Goal: Transaction & Acquisition: Download file/media

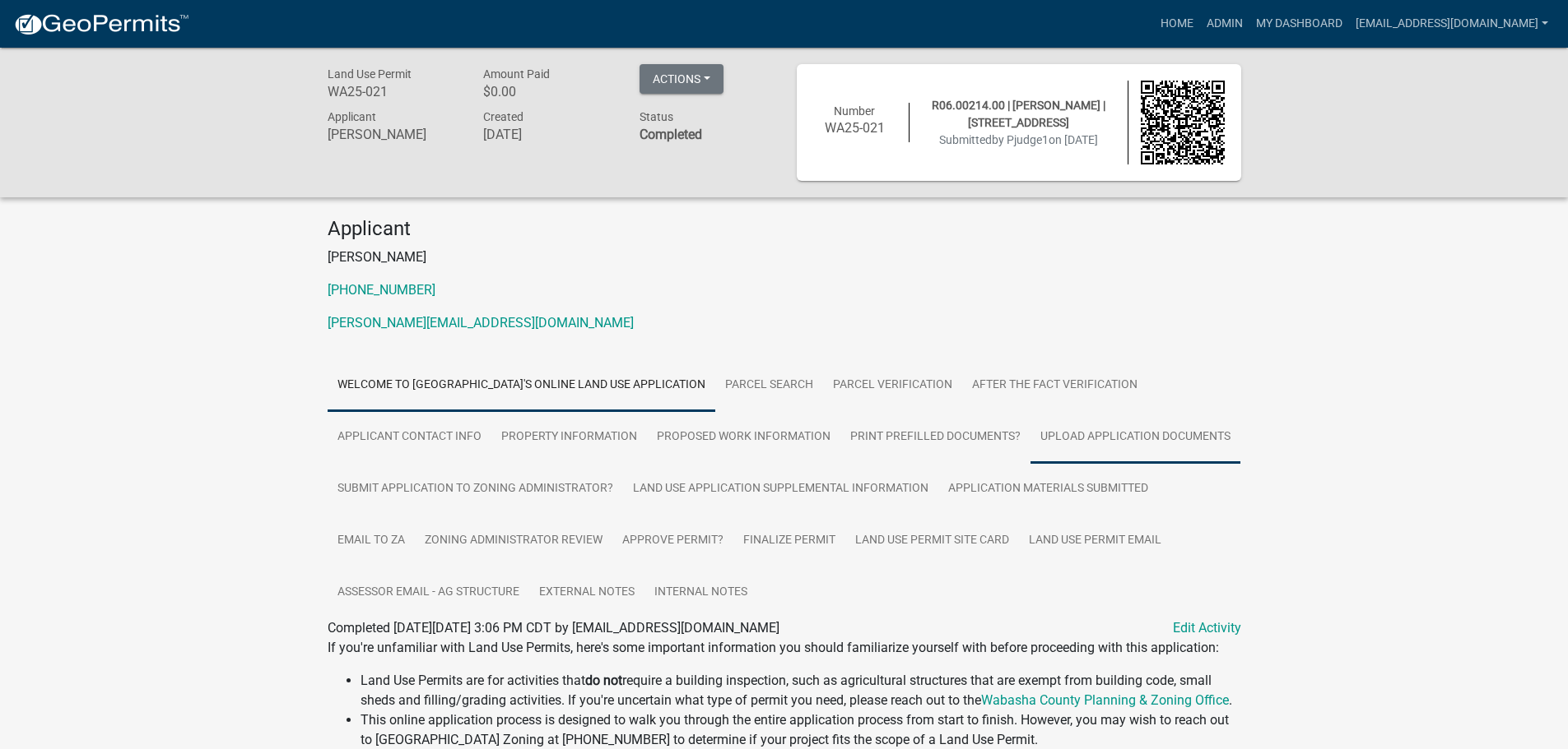
click at [1129, 435] on link "Upload Application Documents" at bounding box center [1135, 437] width 210 height 52
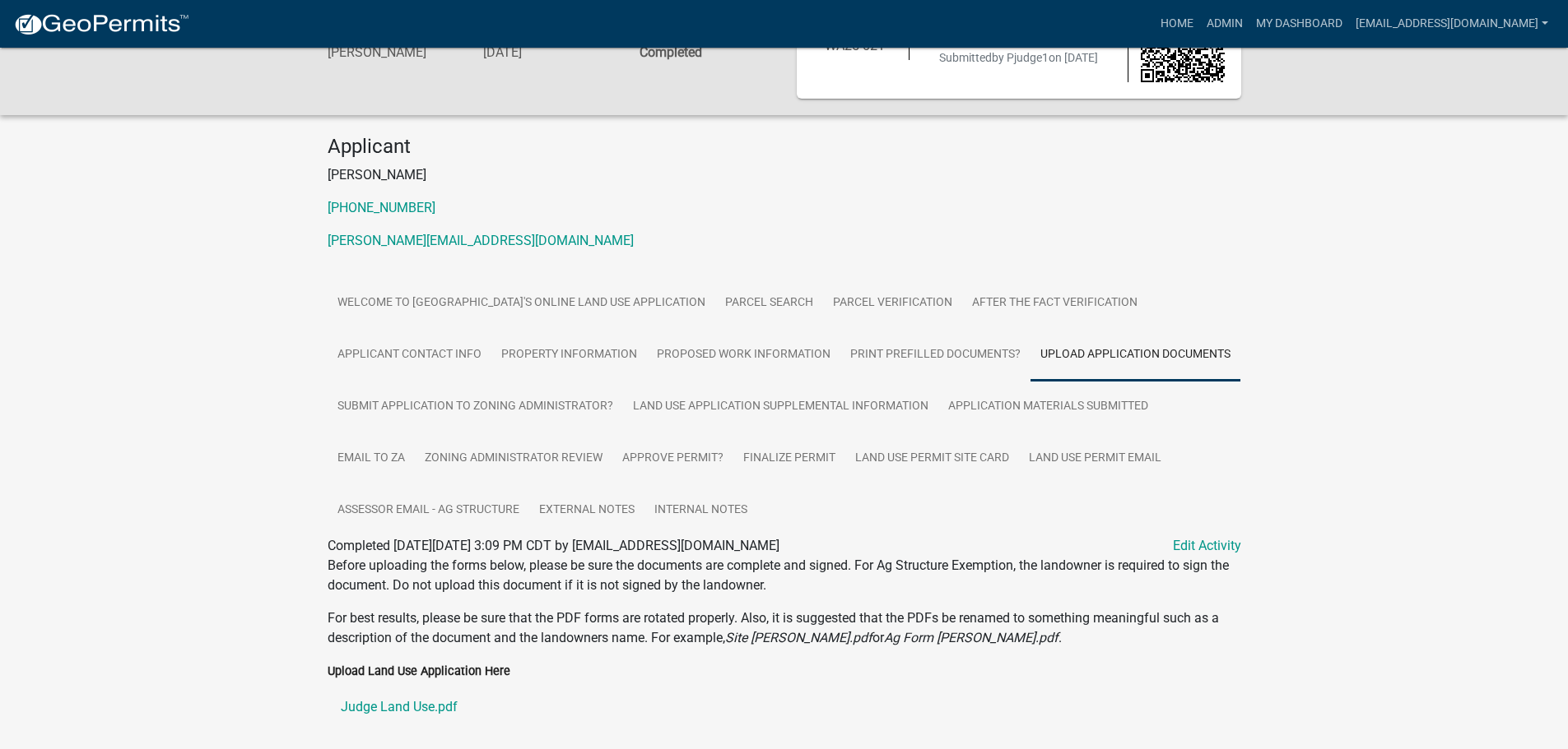
scroll to position [366, 0]
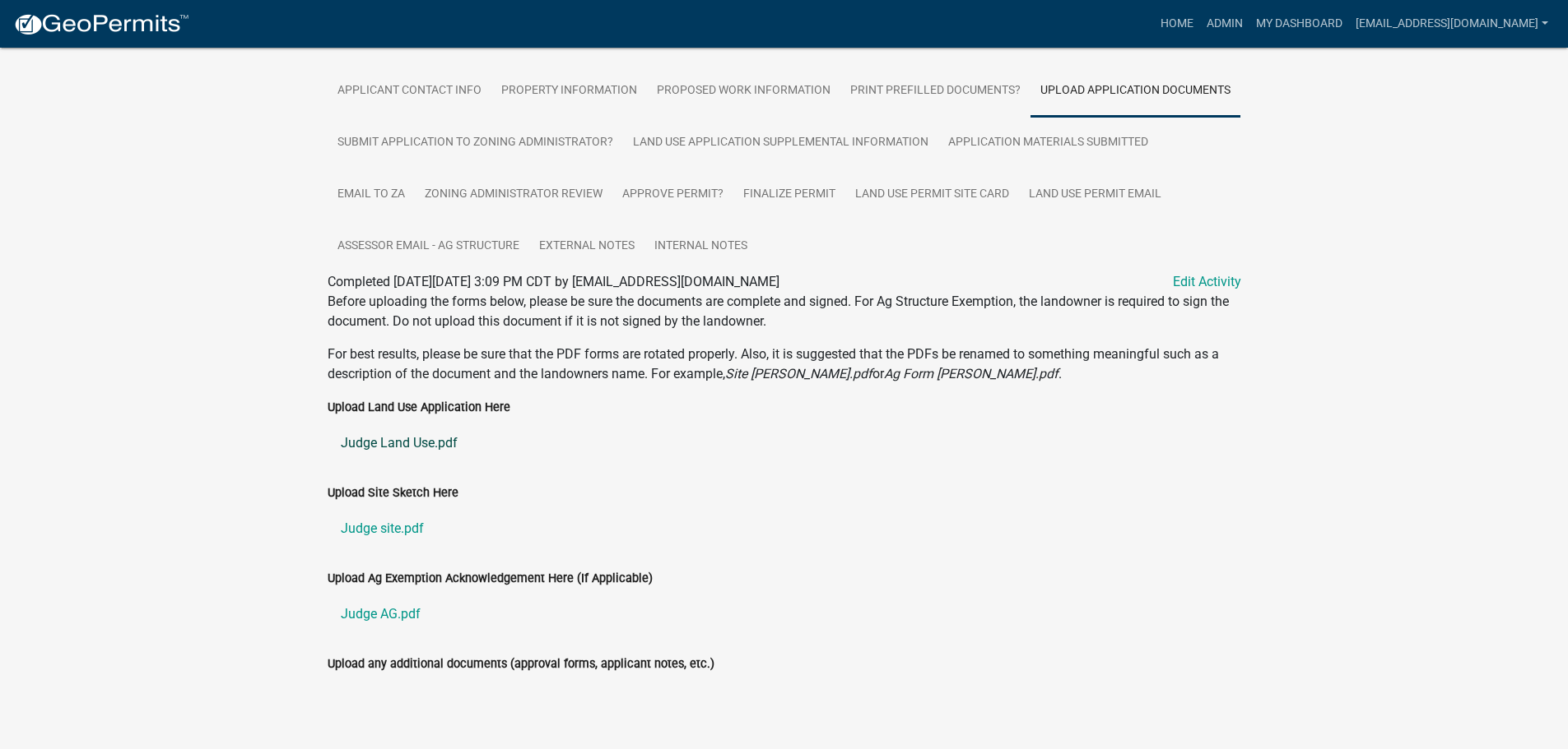
click at [401, 424] on link "Judge Land Use.pdf" at bounding box center [784, 443] width 914 height 40
click at [375, 509] on link "Judge site.pdf" at bounding box center [784, 528] width 914 height 40
click at [768, 117] on link "Land Use Application Supplemental Information" at bounding box center [781, 143] width 315 height 52
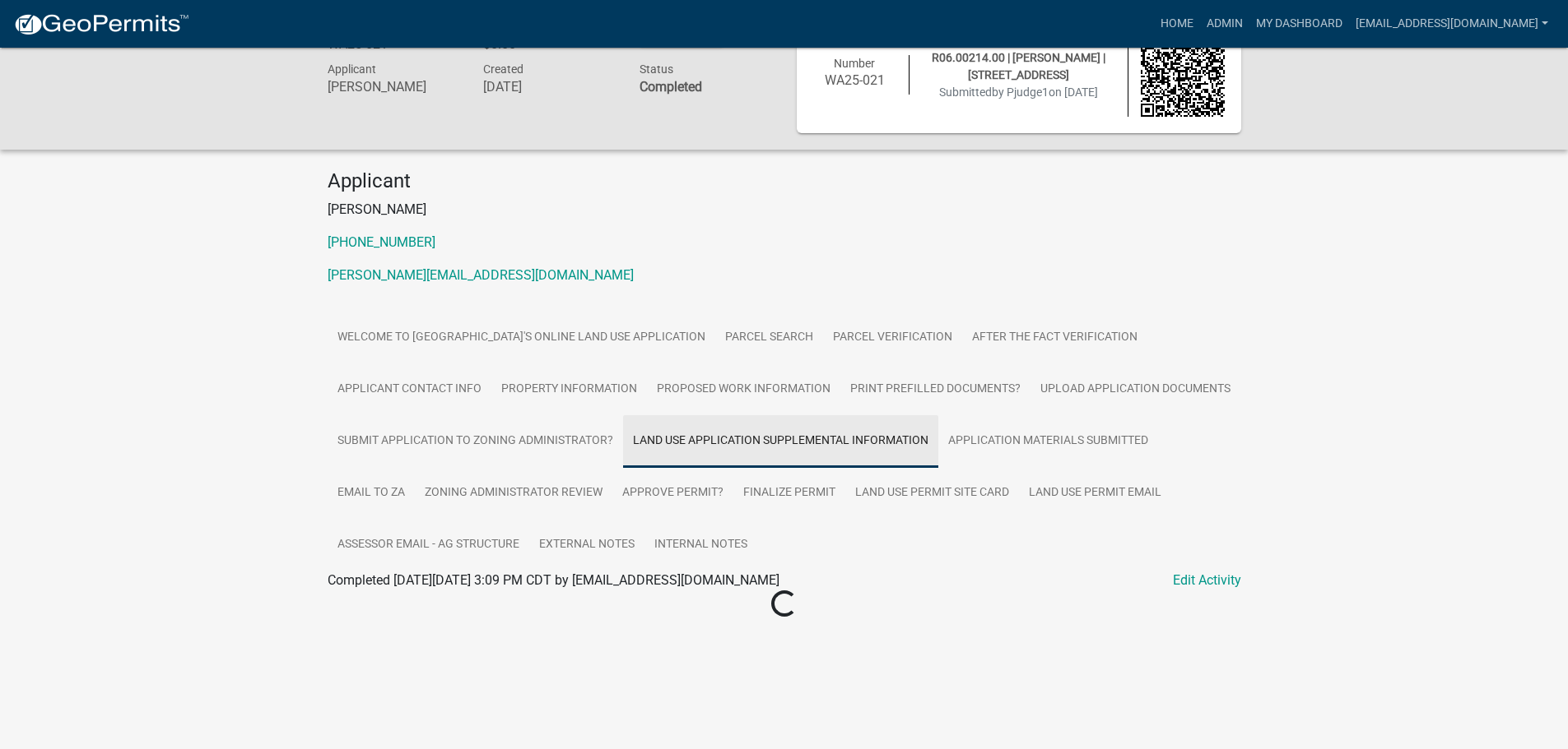
scroll to position [48, 0]
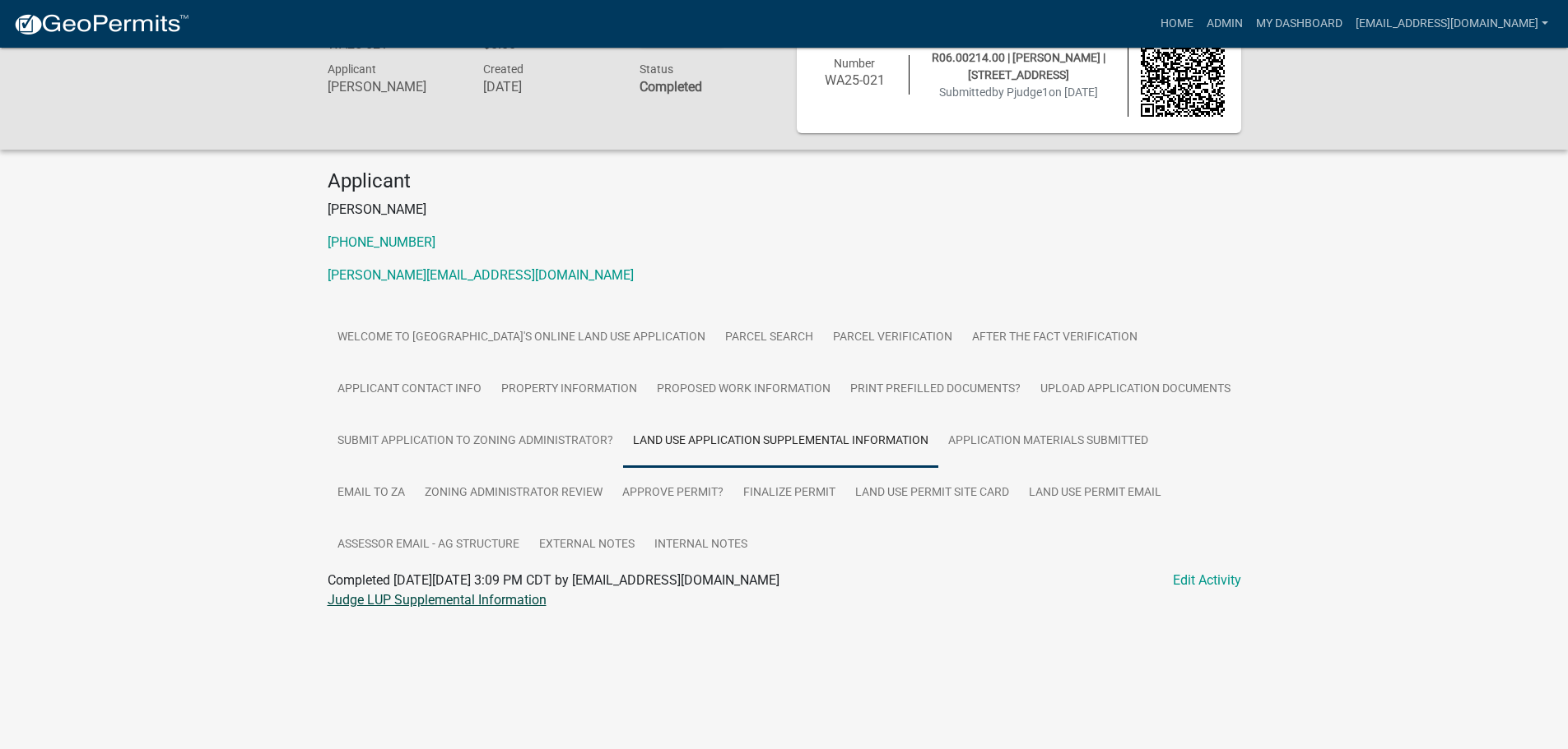
click at [412, 596] on link "Judge LUP Supplemental Information" at bounding box center [436, 600] width 219 height 16
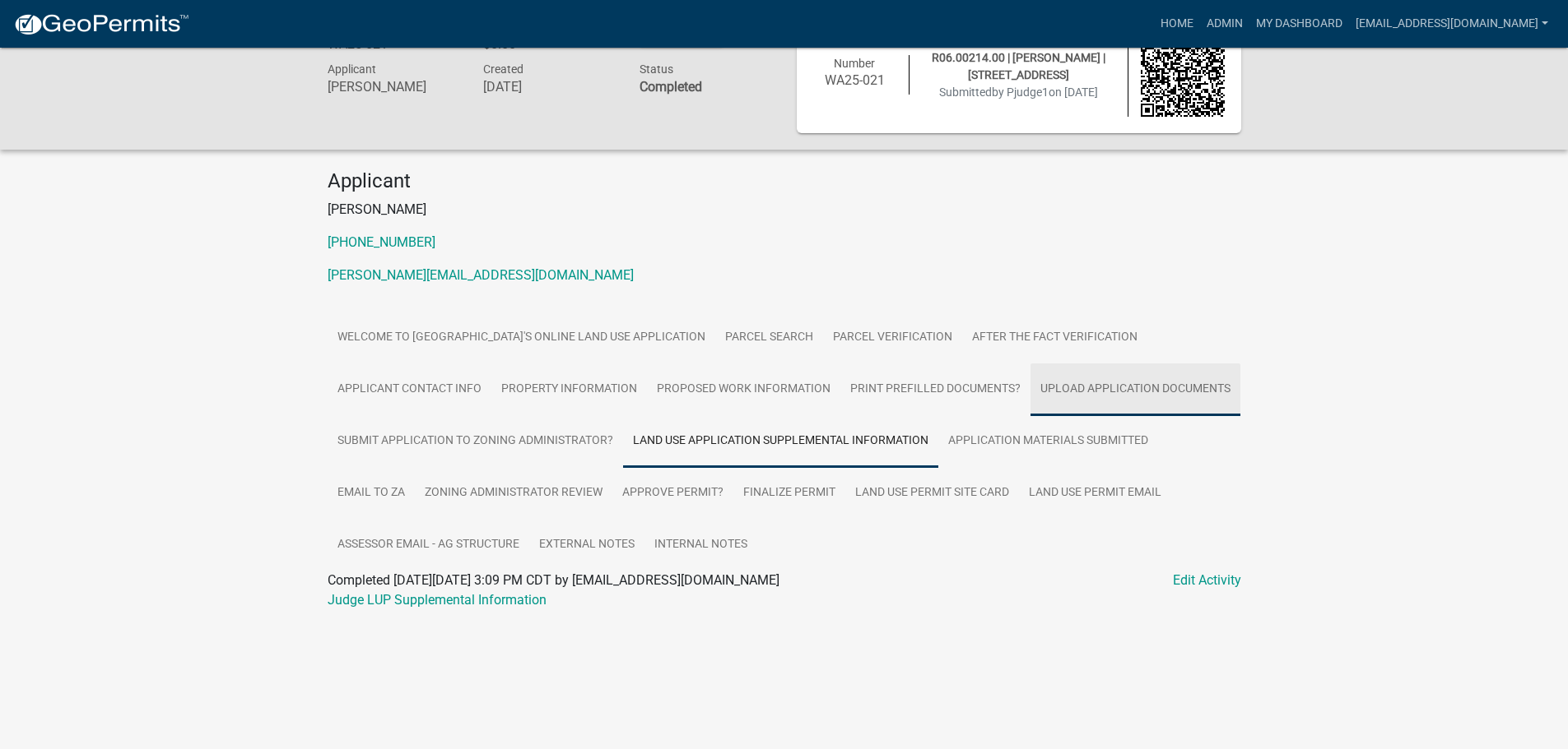
click at [1152, 387] on link "Upload Application Documents" at bounding box center [1135, 390] width 210 height 52
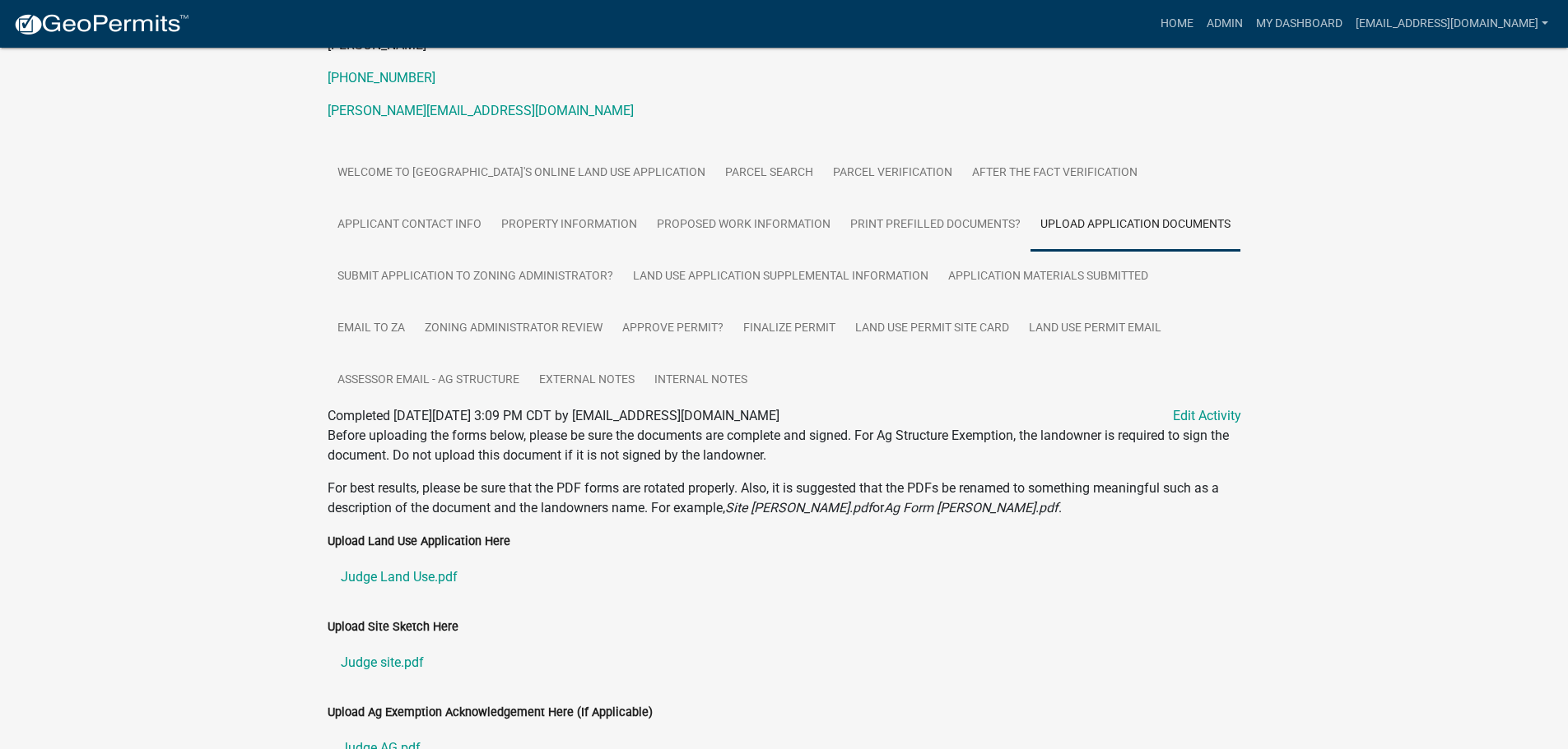
scroll to position [366, 0]
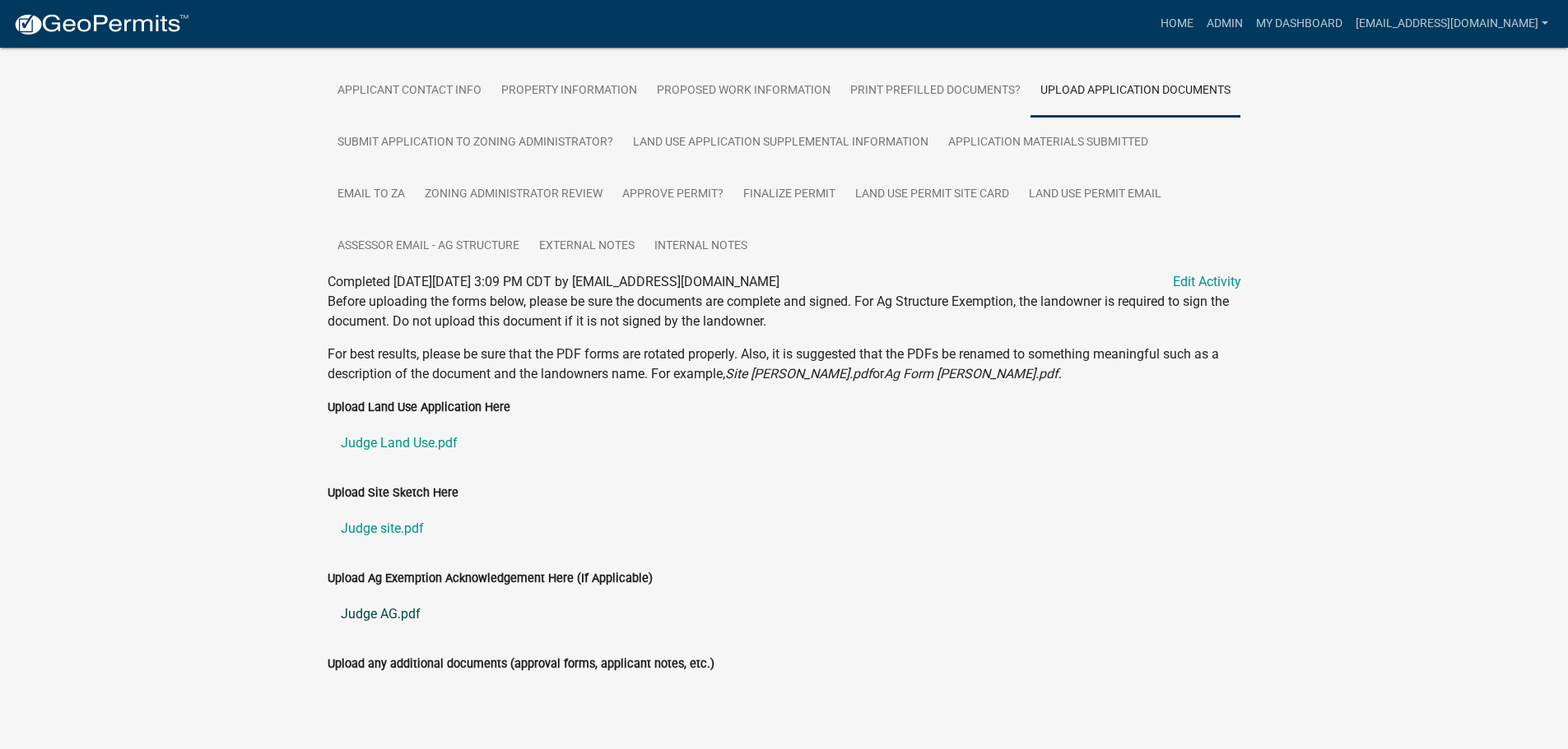
click at [389, 595] on link "Judge AG.pdf" at bounding box center [784, 614] width 914 height 40
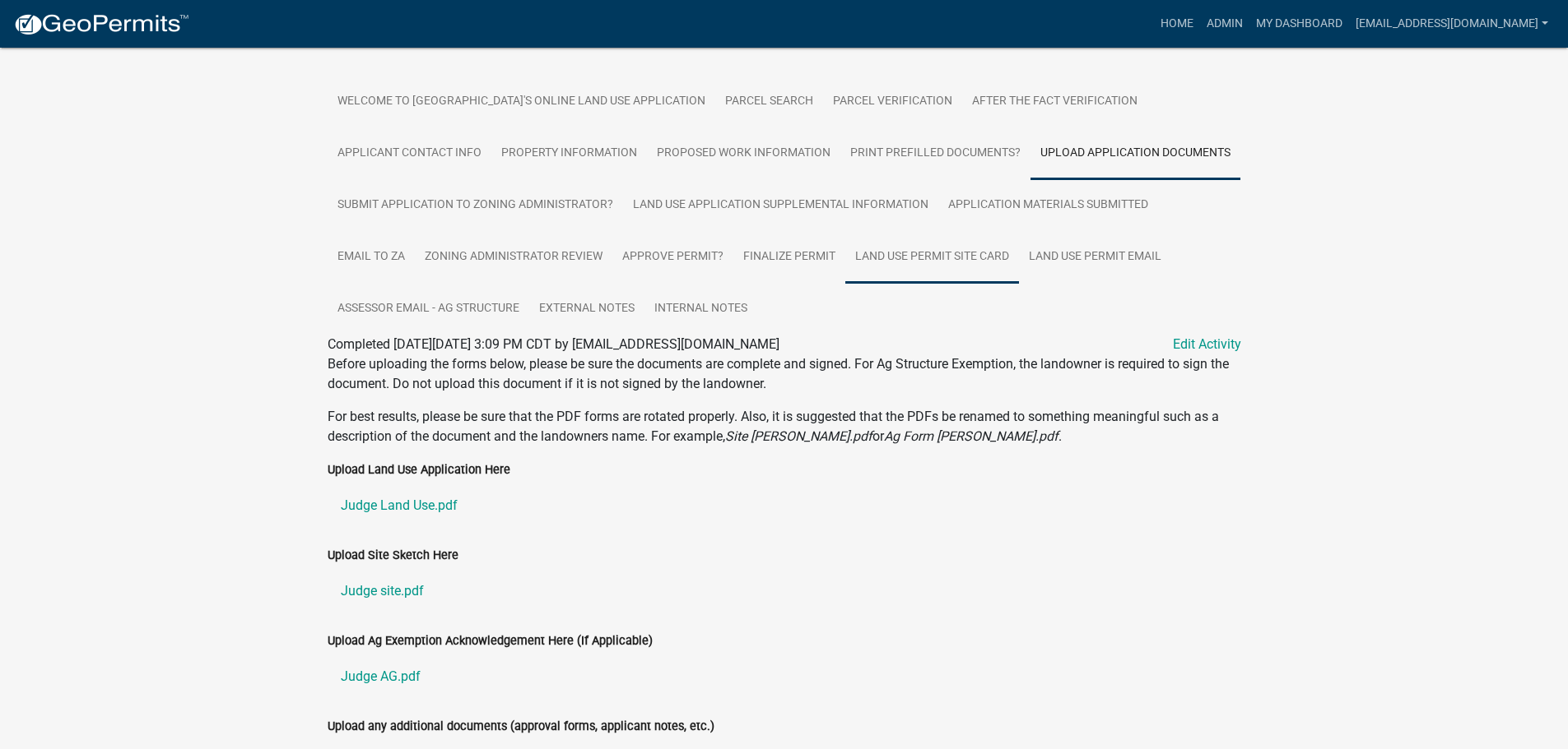
click at [911, 251] on link "Land Use Permit Site Card" at bounding box center [932, 257] width 174 height 52
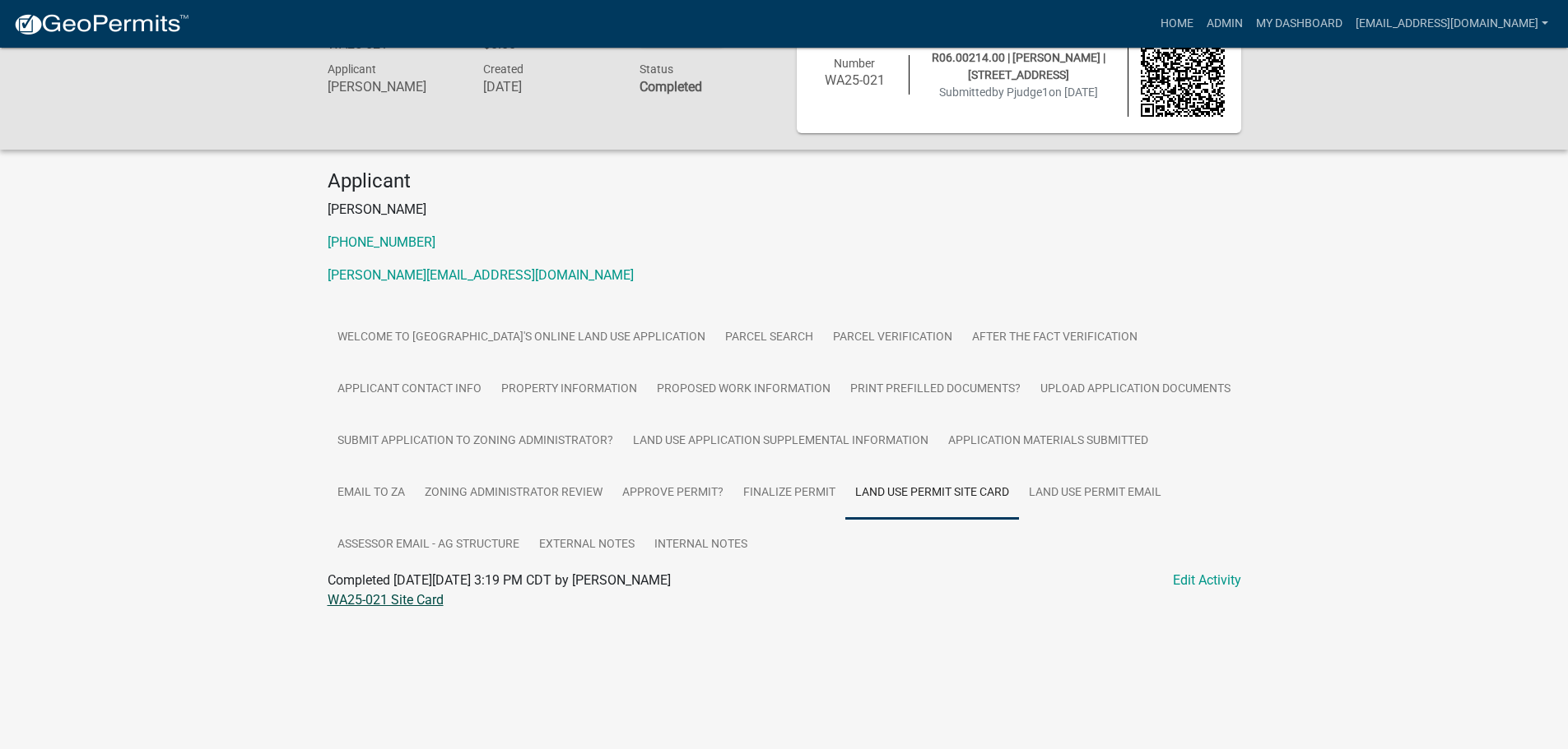
click at [369, 600] on link "WA25-021 Site Card" at bounding box center [385, 600] width 116 height 16
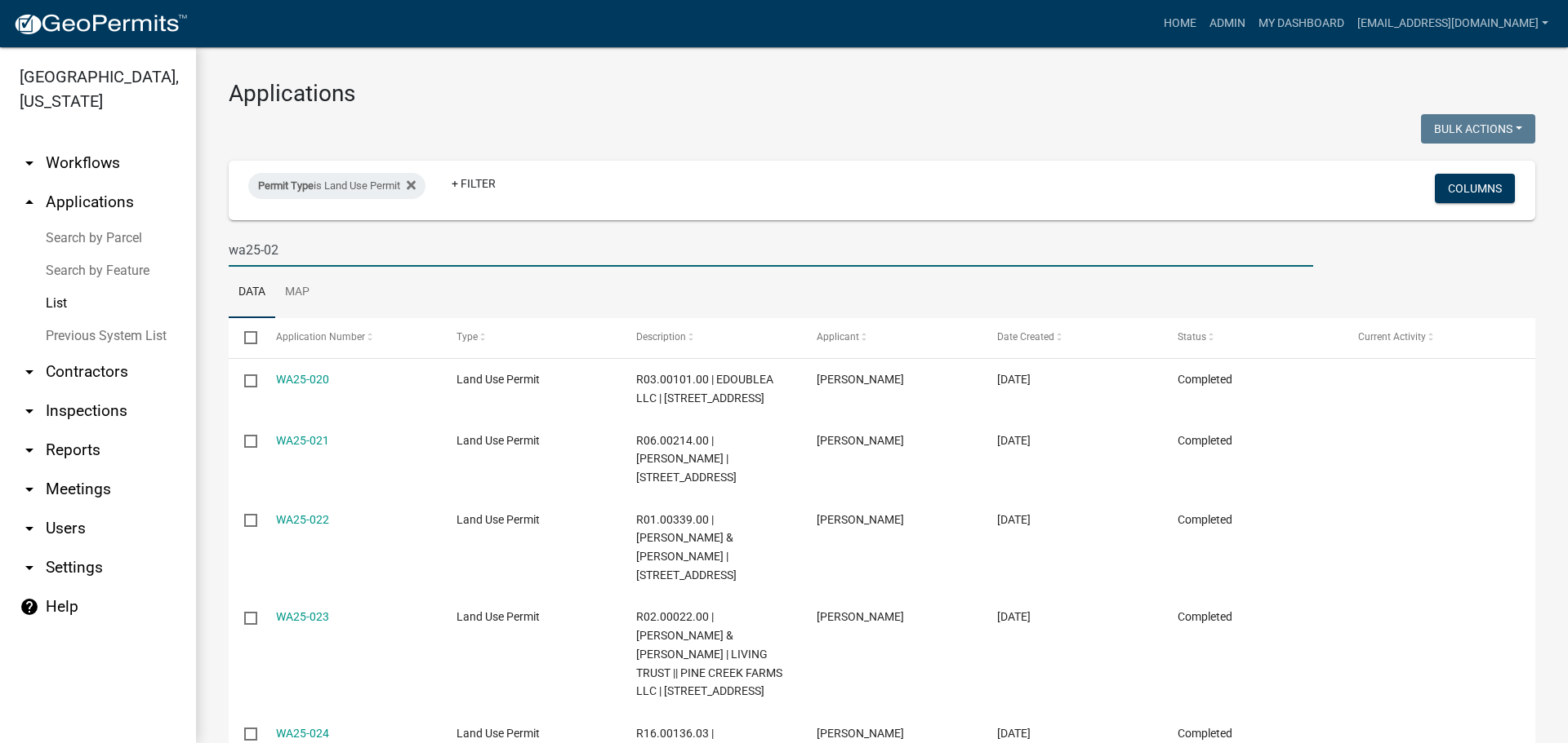
click at [319, 247] on input "wa25-02" at bounding box center [770, 250] width 1084 height 34
type input "wa25-03"
click at [414, 292] on ul "Data Map" at bounding box center [881, 292] width 1307 height 51
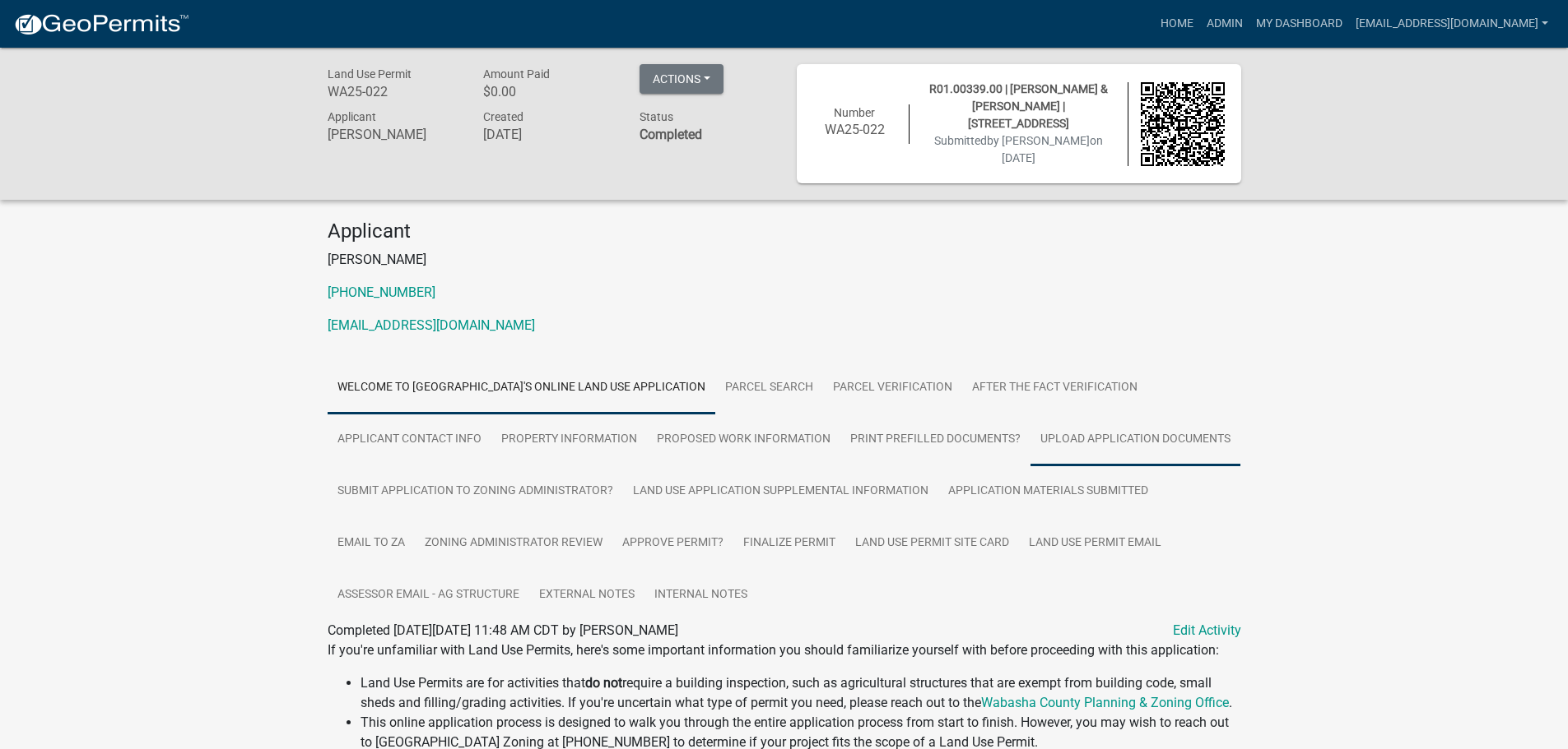
drag, startPoint x: 1130, startPoint y: 442, endPoint x: 1119, endPoint y: 443, distance: 11.0
click at [1130, 442] on link "Upload Application Documents" at bounding box center [1135, 440] width 210 height 52
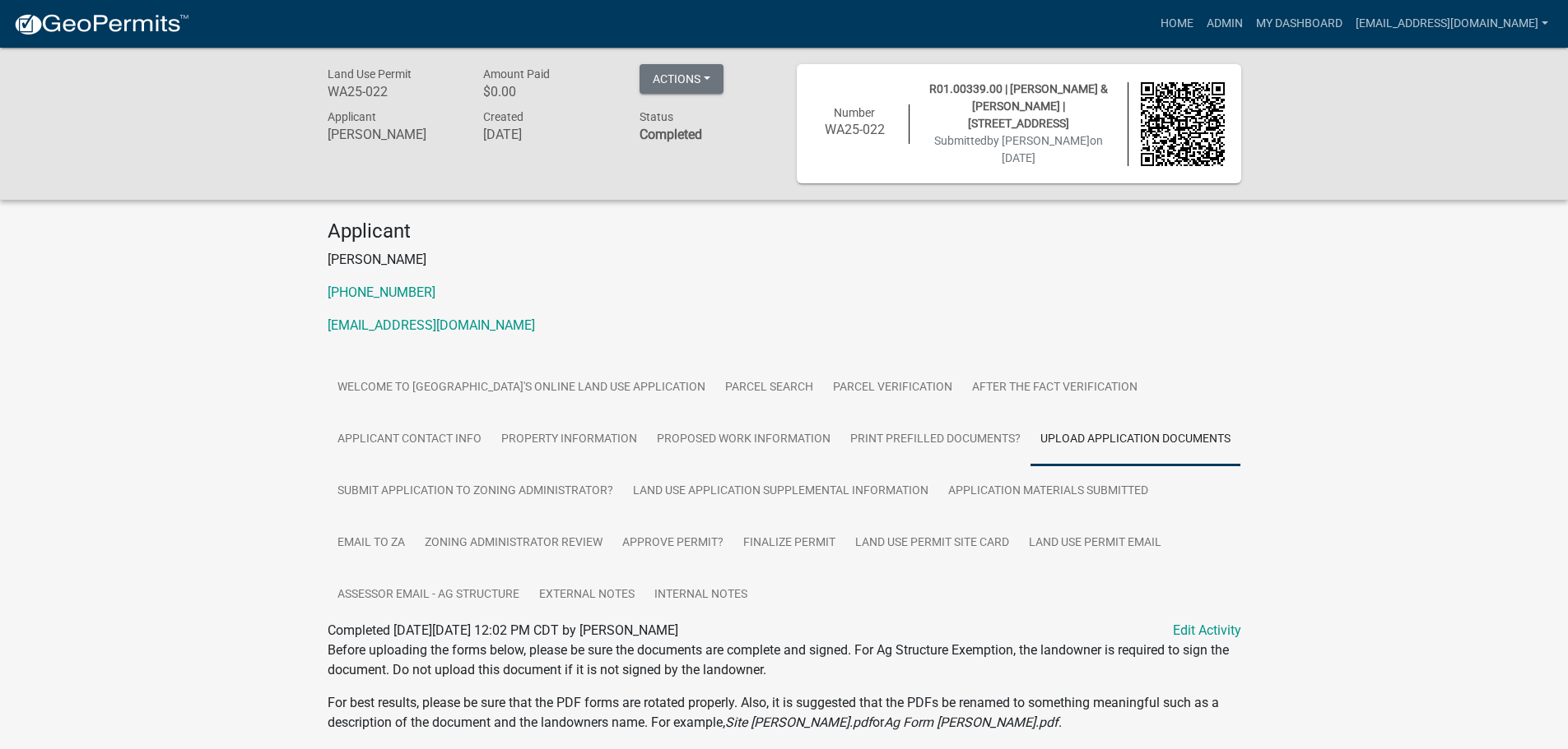
scroll to position [411, 0]
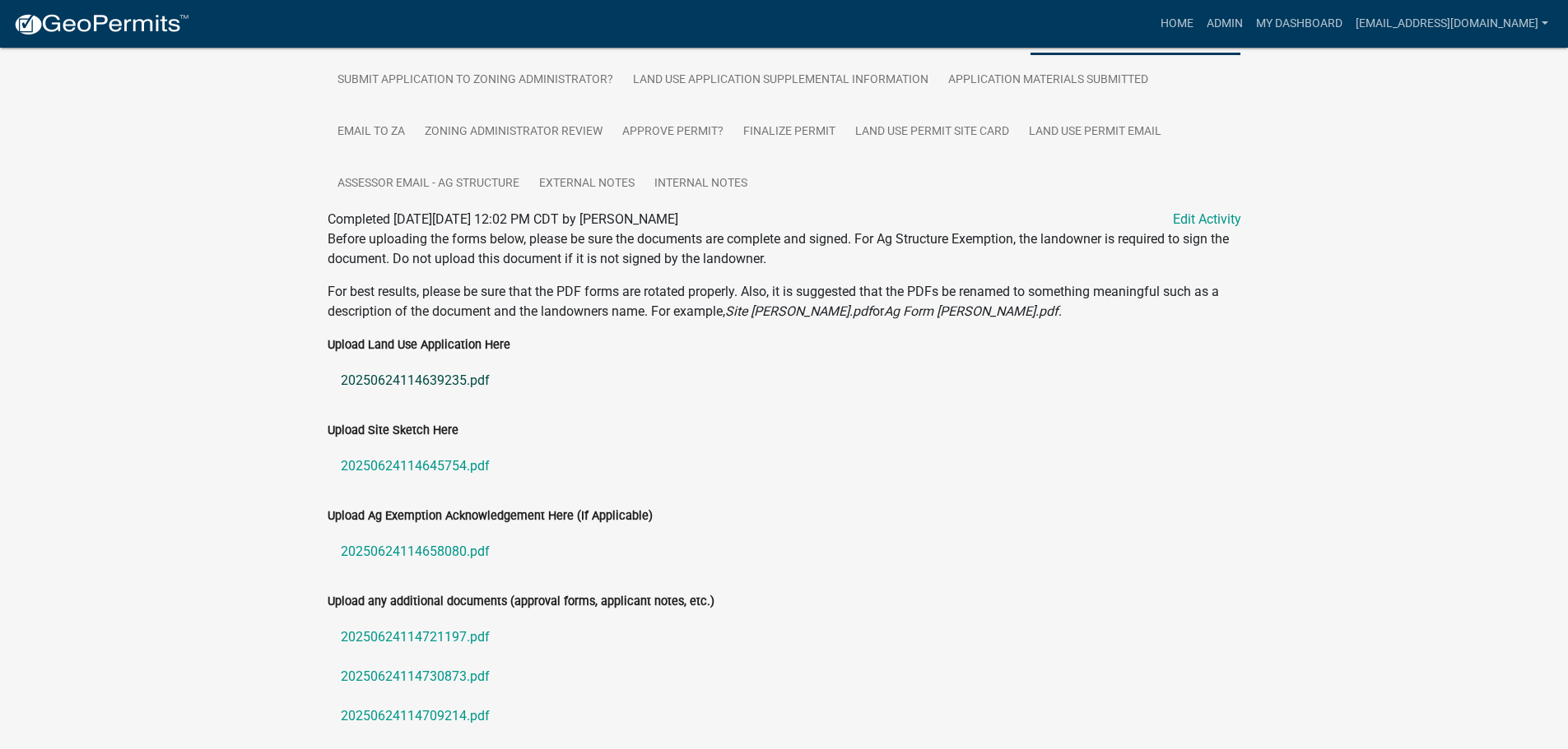
click at [407, 375] on link "20250624114639235.pdf" at bounding box center [784, 381] width 914 height 40
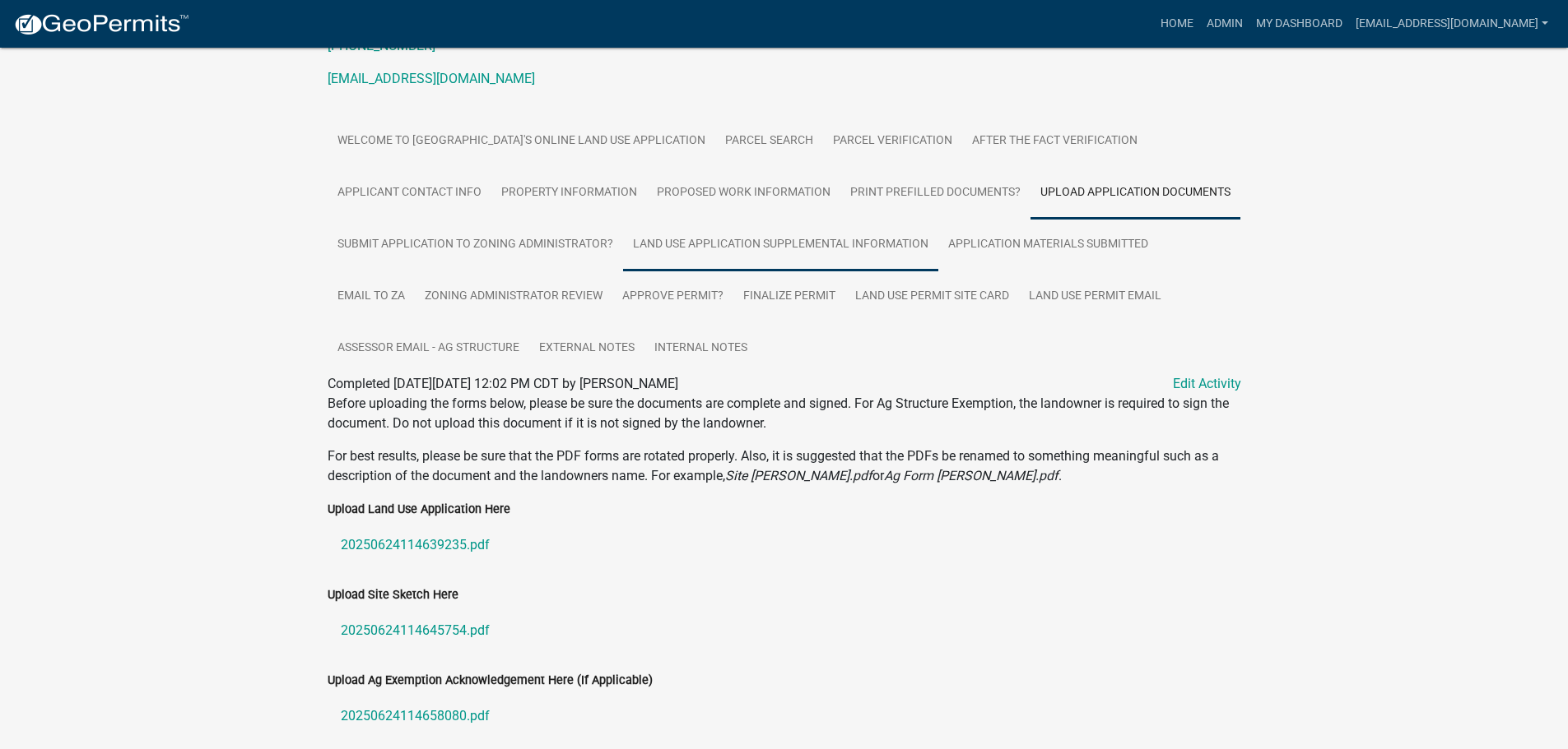
click at [800, 229] on link "Land Use Application Supplemental Information" at bounding box center [781, 245] width 315 height 52
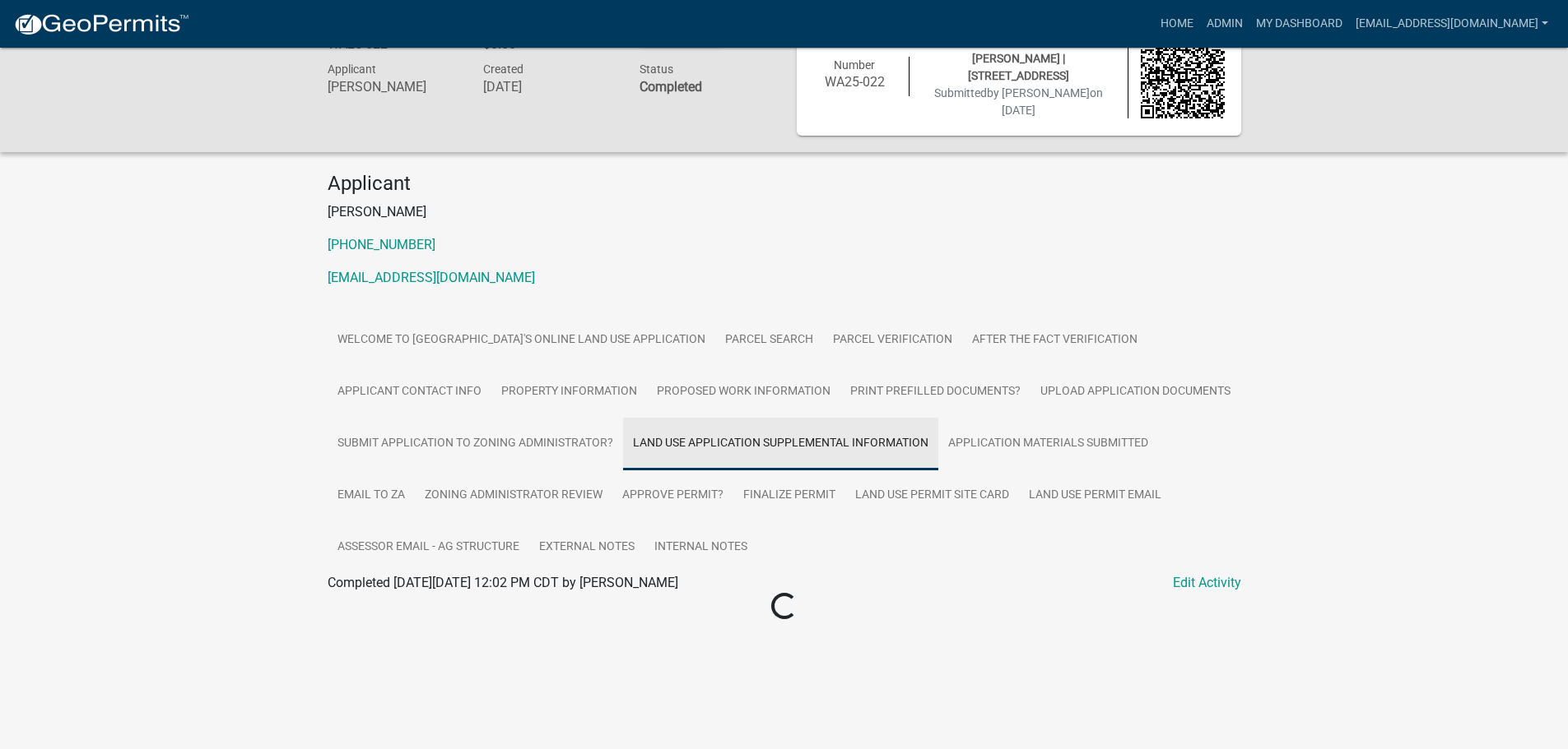
scroll to position [48, 0]
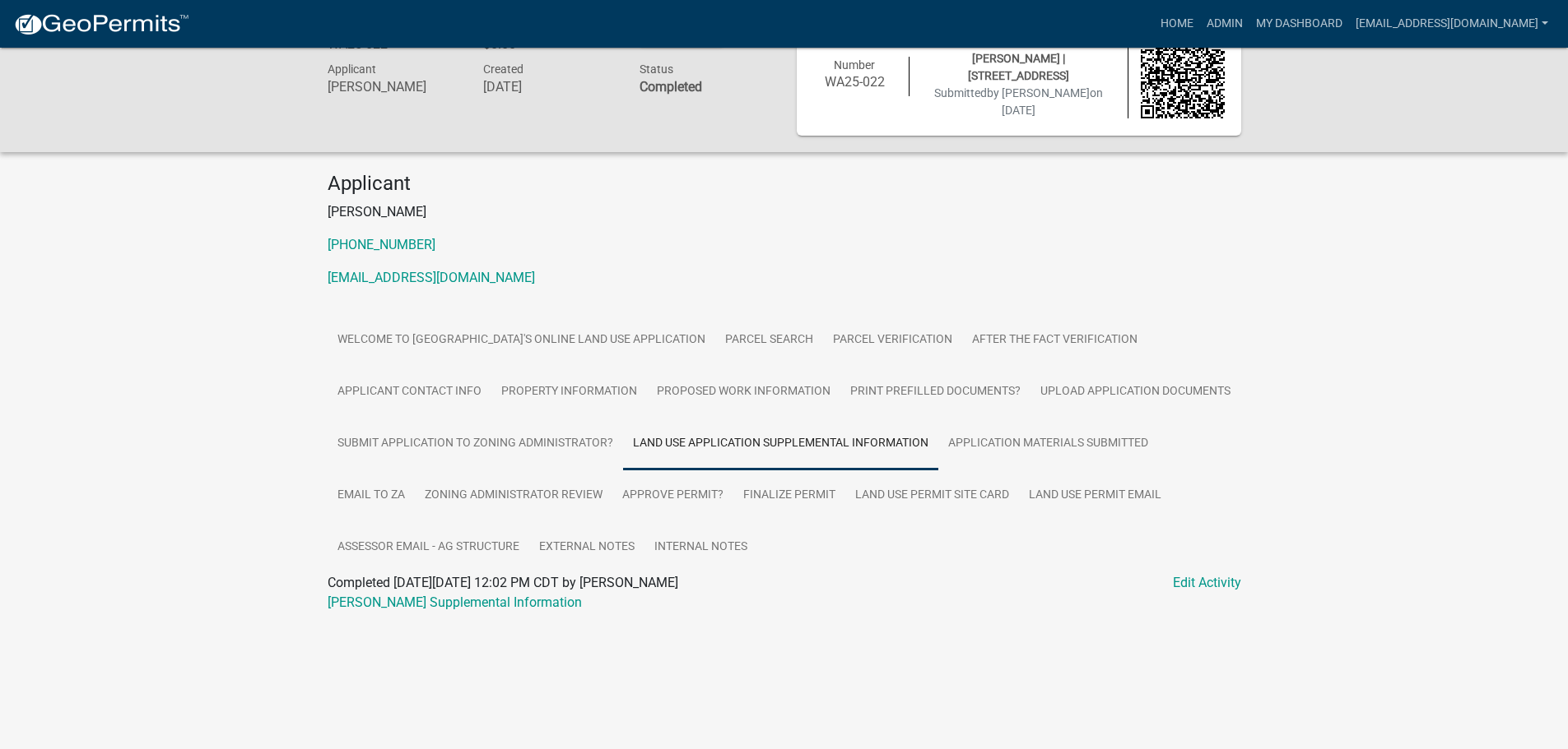
click at [395, 588] on span "Completed On Tuesday, June 24, 2025 at 12:02 PM CDT by khaberkorn" at bounding box center [503, 583] width 351 height 16
click at [395, 603] on link "Lemmerman LUP Supplemental Information" at bounding box center [455, 602] width 255 height 16
click at [1116, 397] on link "Upload Application Documents" at bounding box center [1135, 392] width 210 height 52
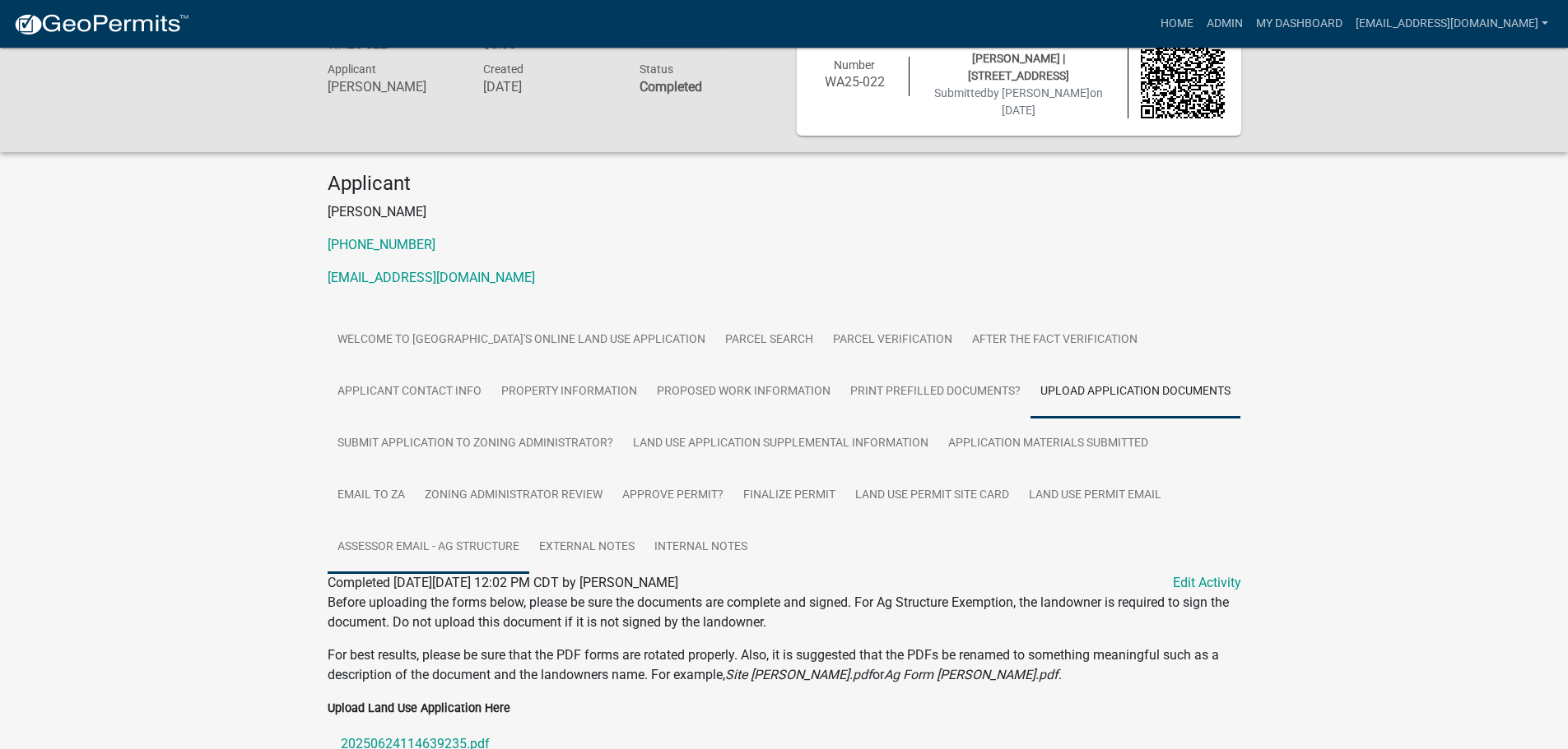
scroll to position [459, 0]
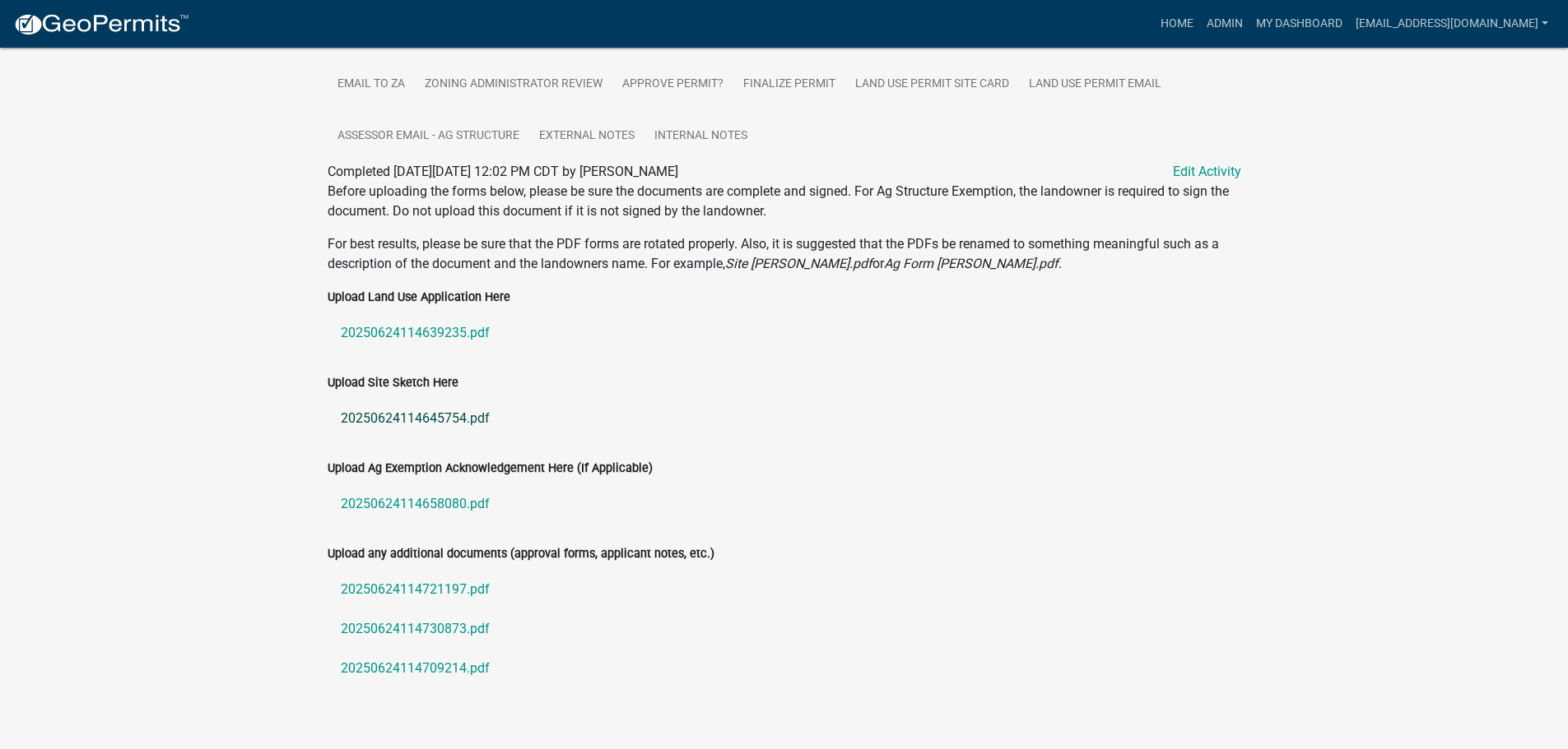
click at [387, 416] on link "20250624114645754.pdf" at bounding box center [784, 419] width 914 height 40
click at [384, 507] on link "20250624114658080.pdf" at bounding box center [784, 504] width 914 height 40
click at [386, 580] on link "20250624114721197.pdf" at bounding box center [784, 590] width 914 height 40
click at [414, 625] on link "20250624114730873.pdf" at bounding box center [784, 629] width 914 height 40
click at [404, 662] on link "20250624114709214.pdf" at bounding box center [784, 668] width 914 height 40
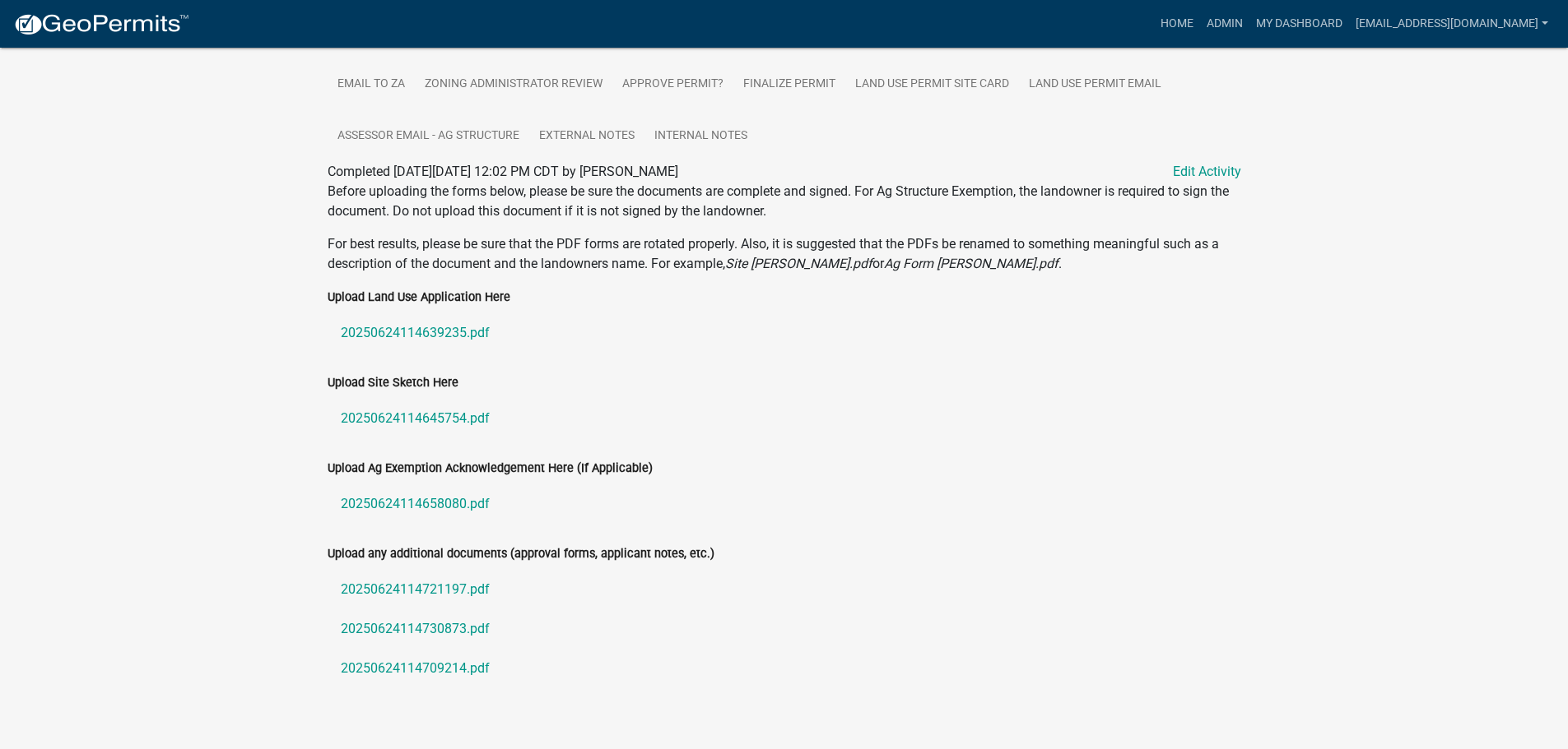
scroll to position [294, 0]
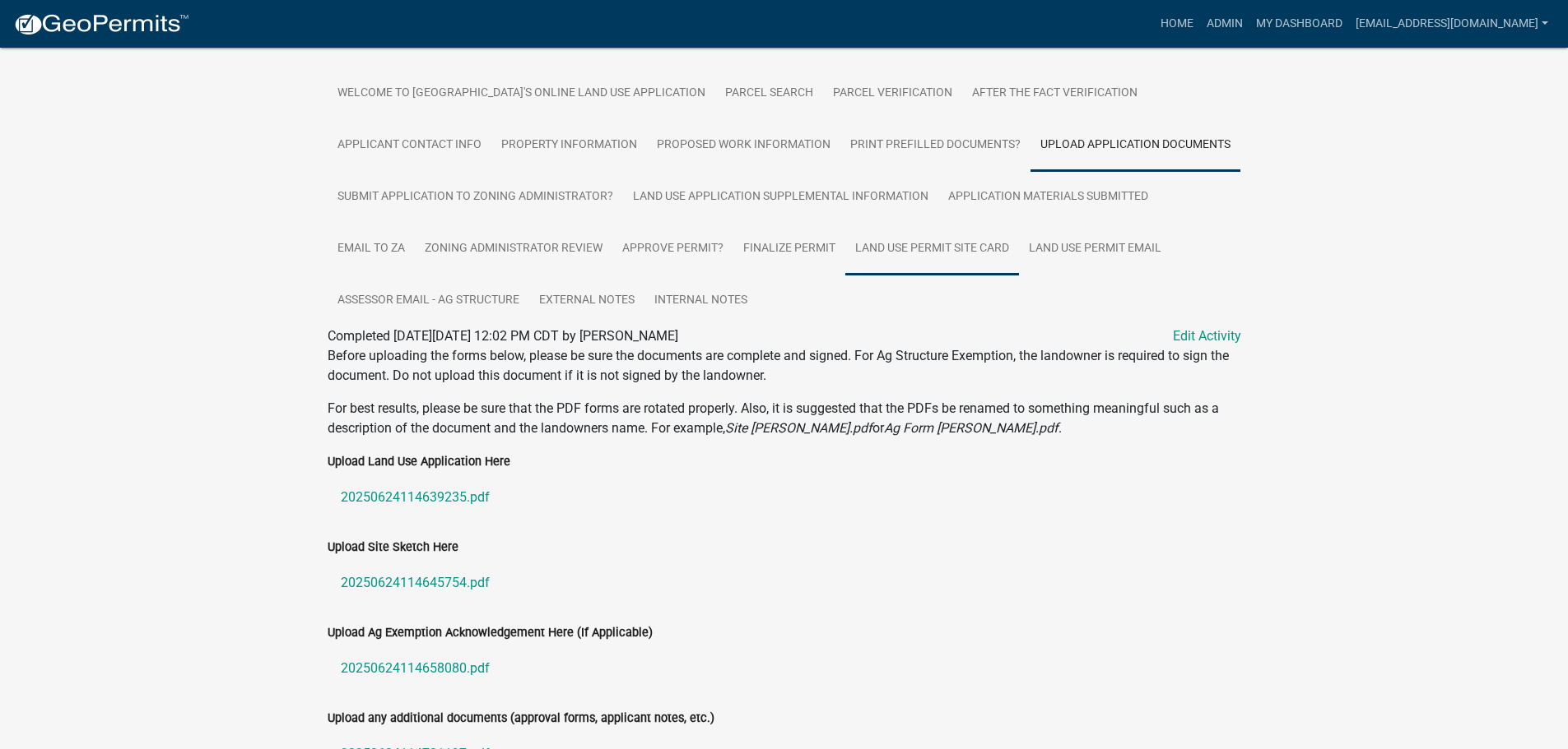
click at [936, 244] on link "Land Use Permit Site Card" at bounding box center [932, 249] width 174 height 52
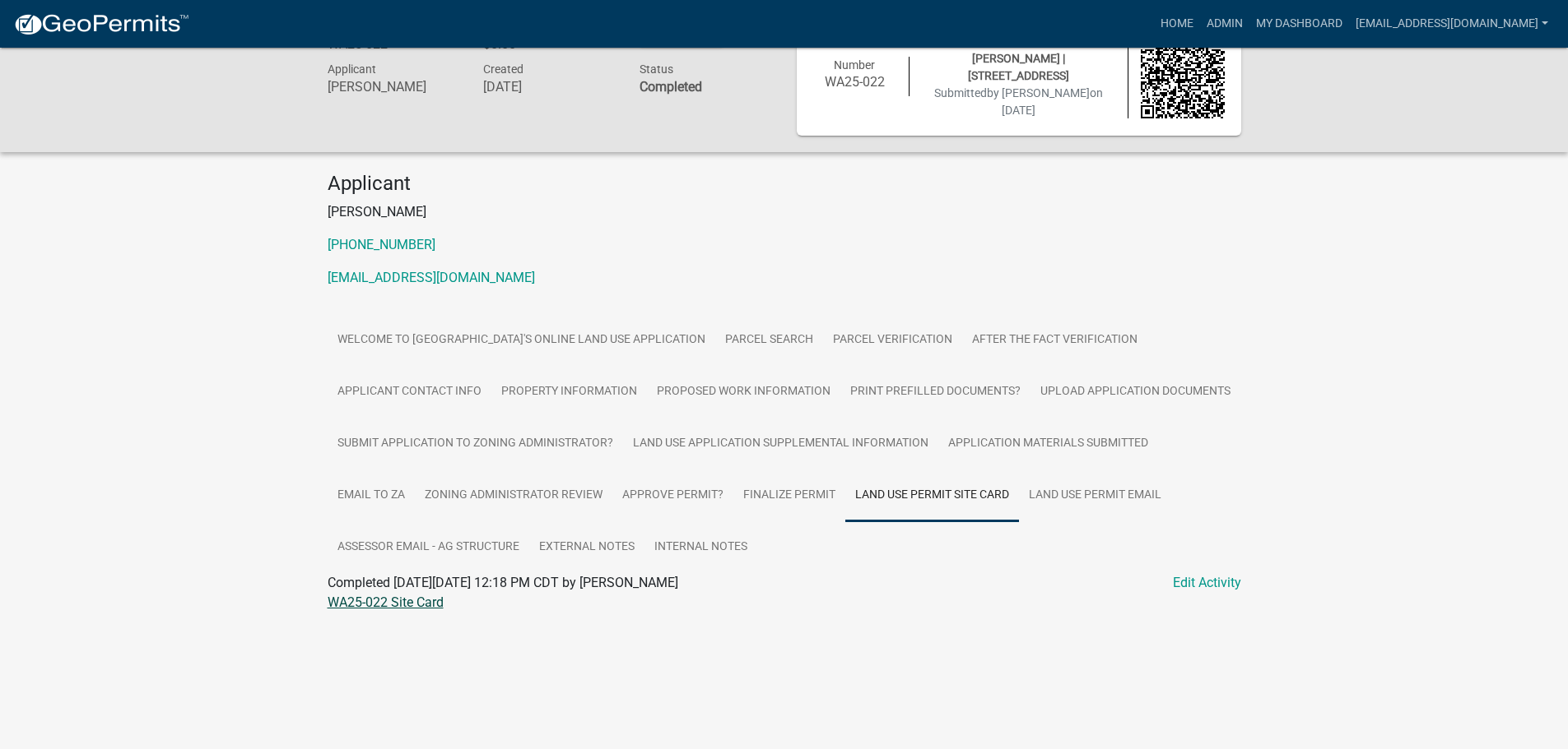
click at [408, 599] on link "WA25-022 Site Card" at bounding box center [385, 602] width 116 height 16
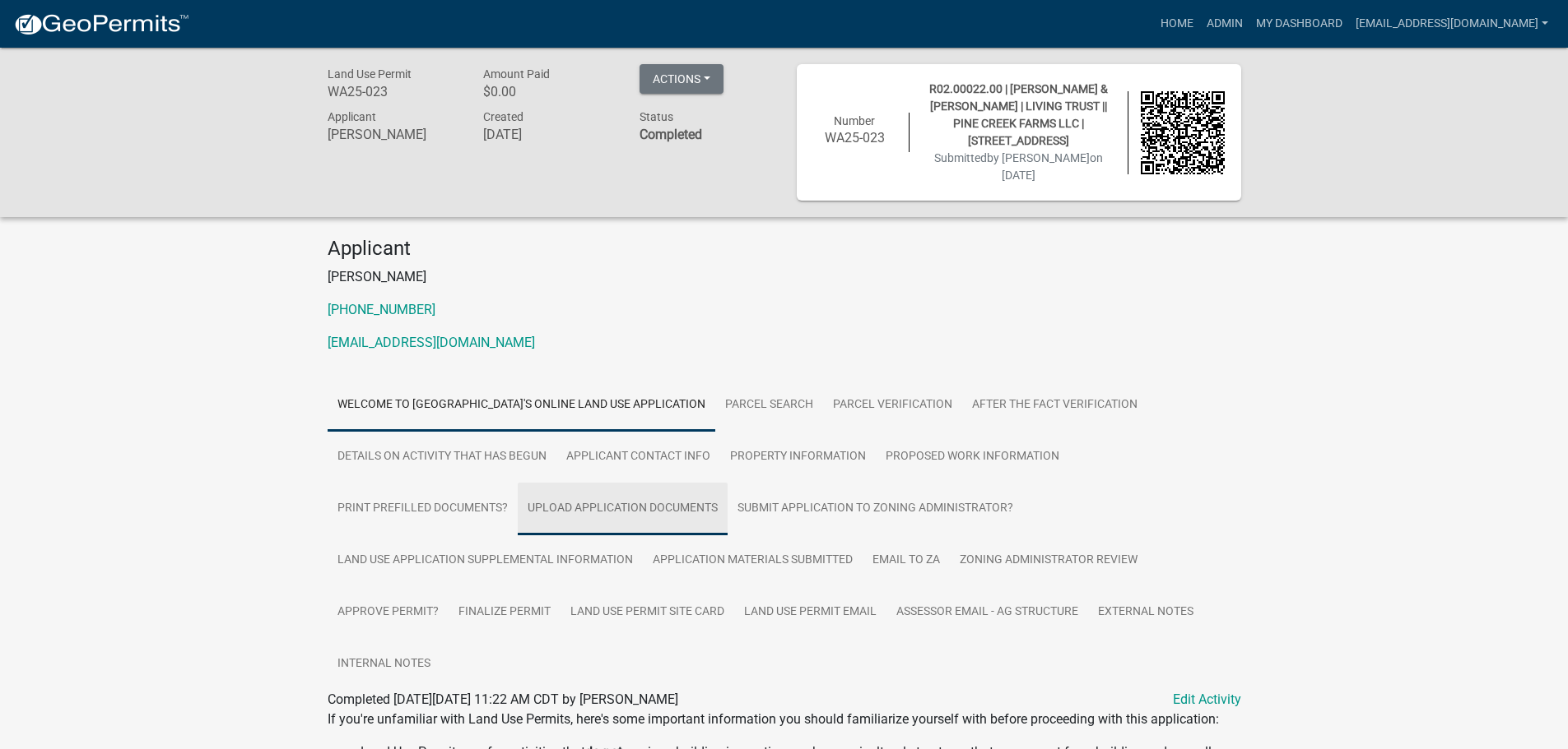
click at [572, 502] on link "Upload Application Documents" at bounding box center [623, 509] width 210 height 52
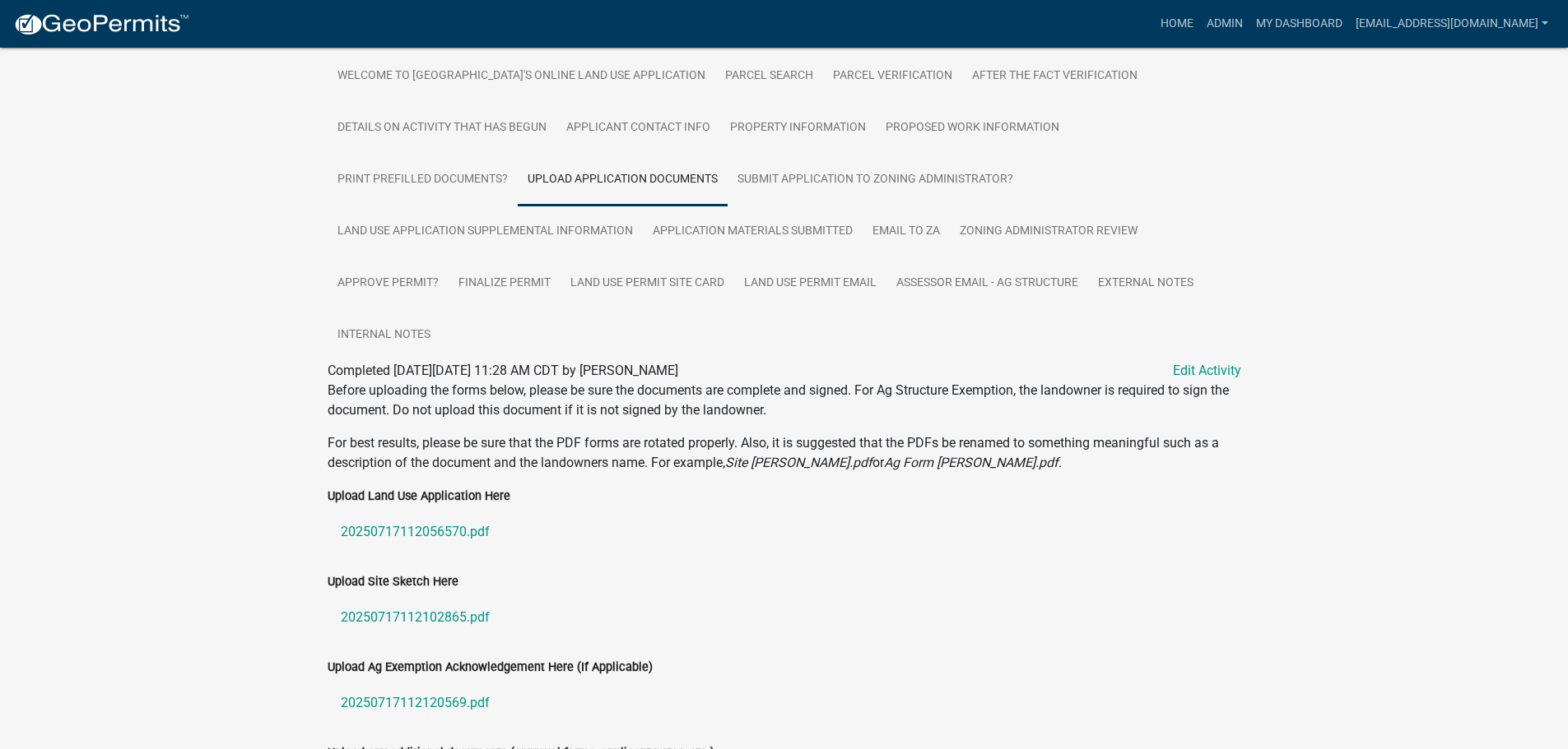
scroll to position [437, 0]
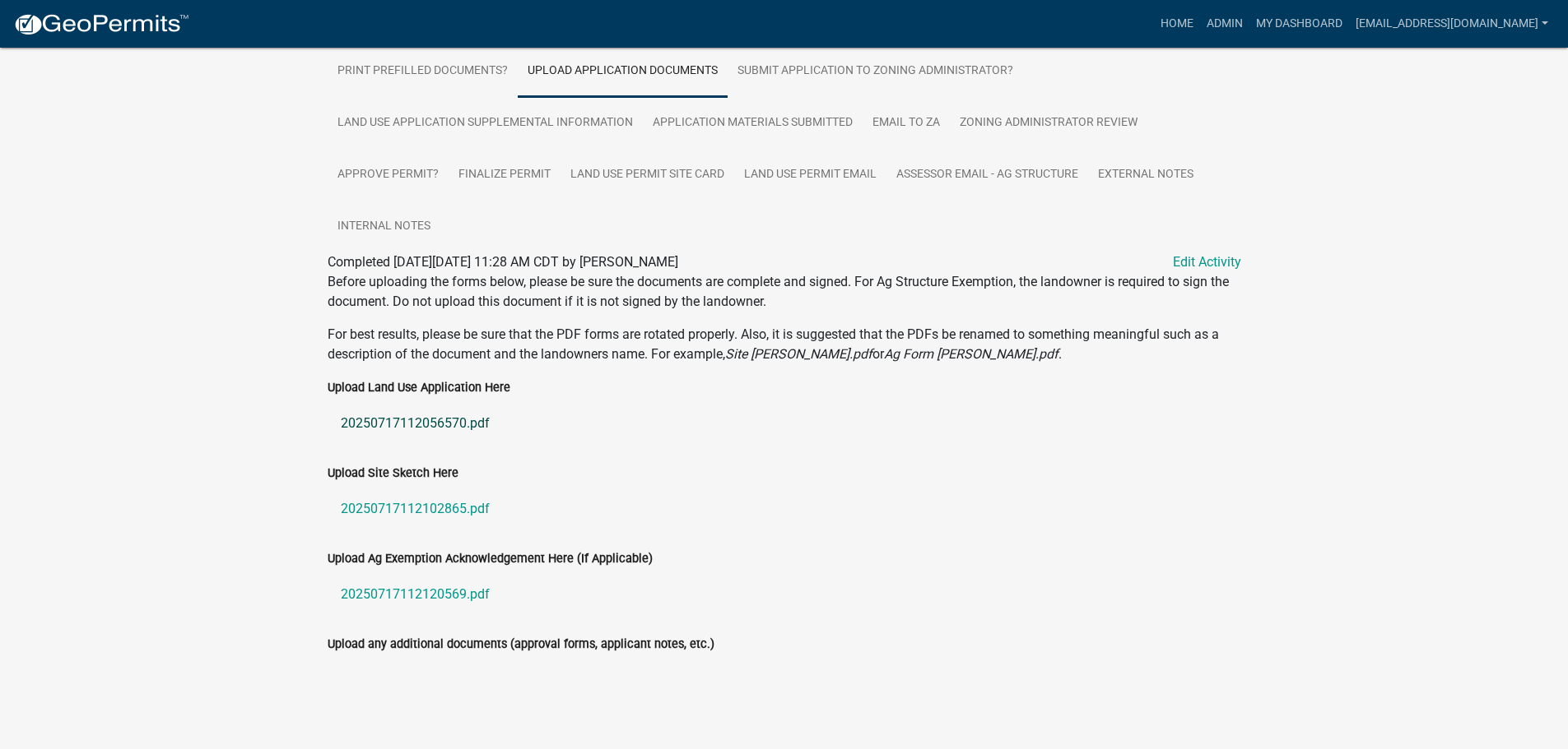
click at [435, 418] on link "20250717112056570.pdf" at bounding box center [784, 424] width 914 height 40
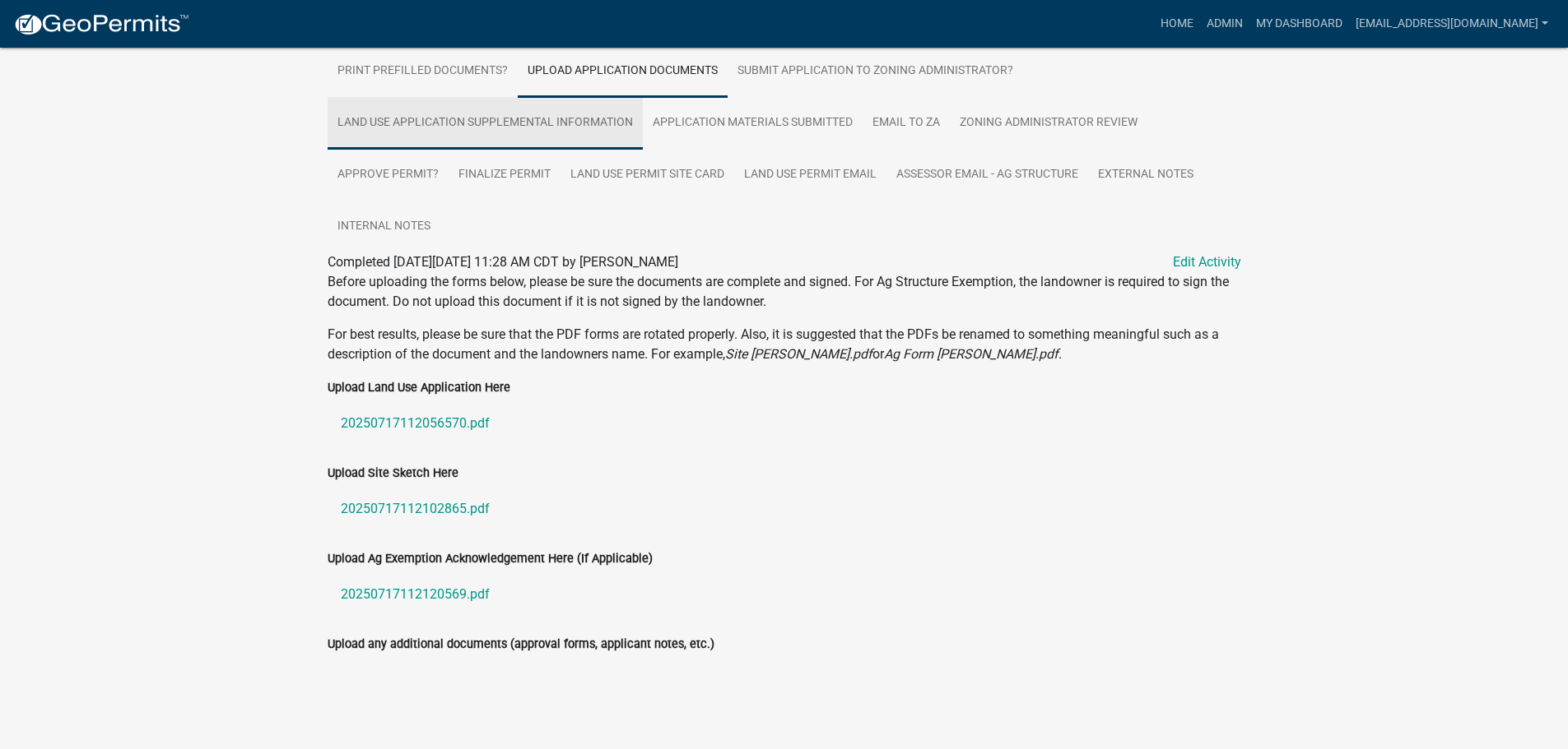
click at [510, 129] on link "Land Use Application Supplemental Information" at bounding box center [485, 123] width 315 height 52
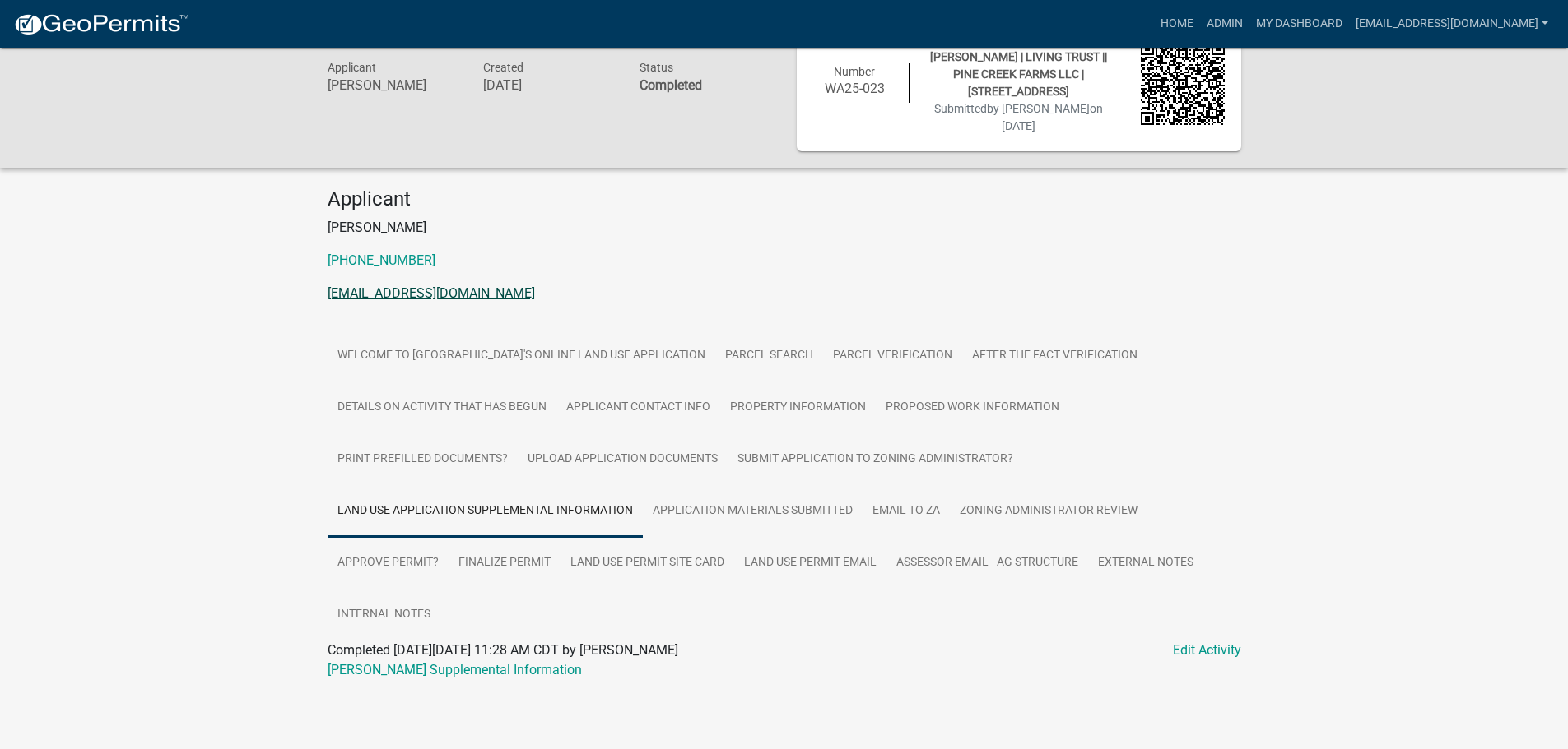
scroll to position [50, 0]
click at [396, 666] on link "[PERSON_NAME] Supplemental Information" at bounding box center [455, 670] width 255 height 16
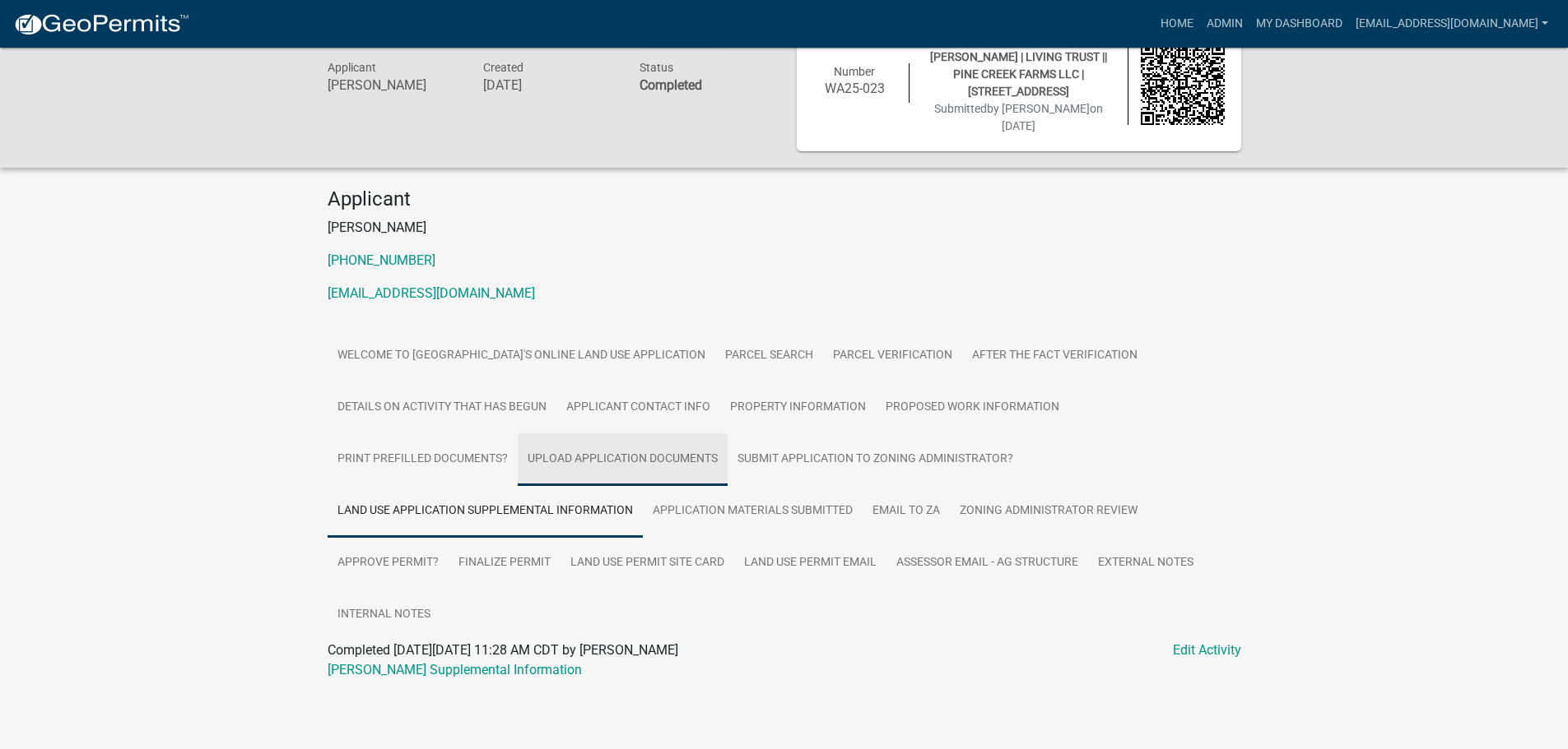
click at [591, 457] on link "Upload Application Documents" at bounding box center [623, 460] width 210 height 52
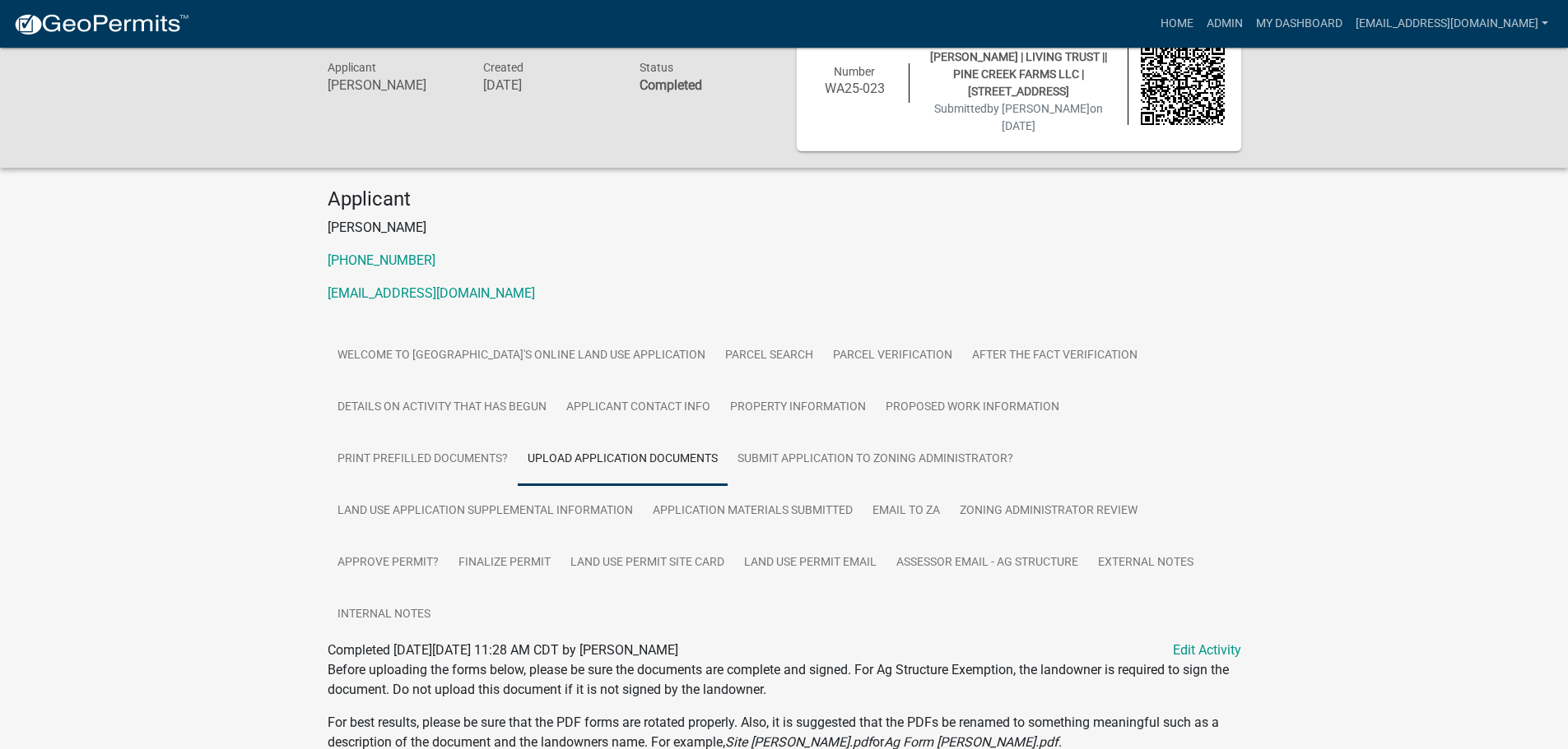
scroll to position [437, 0]
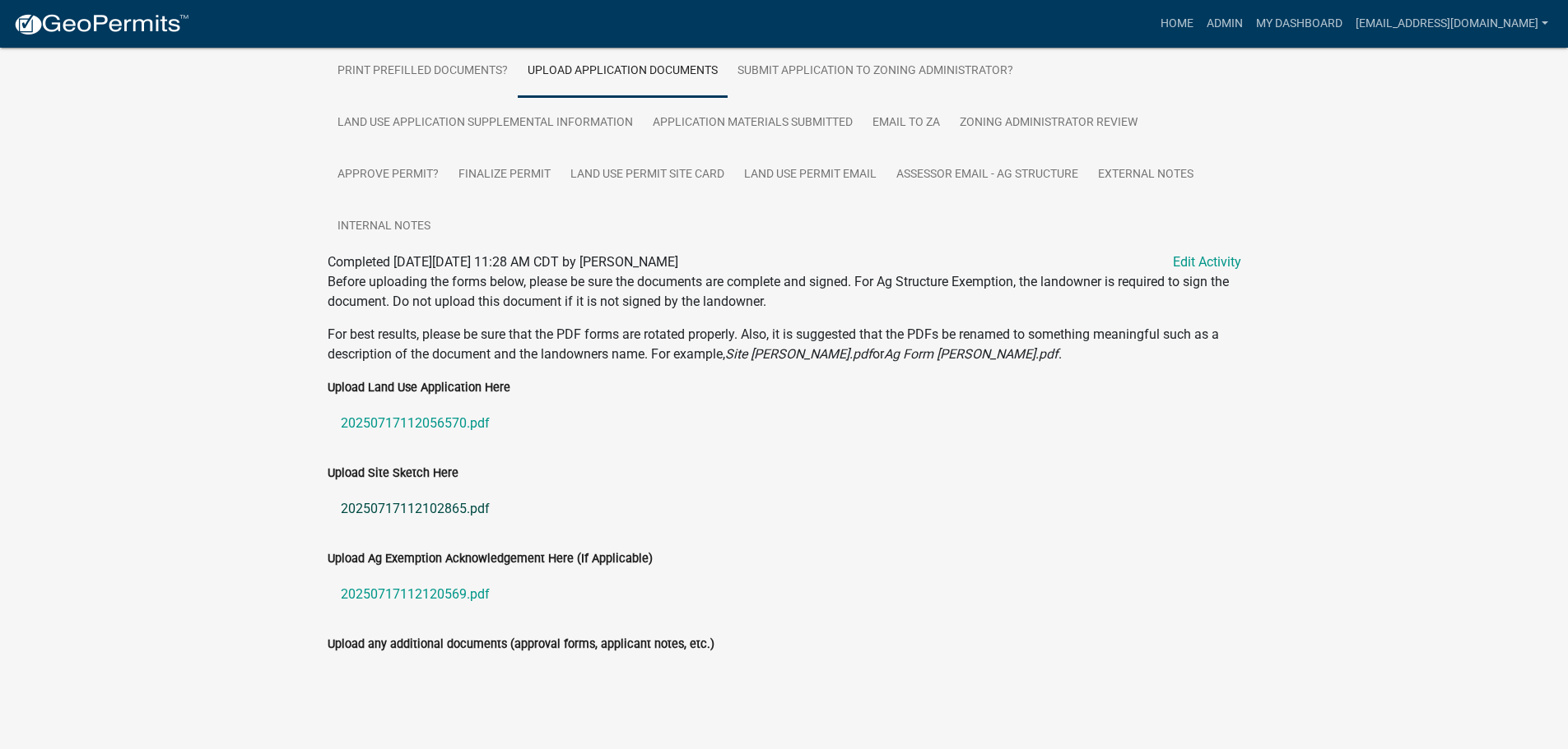
click at [412, 505] on link "20250717112102865.pdf" at bounding box center [784, 509] width 914 height 40
click at [406, 593] on link "20250717112120569.pdf" at bounding box center [784, 595] width 914 height 40
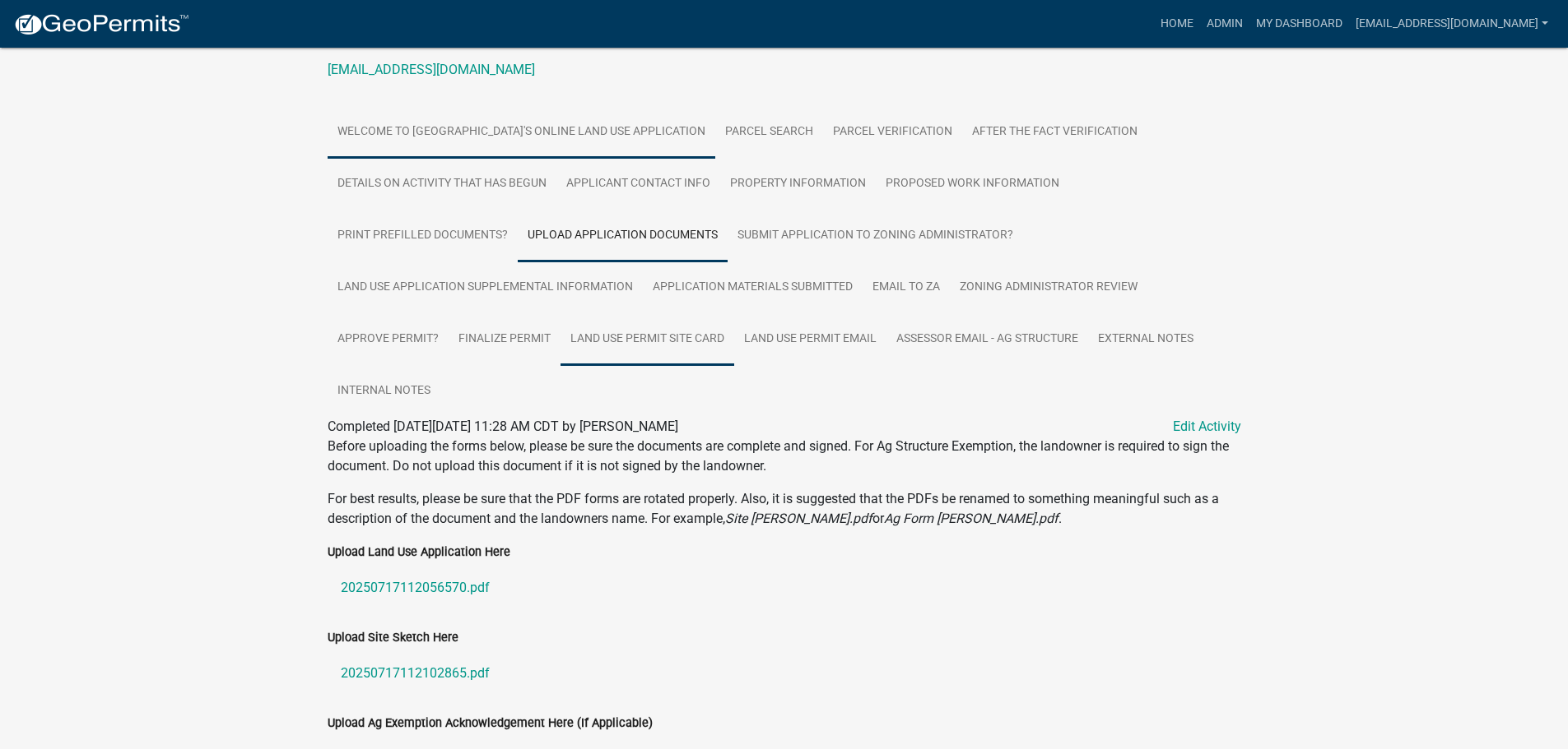
click at [650, 333] on link "Land Use Permit Site Card" at bounding box center [647, 340] width 174 height 52
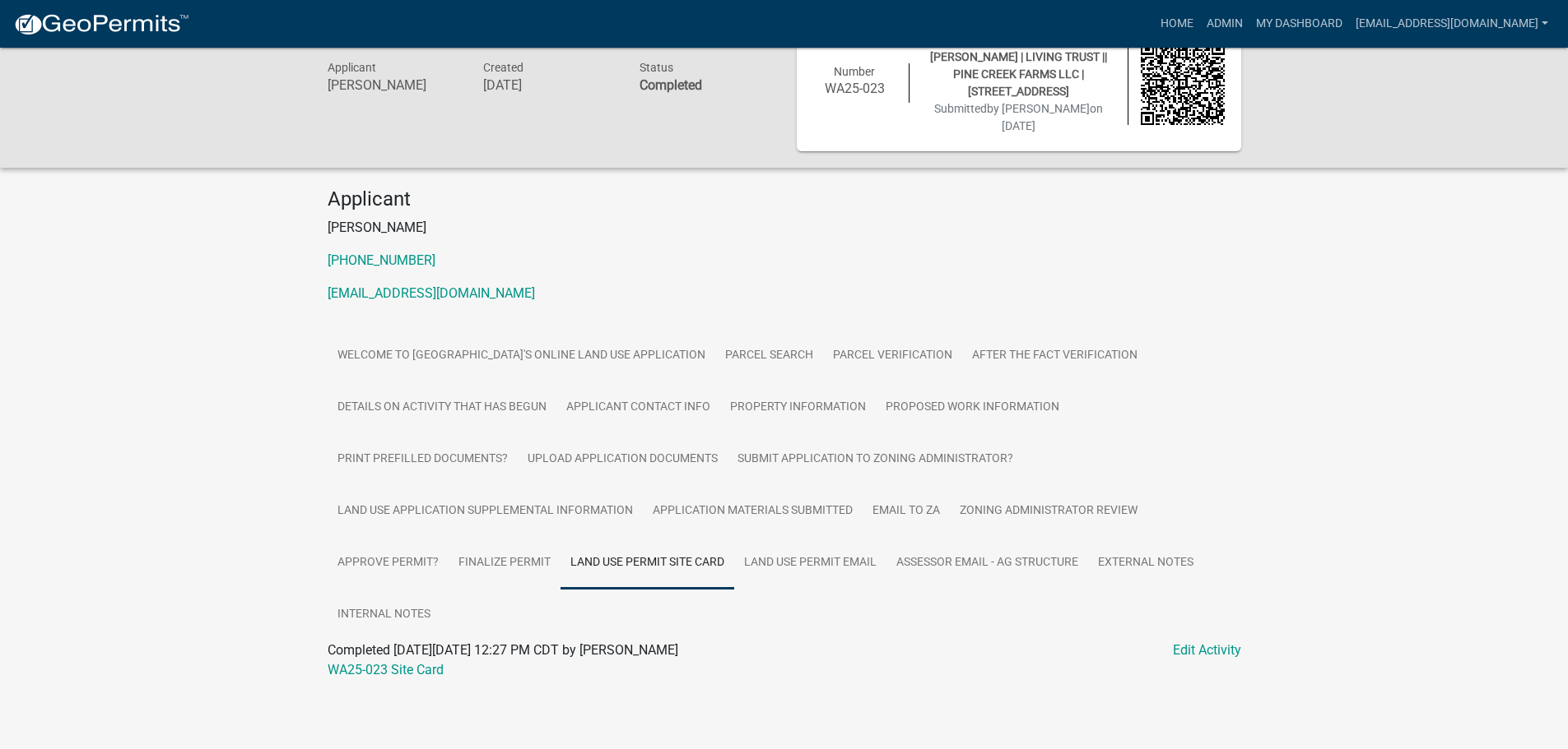
scroll to position [50, 0]
click at [374, 668] on link "WA25-023 Site Card" at bounding box center [385, 670] width 116 height 16
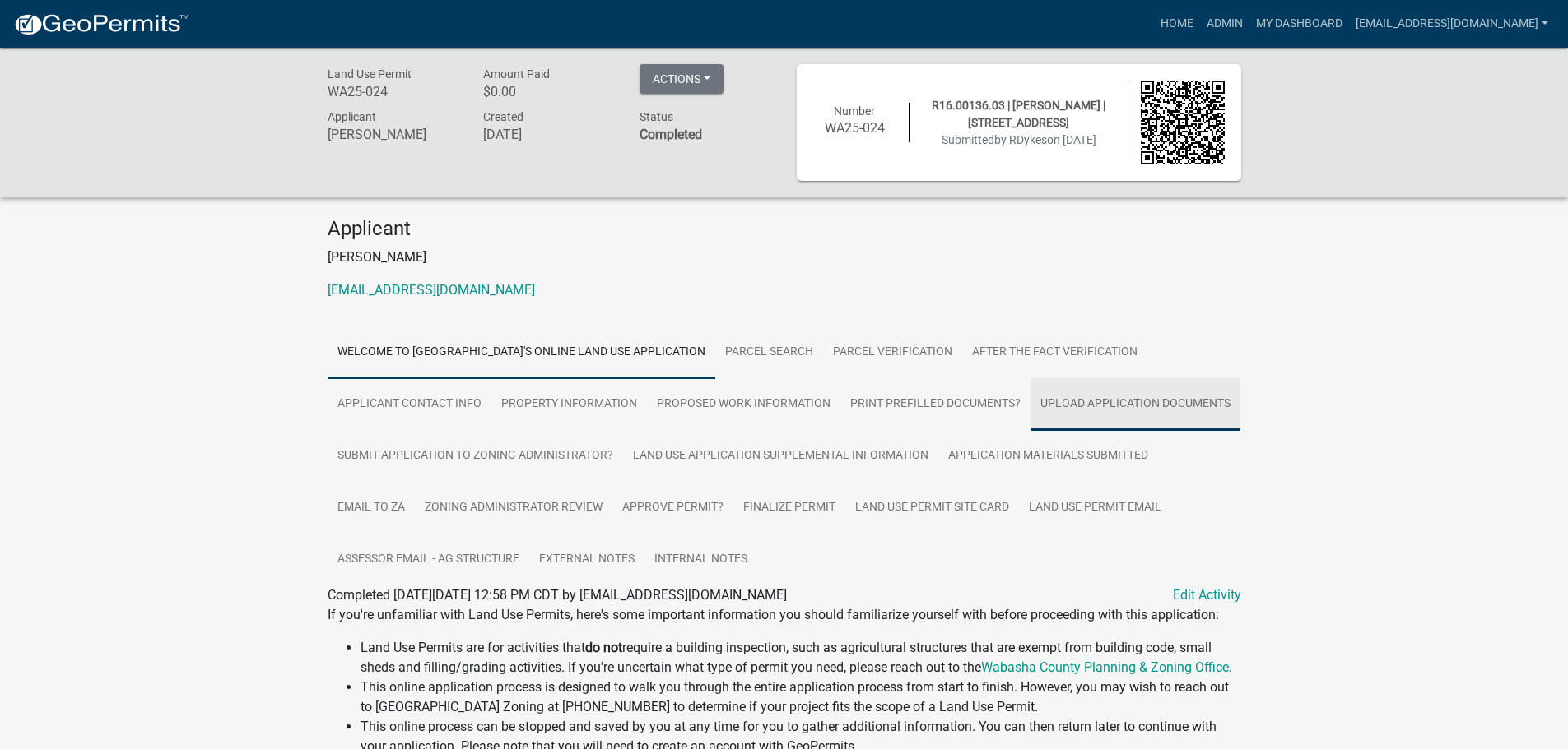
click at [1130, 409] on link "Upload Application Documents" at bounding box center [1135, 404] width 210 height 52
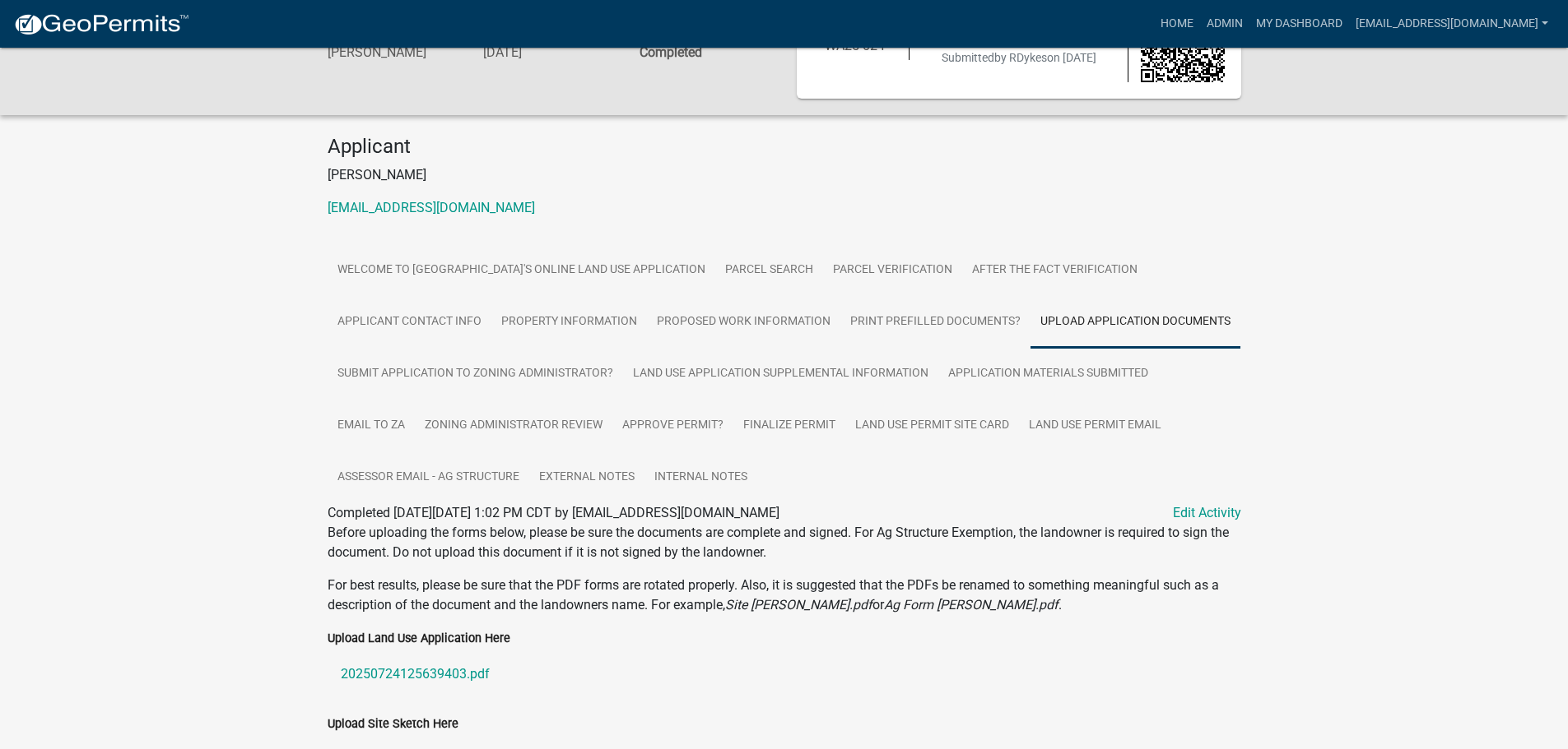
scroll to position [333, 0]
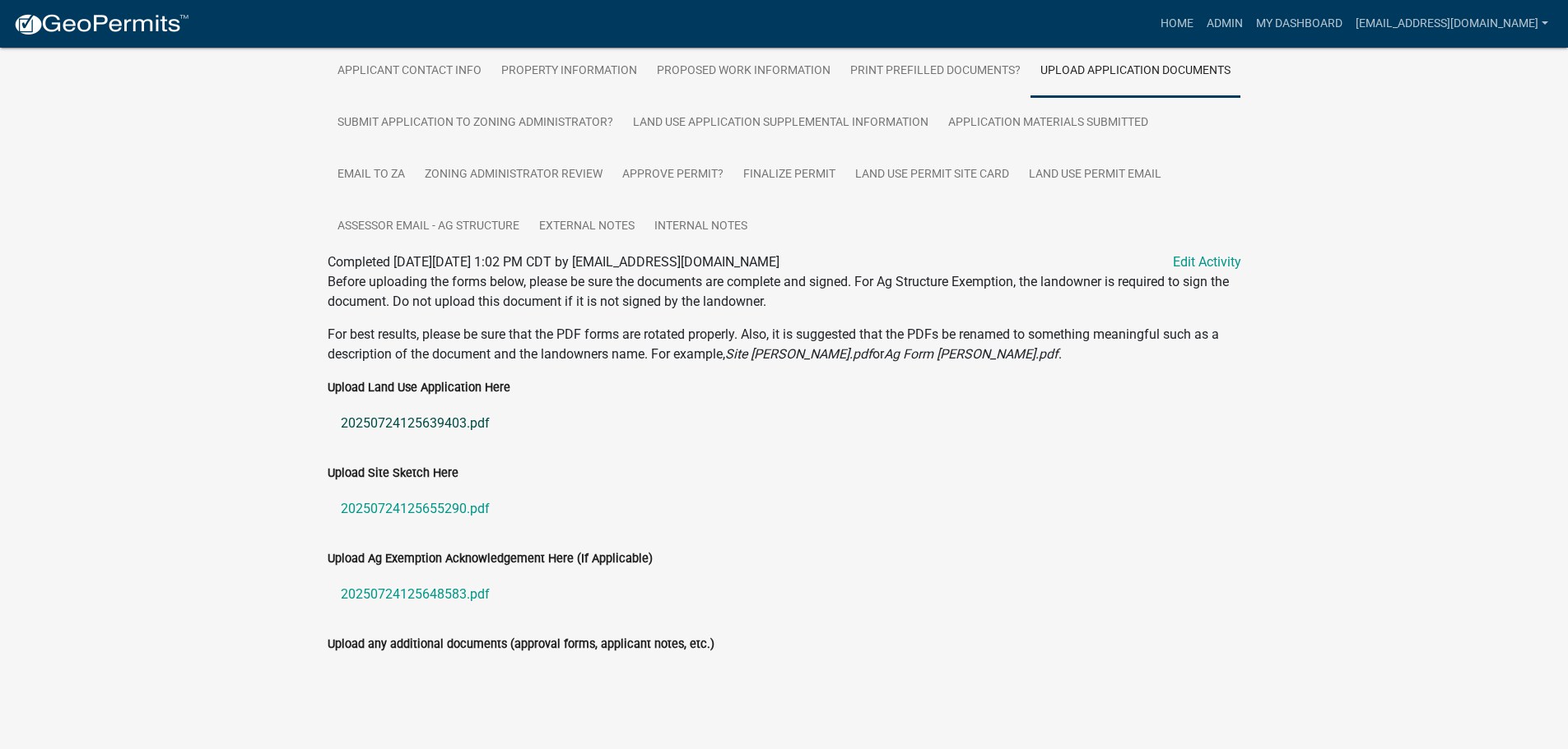
click at [413, 423] on link "20250724125639403.pdf" at bounding box center [784, 424] width 914 height 40
click at [387, 506] on link "20250724125655290.pdf" at bounding box center [784, 509] width 914 height 40
click at [720, 111] on link "Land Use Application Supplemental Information" at bounding box center [781, 123] width 315 height 52
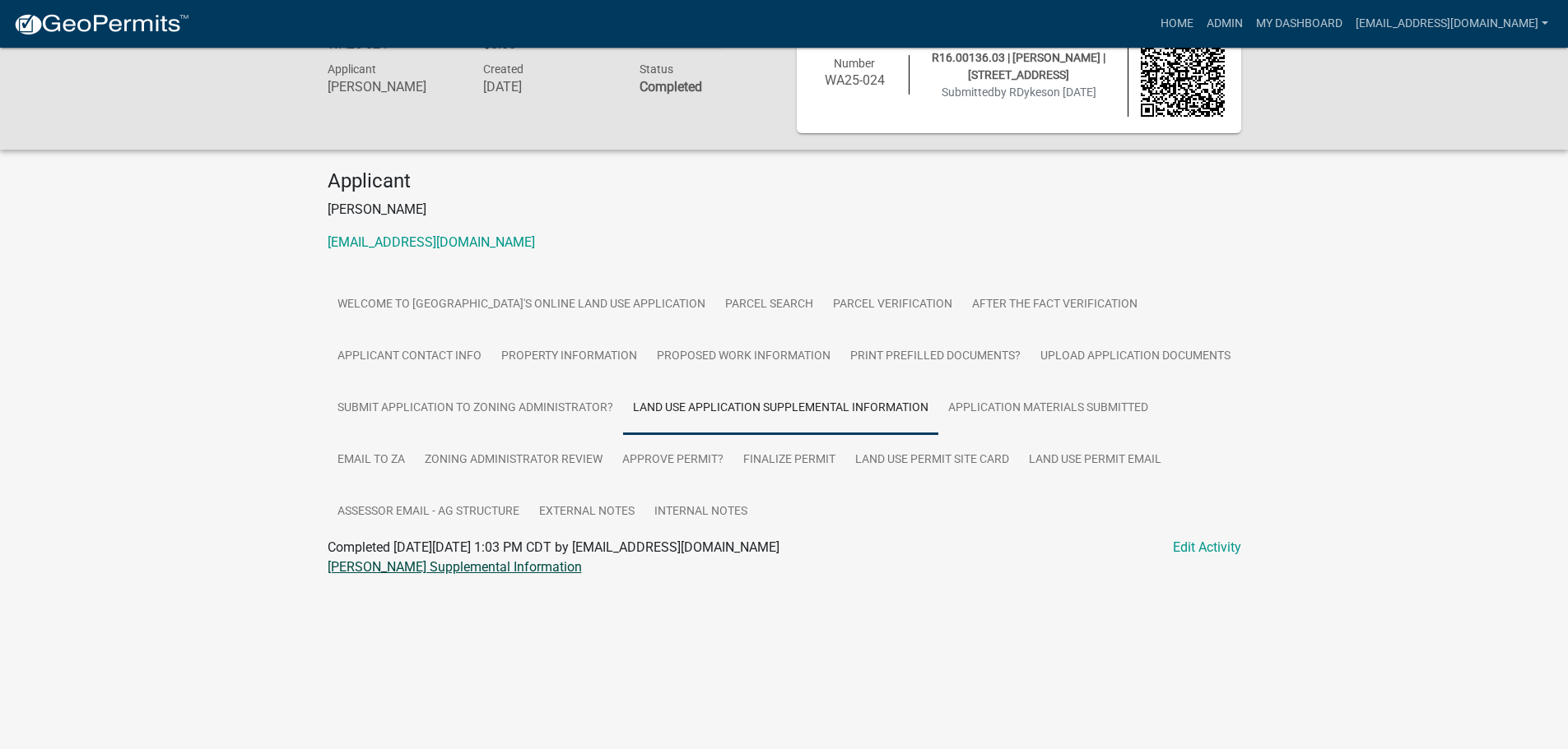
click at [421, 570] on link "Dykes LUP Supplemental Information" at bounding box center [455, 567] width 255 height 16
click at [1062, 357] on link "Upload Application Documents" at bounding box center [1135, 357] width 210 height 52
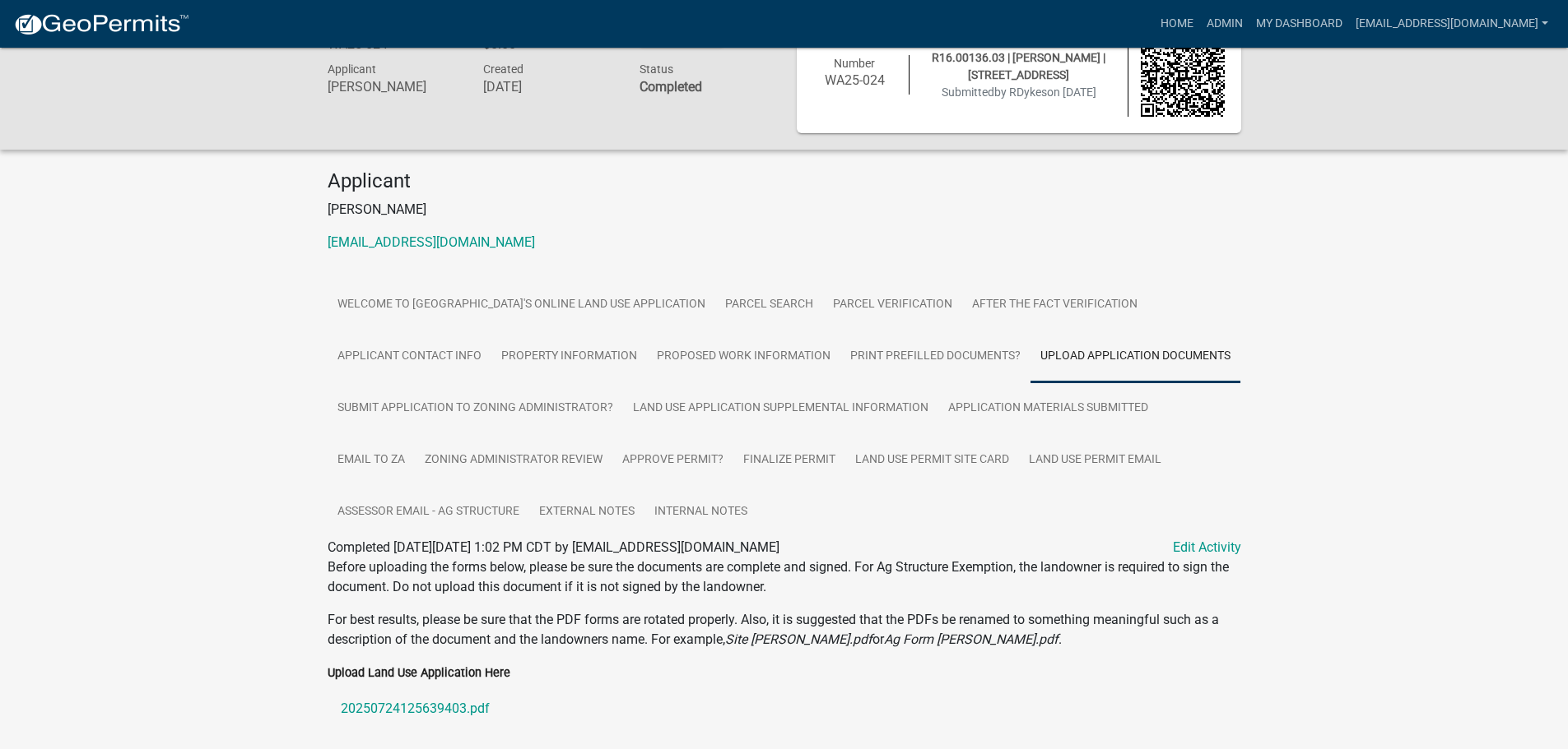
scroll to position [333, 0]
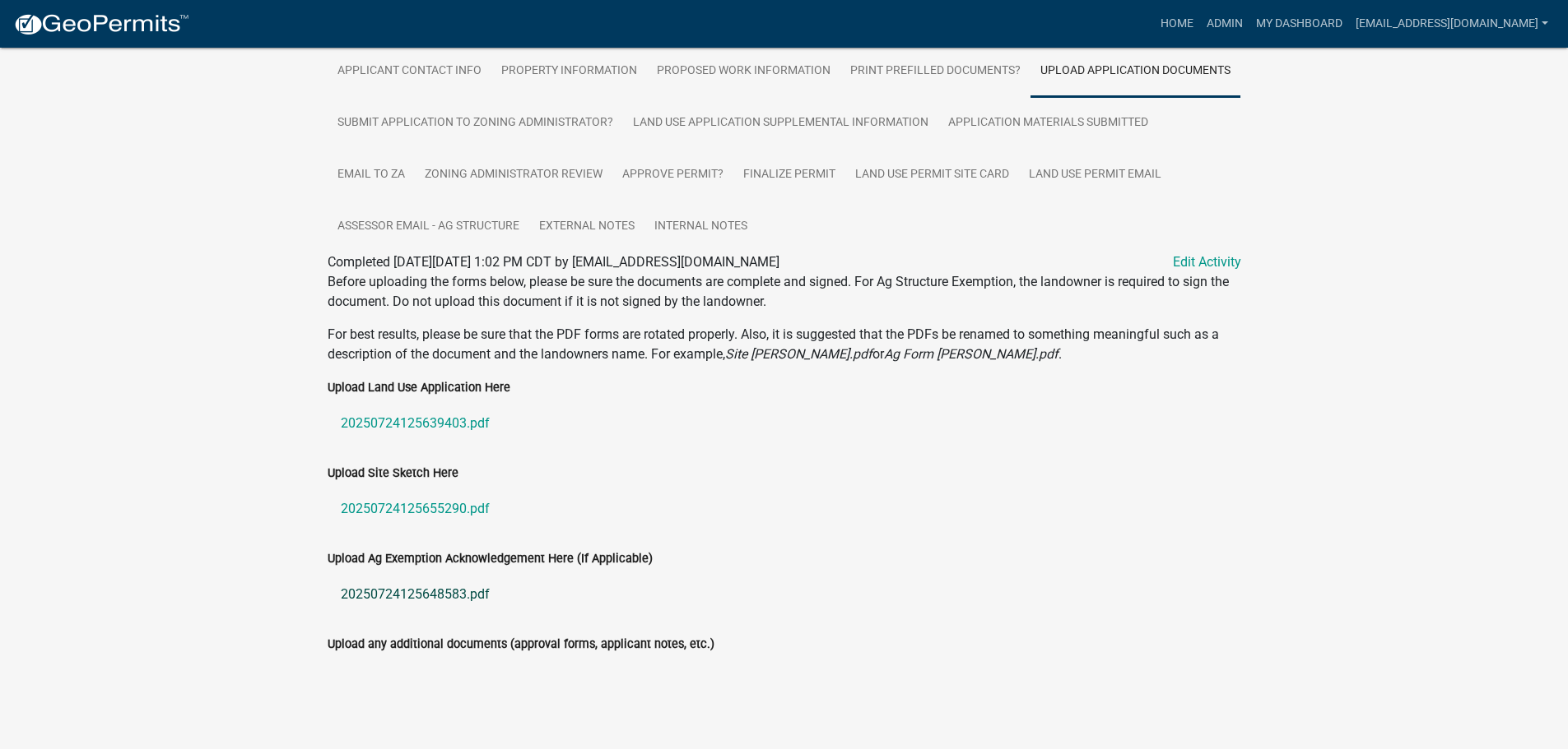
click at [382, 590] on link "20250724125648583.pdf" at bounding box center [784, 595] width 914 height 40
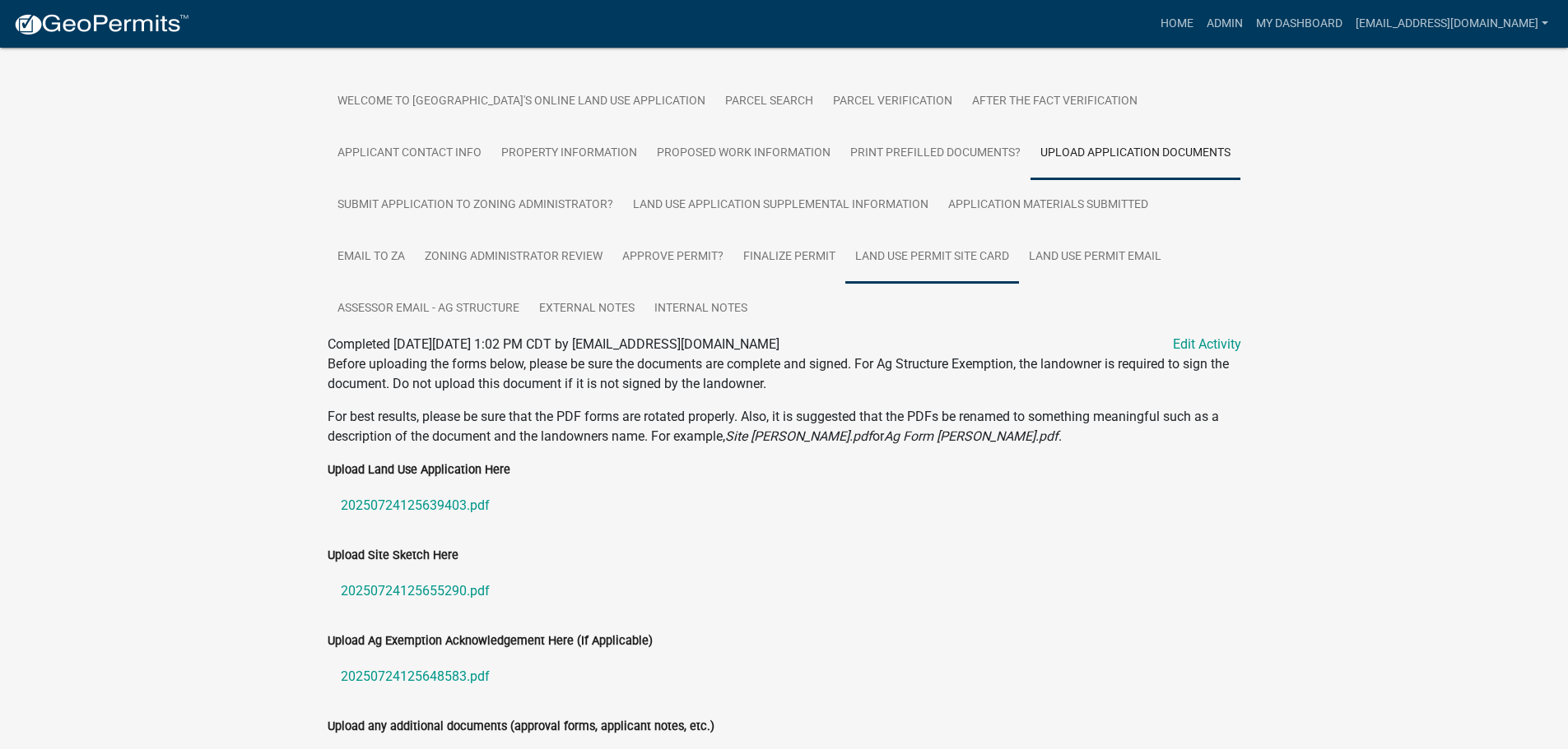
click at [963, 258] on link "Land Use Permit Site Card" at bounding box center [932, 257] width 174 height 52
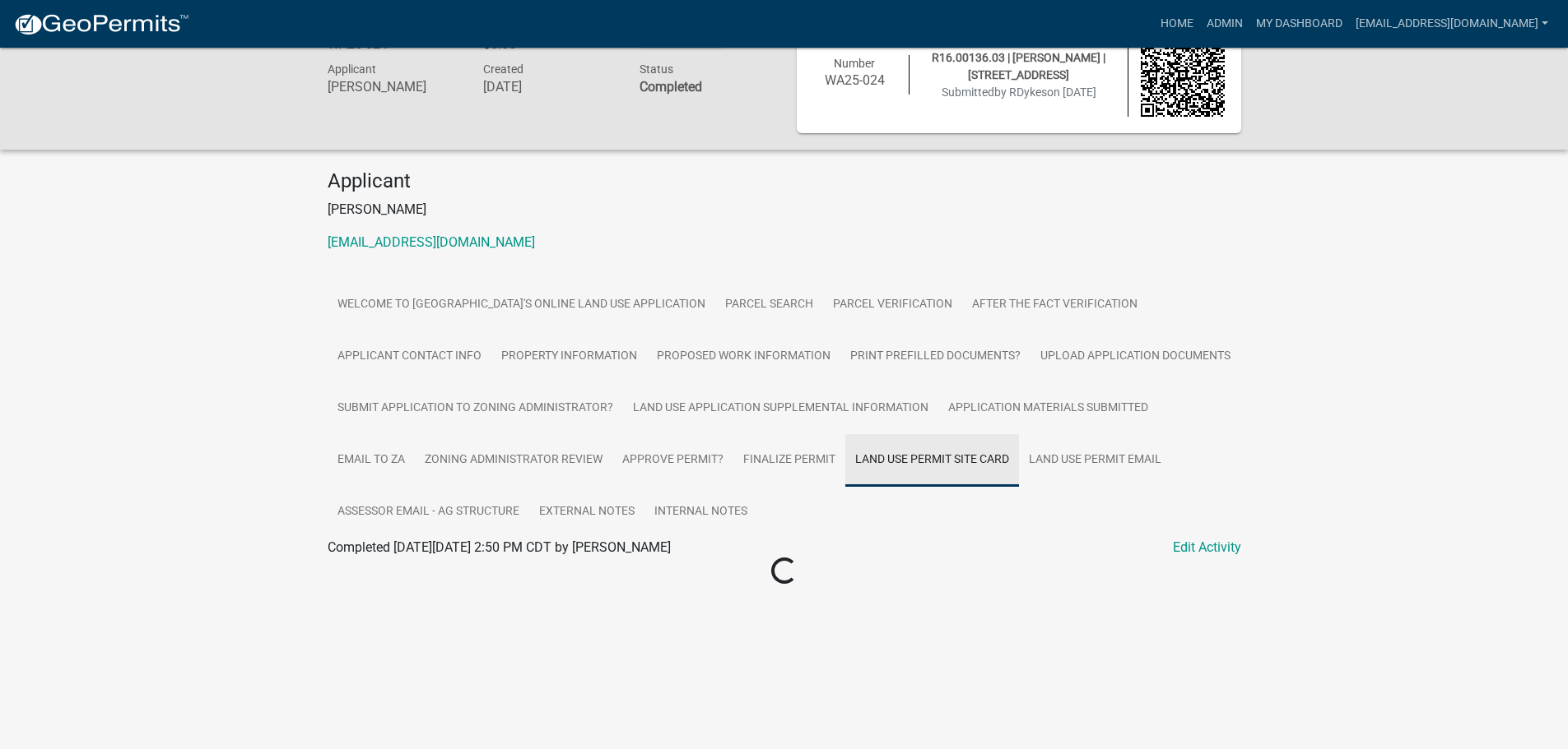
scroll to position [48, 0]
click at [373, 567] on link "WA25-024 Site Card" at bounding box center [385, 567] width 116 height 16
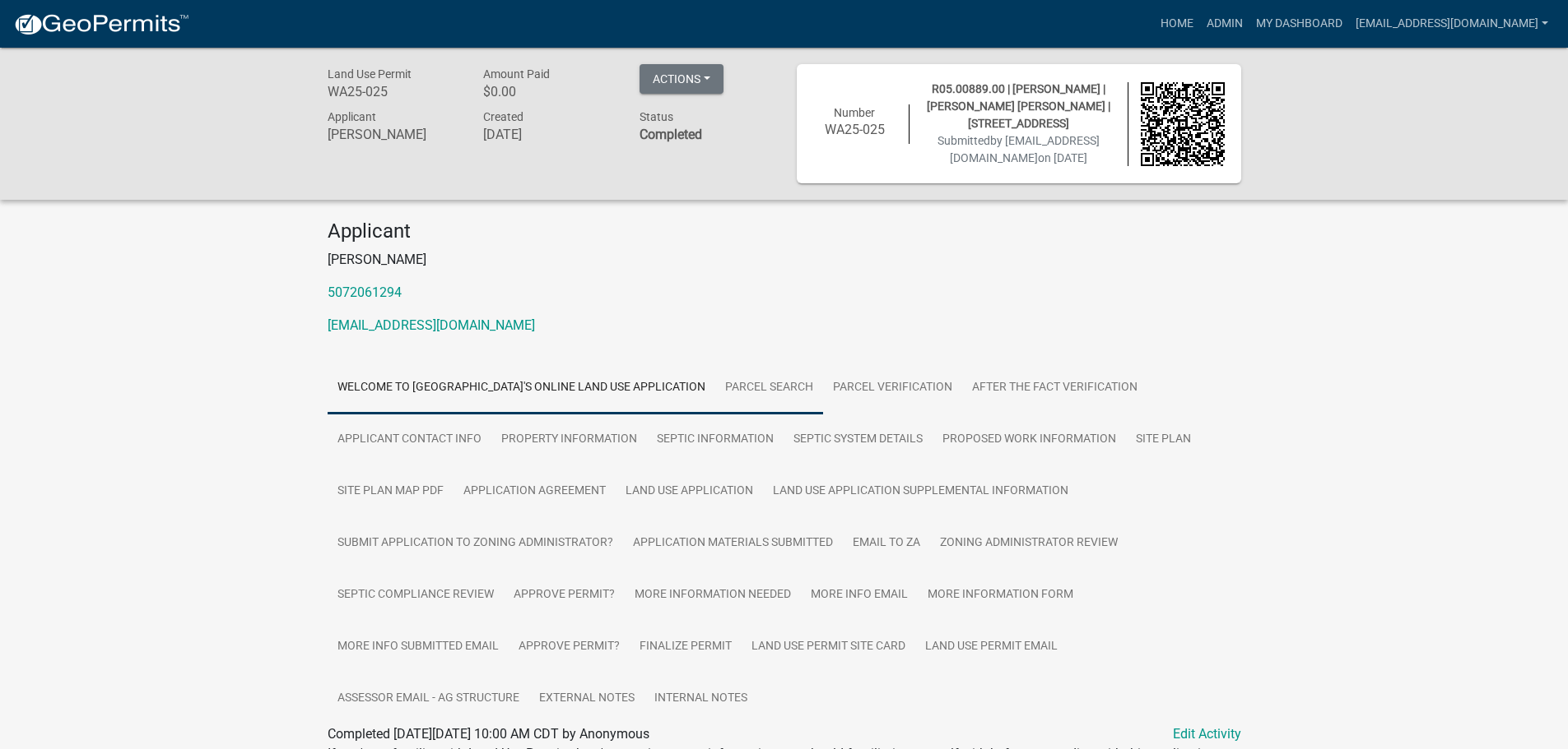
scroll to position [83, 0]
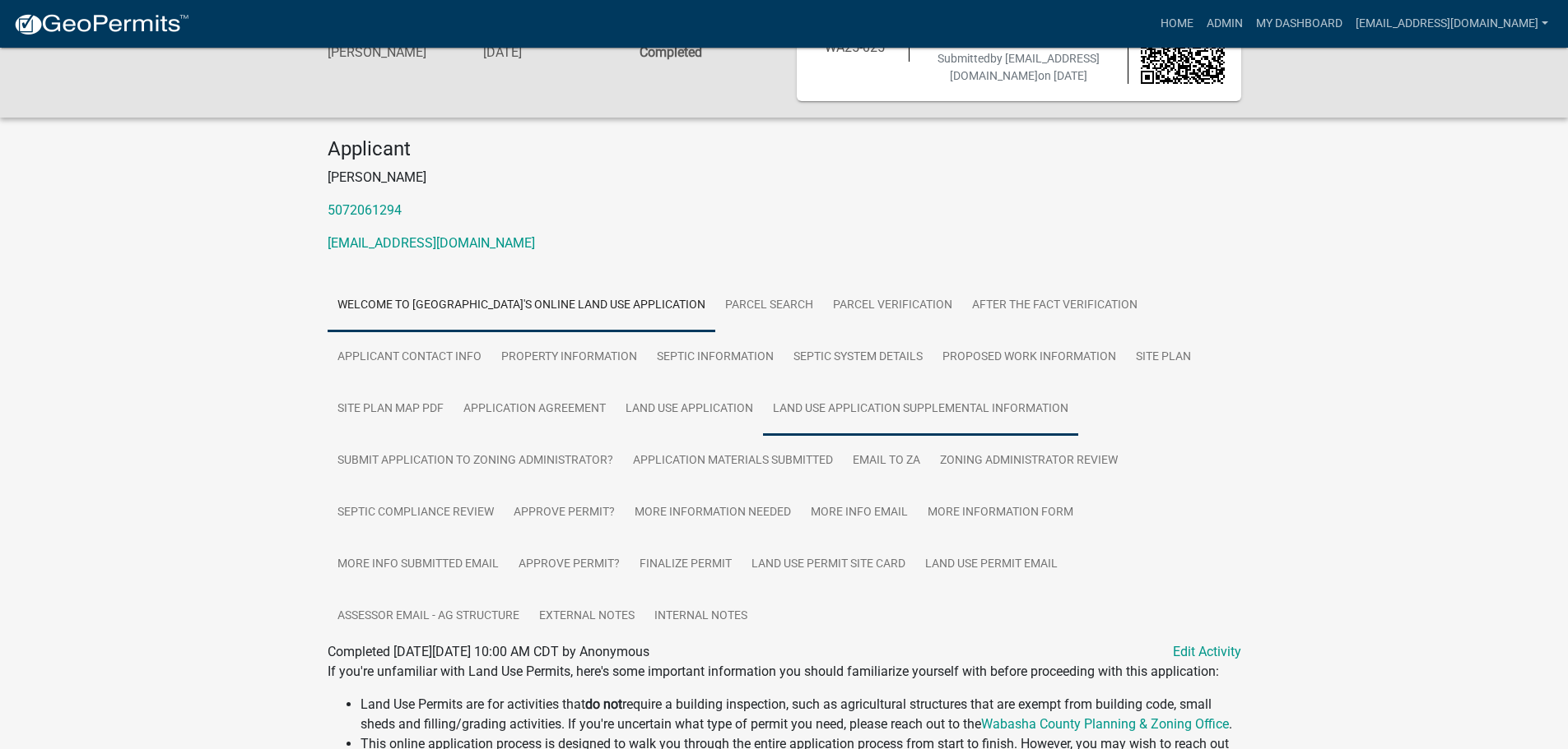
click at [890, 416] on link "Land Use Application Supplemental Information" at bounding box center [921, 410] width 315 height 52
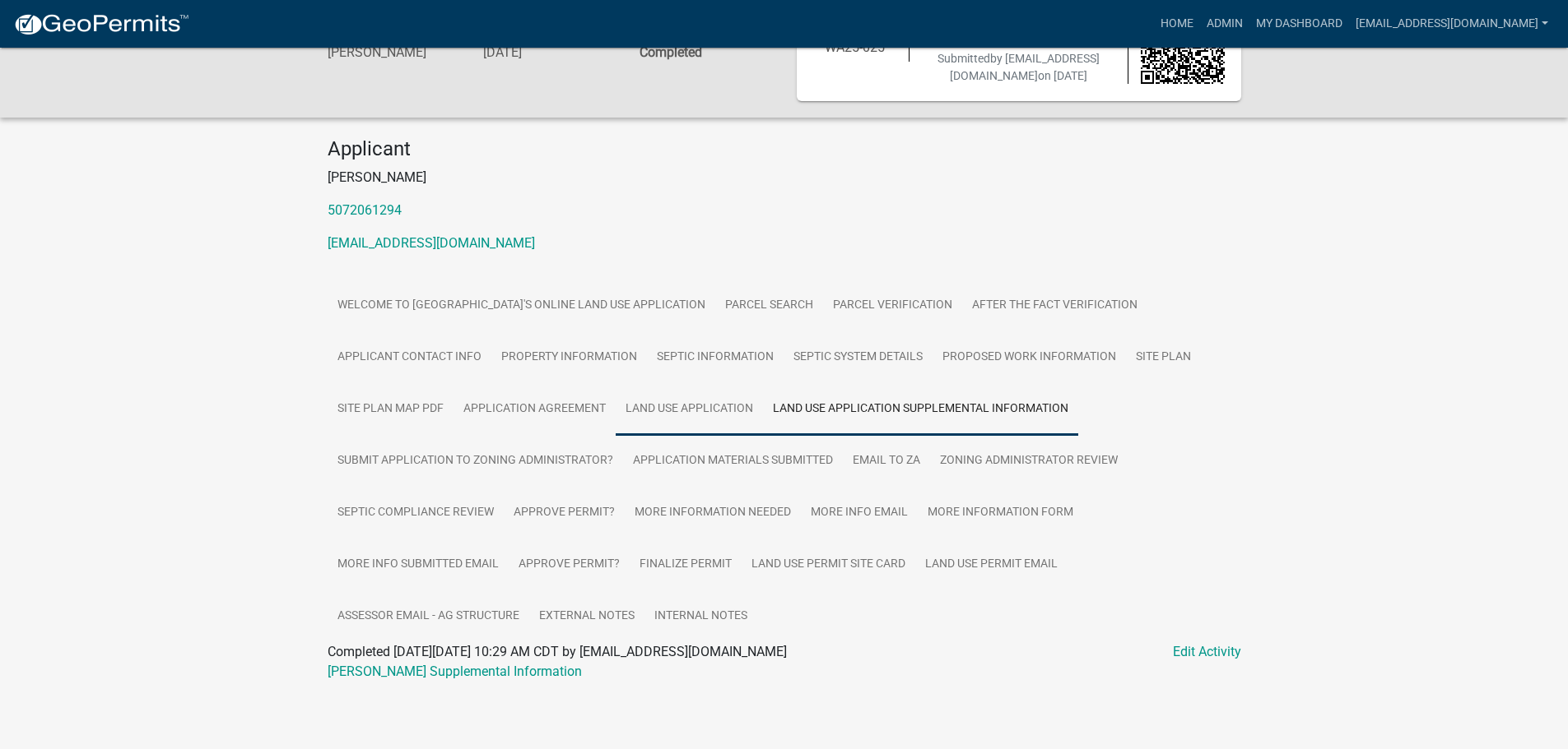
click at [682, 410] on link "Land Use Application" at bounding box center [689, 410] width 148 height 52
click at [396, 671] on link "[PERSON_NAME] Application" at bounding box center [411, 670] width 168 height 16
click at [876, 408] on link "Land Use Application Supplemental Information" at bounding box center [921, 408] width 315 height 52
click at [434, 668] on link "Kremer LUP Supplemental Information" at bounding box center [455, 670] width 255 height 16
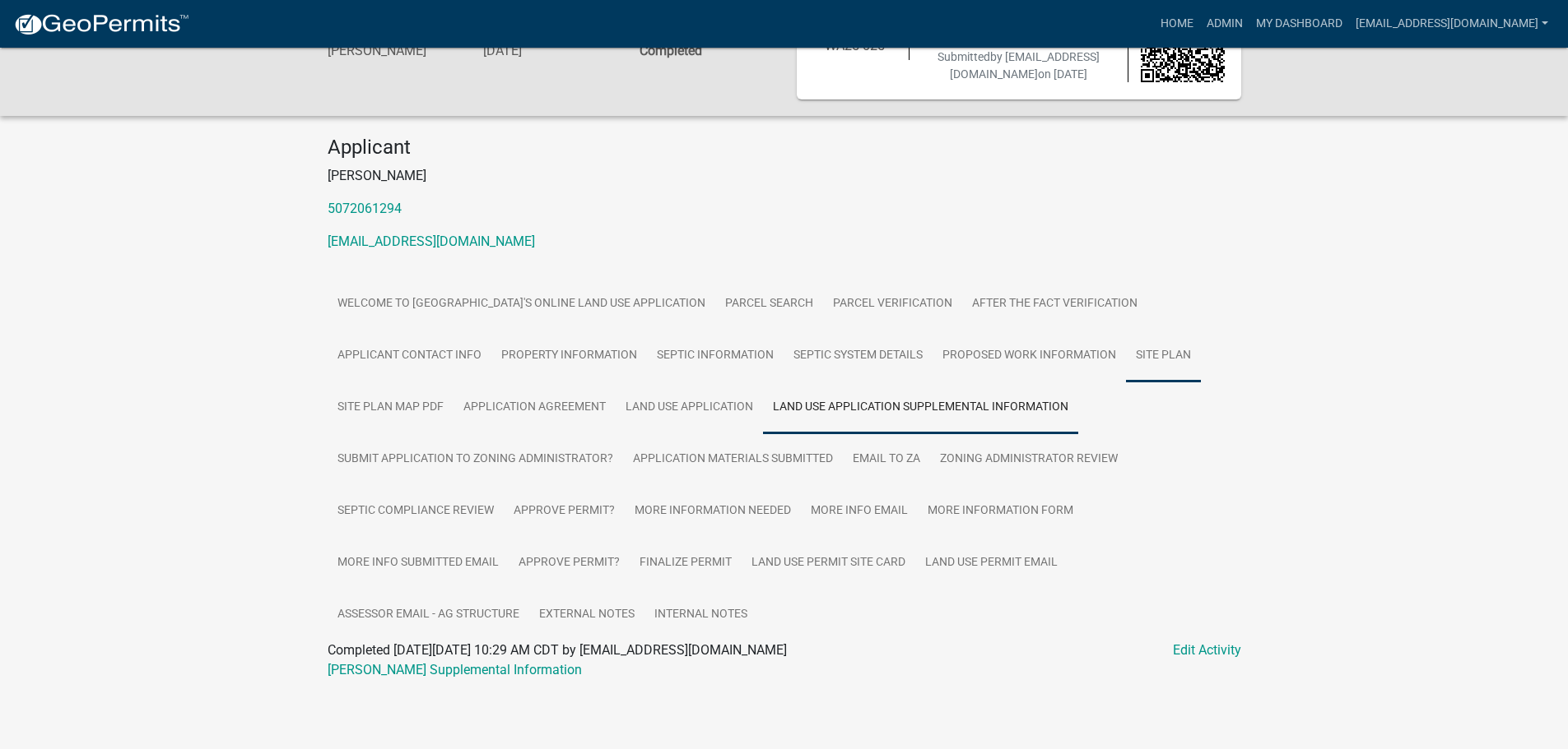
click at [1169, 358] on link "Site Plan" at bounding box center [1163, 357] width 75 height 52
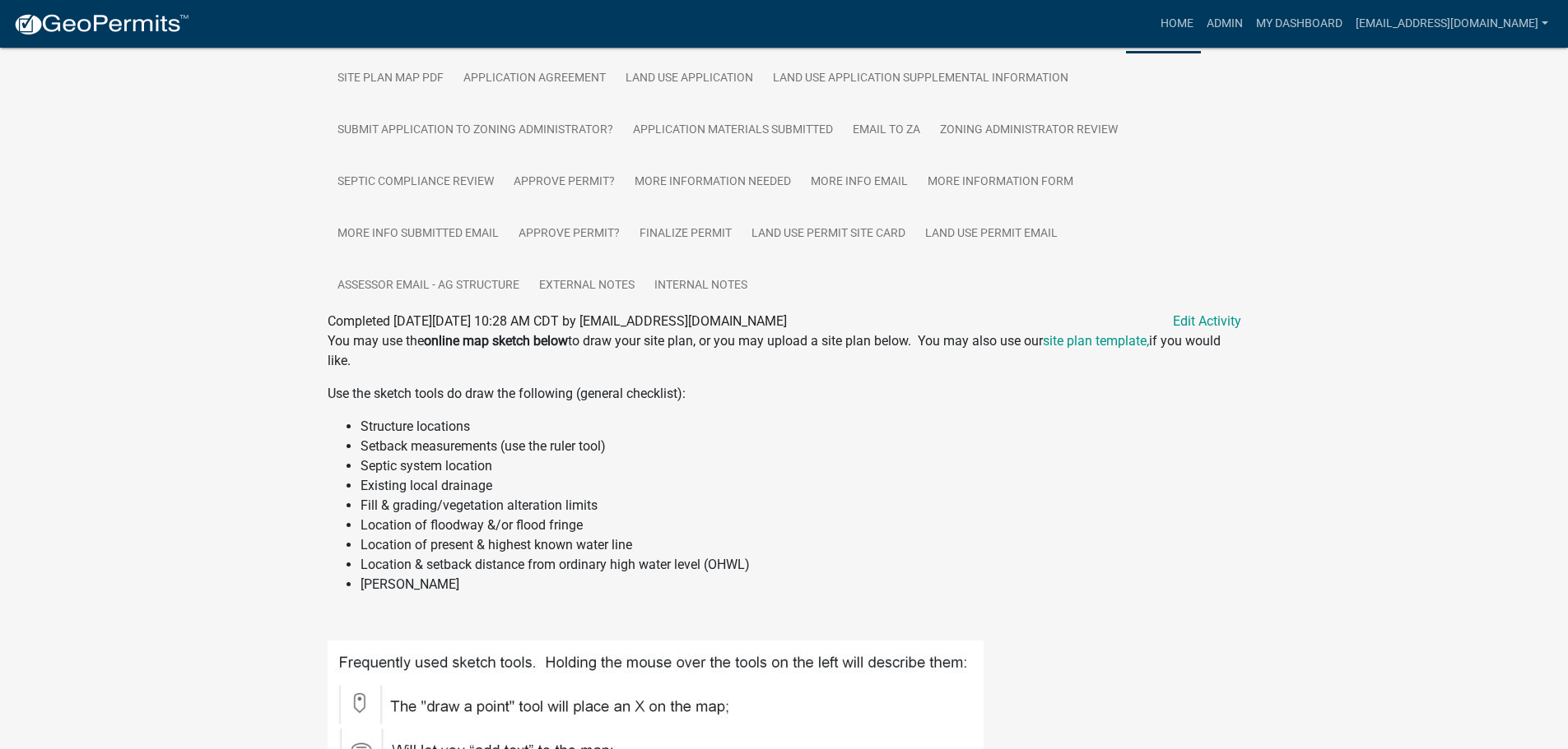
scroll to position [249, 0]
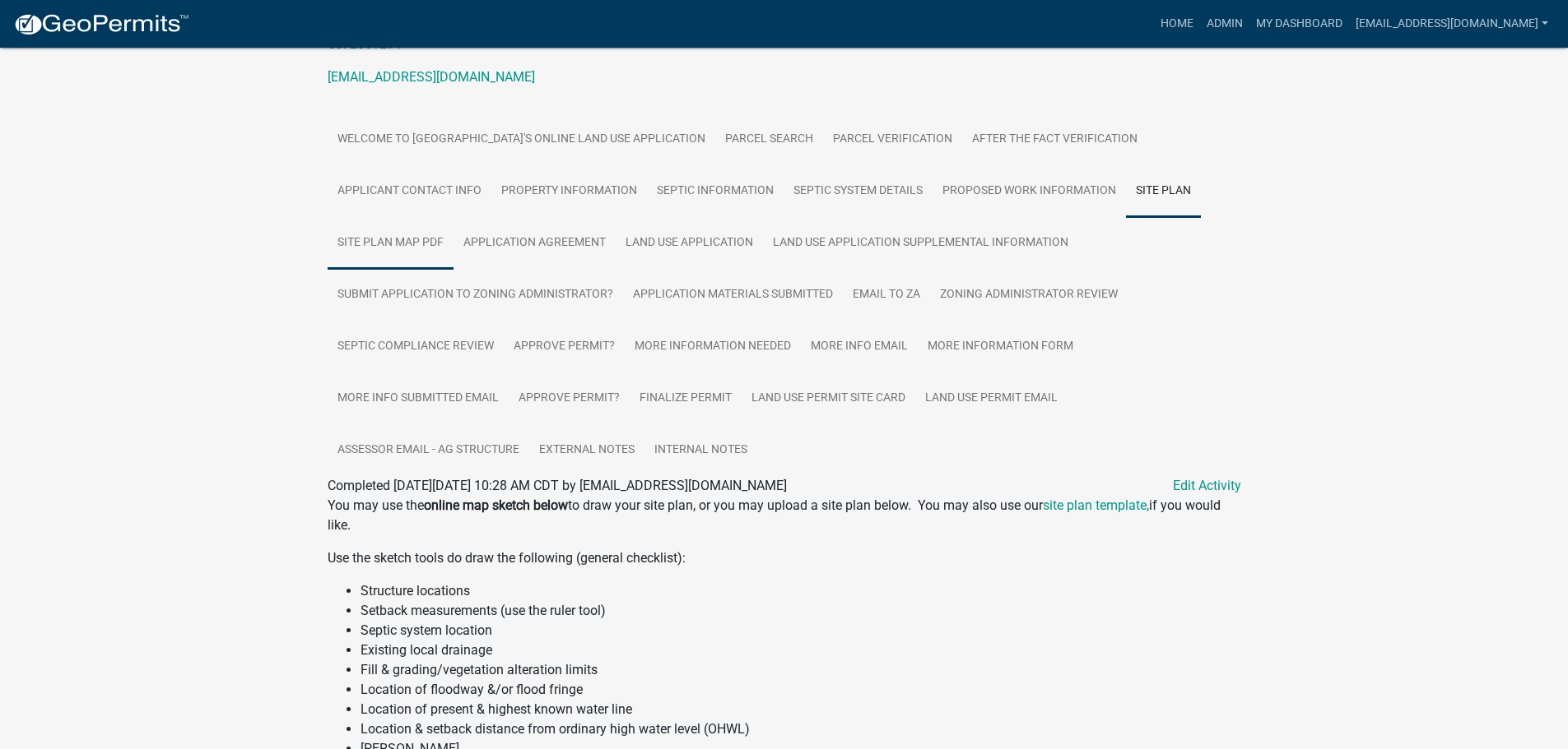
click at [405, 244] on link "Site Plan Map PDF" at bounding box center [391, 244] width 126 height 52
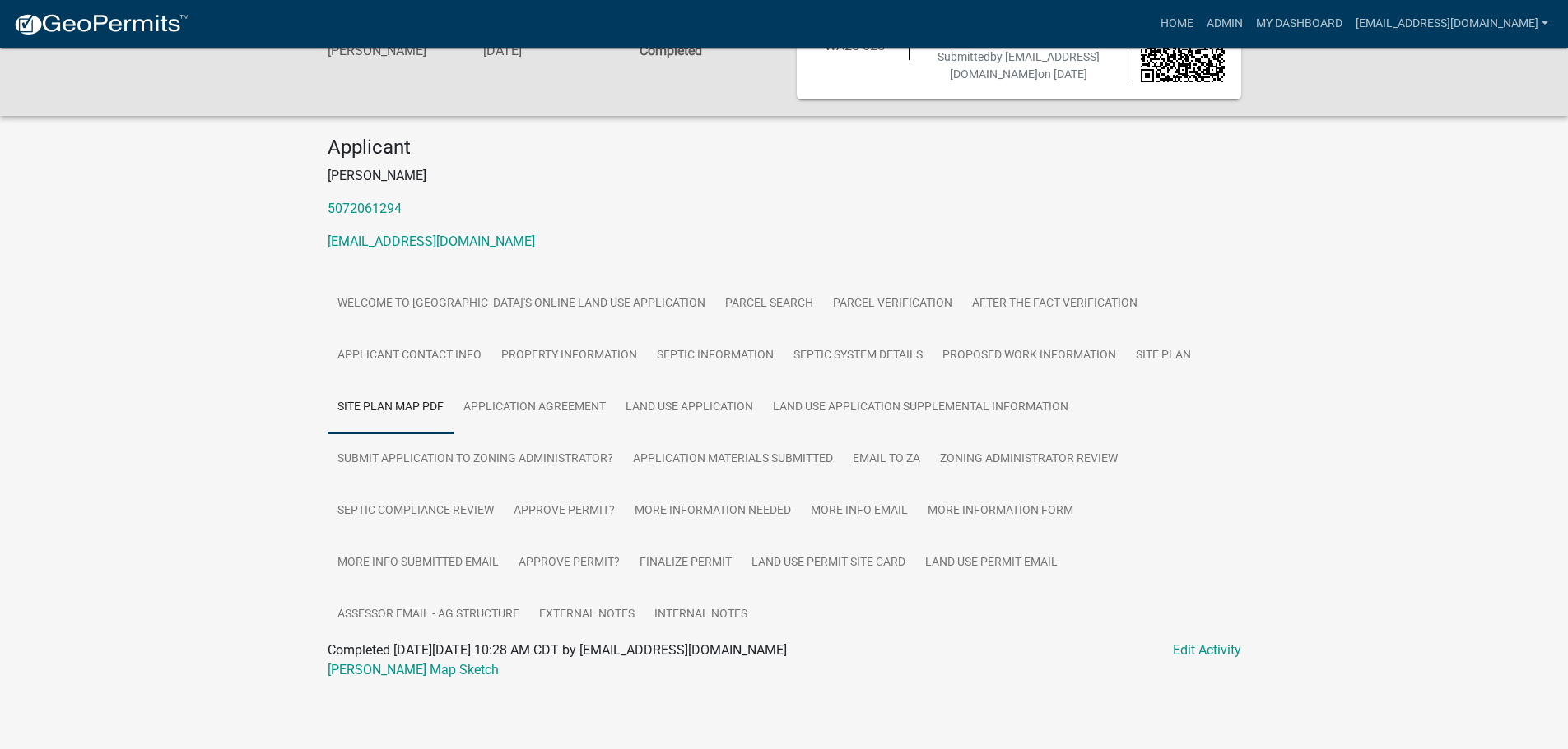
scroll to position [84, 0]
click at [373, 671] on link "Kremer Map Sketch" at bounding box center [413, 670] width 171 height 16
click at [712, 504] on link "More Information Needed" at bounding box center [713, 512] width 176 height 52
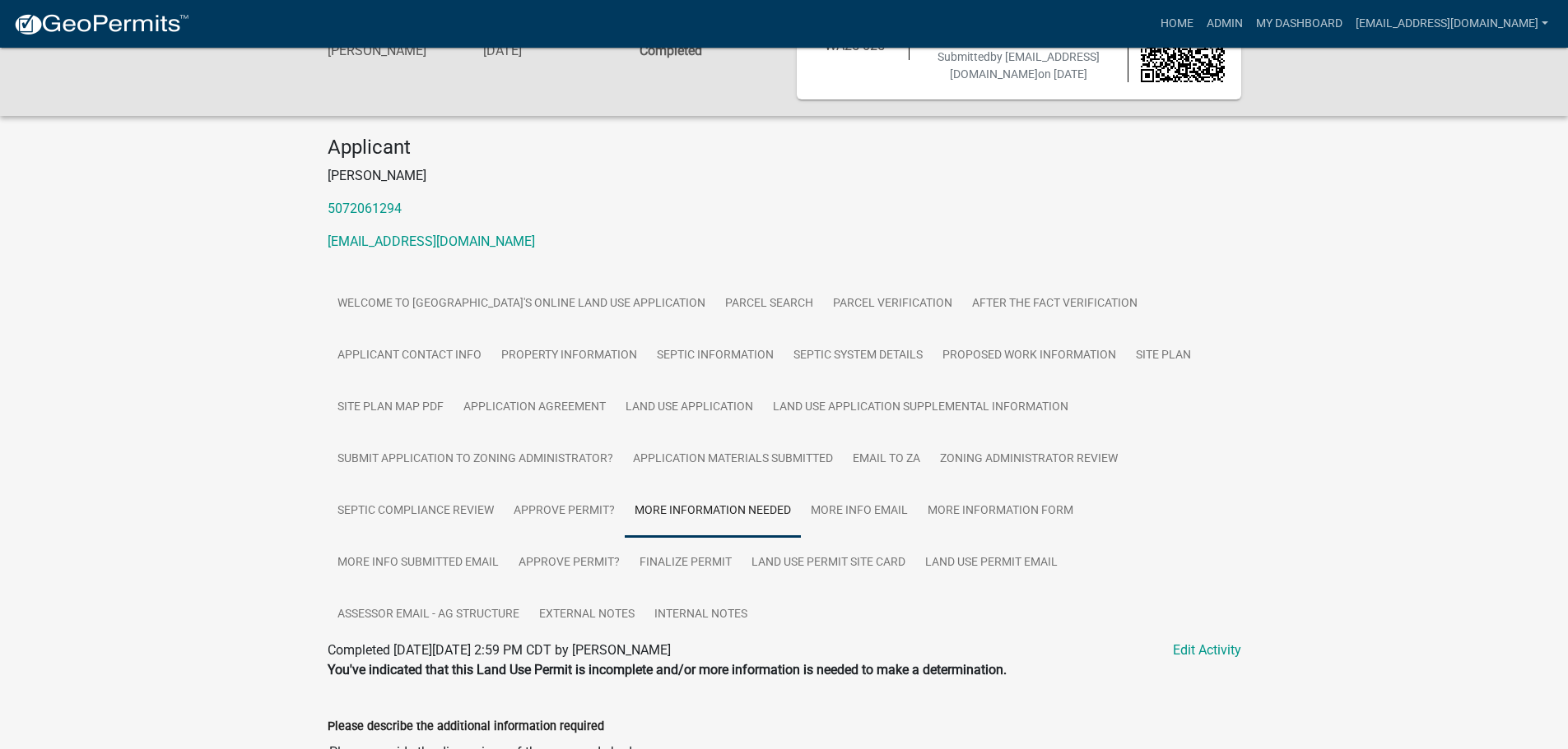
scroll to position [363, 0]
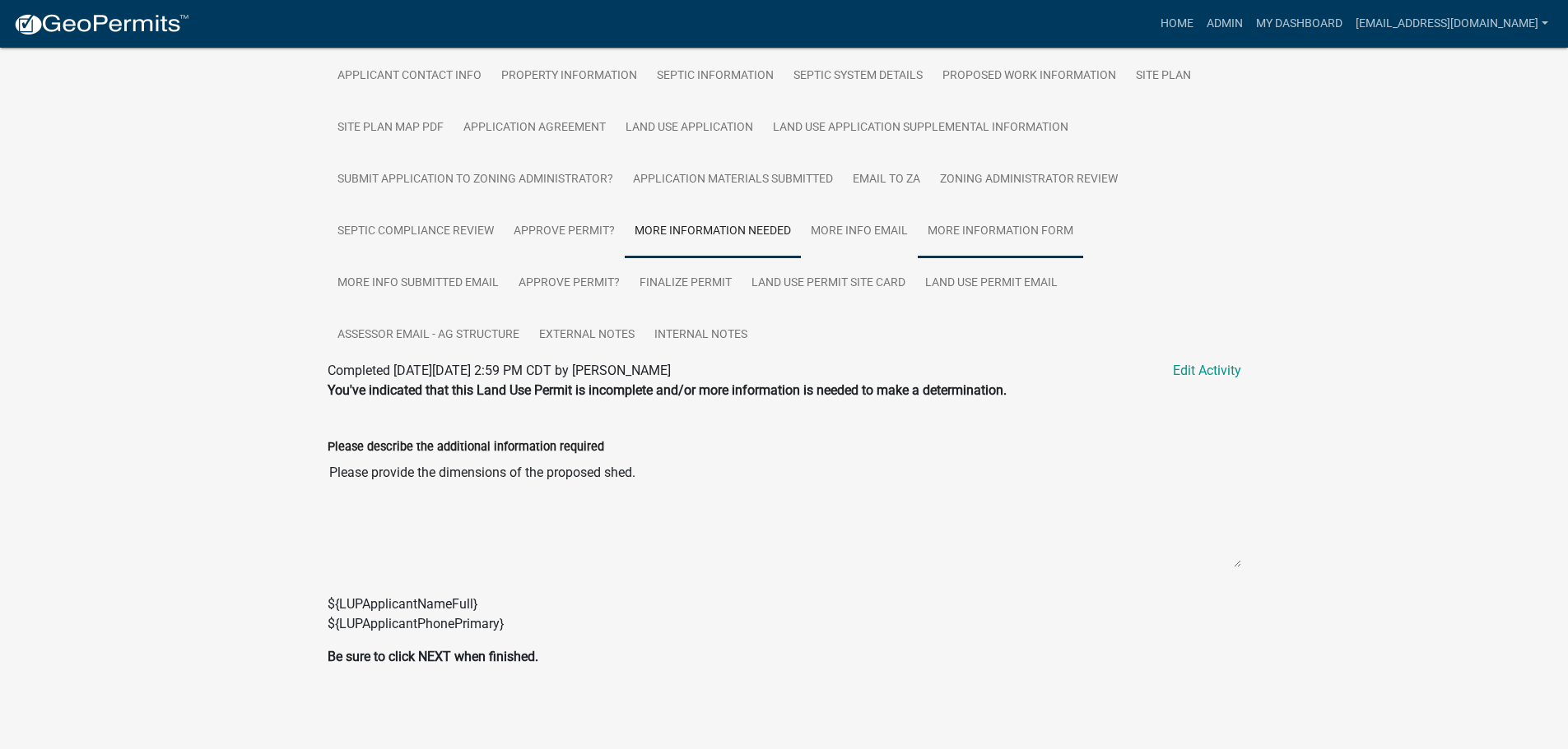
click at [985, 227] on link "More Information Form" at bounding box center [1000, 232] width 165 height 52
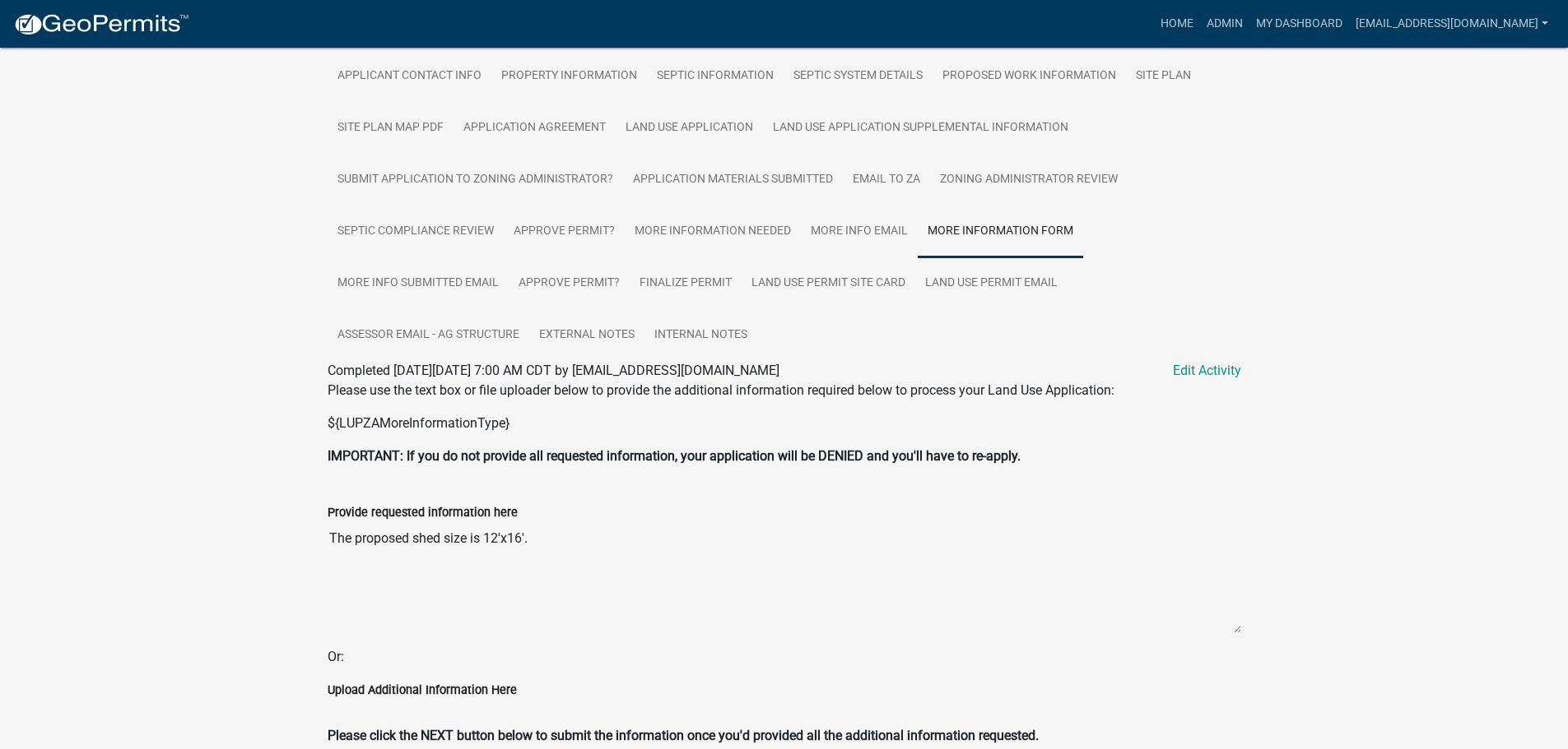
scroll to position [443, 0]
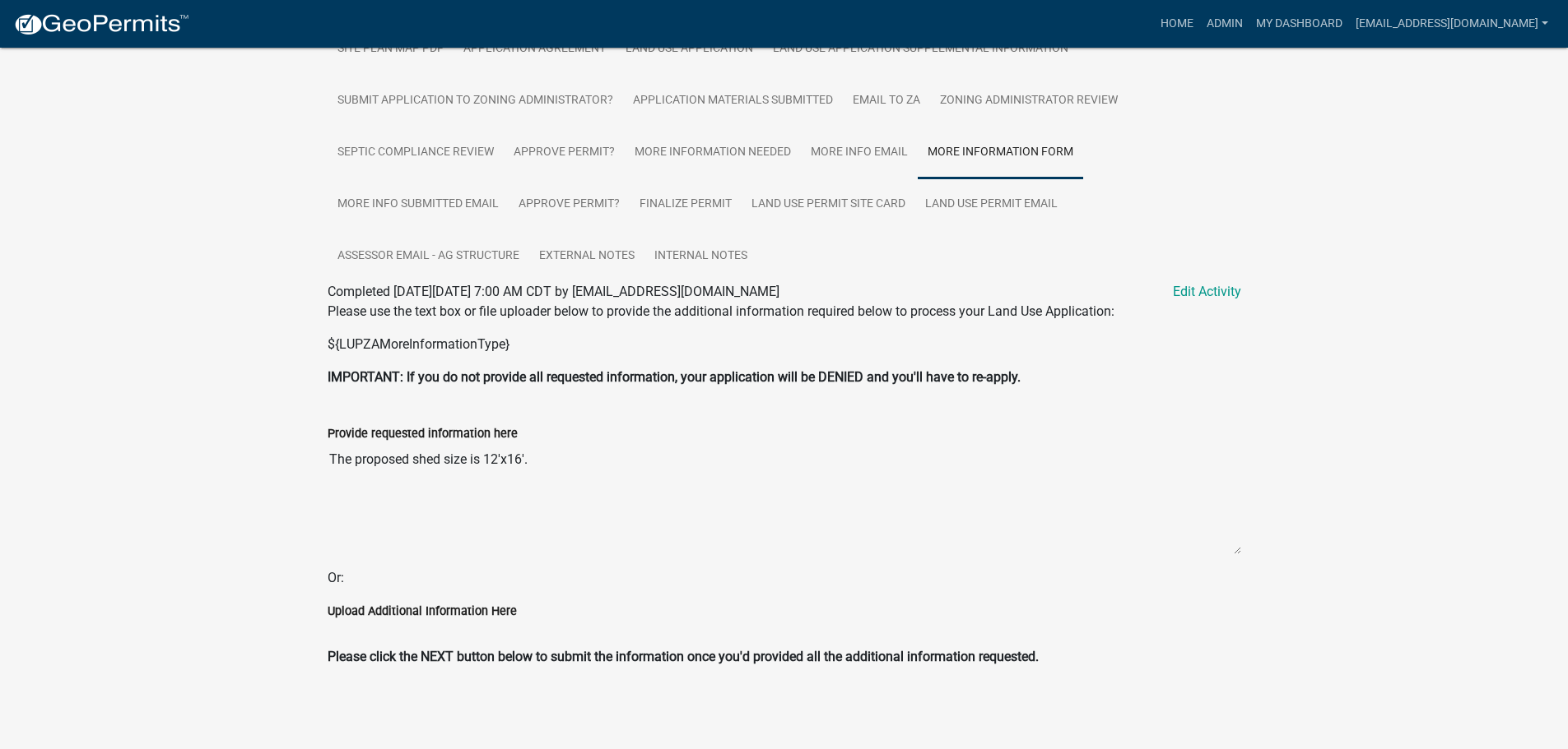
drag, startPoint x: 486, startPoint y: 459, endPoint x: 523, endPoint y: 460, distance: 37.0
click at [523, 460] on textarea "The proposed shed size is 12'x16'." at bounding box center [784, 498] width 914 height 112
click at [704, 496] on textarea "The proposed shed size is 12'x16'." at bounding box center [784, 498] width 914 height 112
drag, startPoint x: 486, startPoint y: 459, endPoint x: 524, endPoint y: 459, distance: 38.0
click at [524, 459] on textarea "The proposed shed size is 12'x16'." at bounding box center [784, 498] width 914 height 112
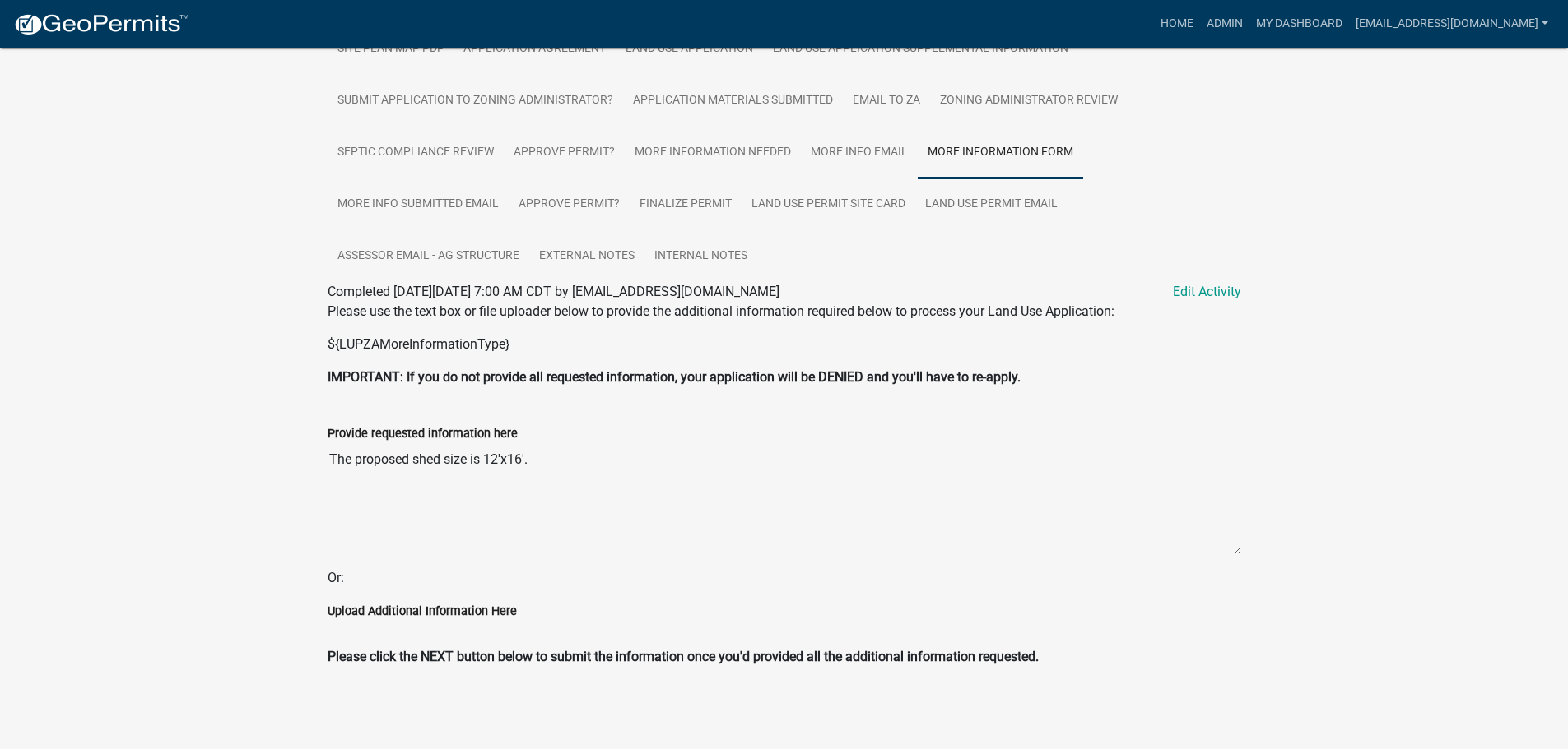
scroll to position [114, 0]
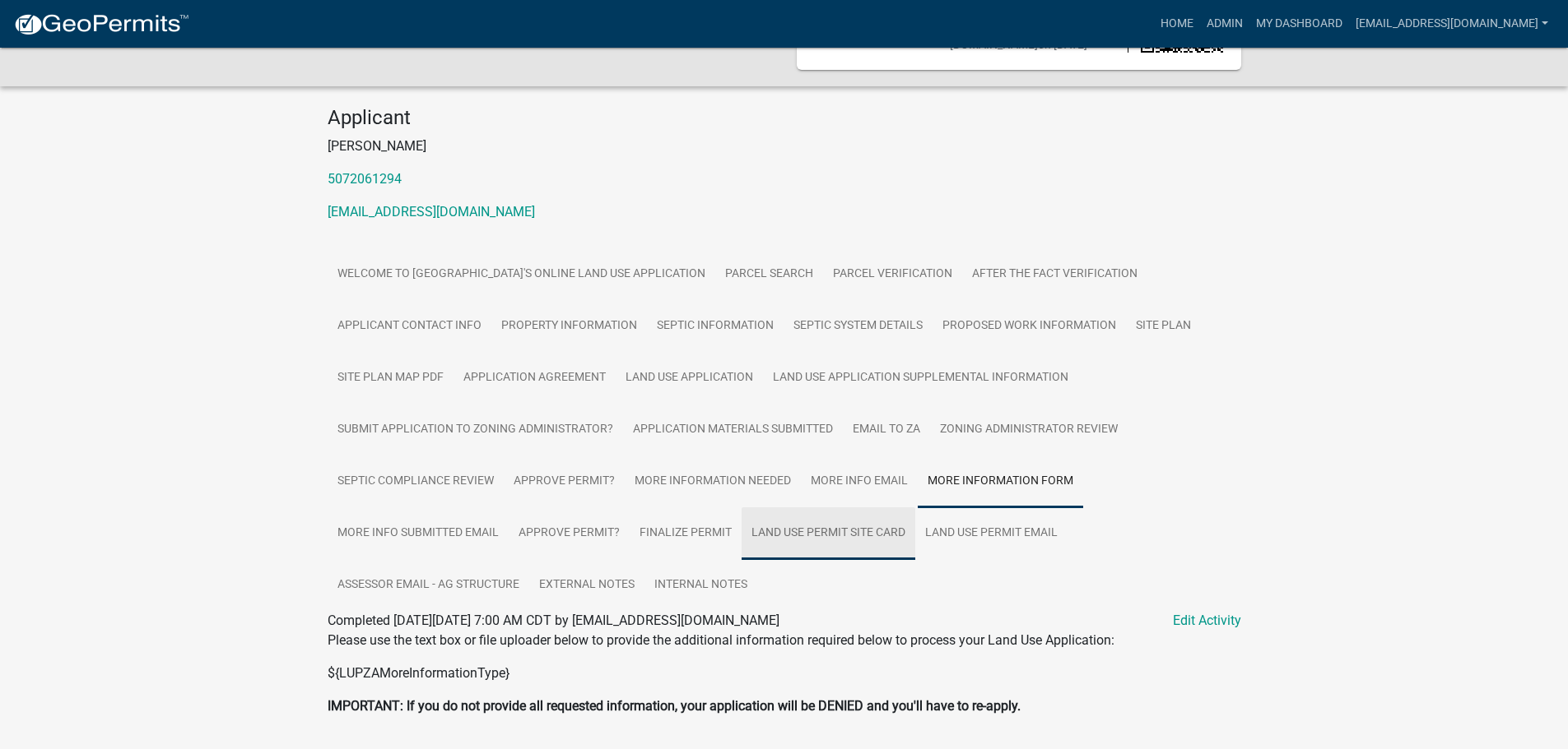
click at [822, 533] on link "Land Use Permit Site Card" at bounding box center [828, 533] width 174 height 52
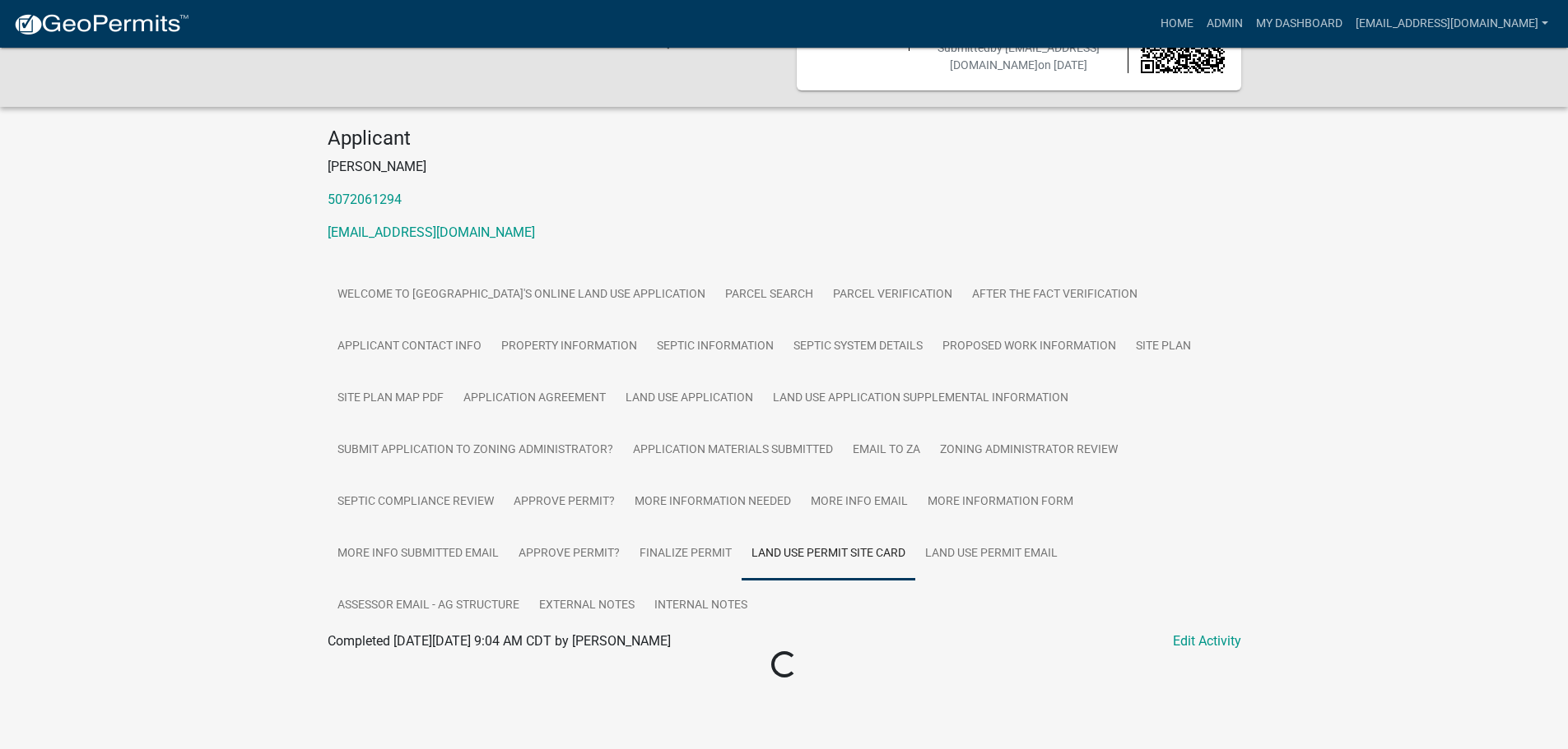
scroll to position [84, 0]
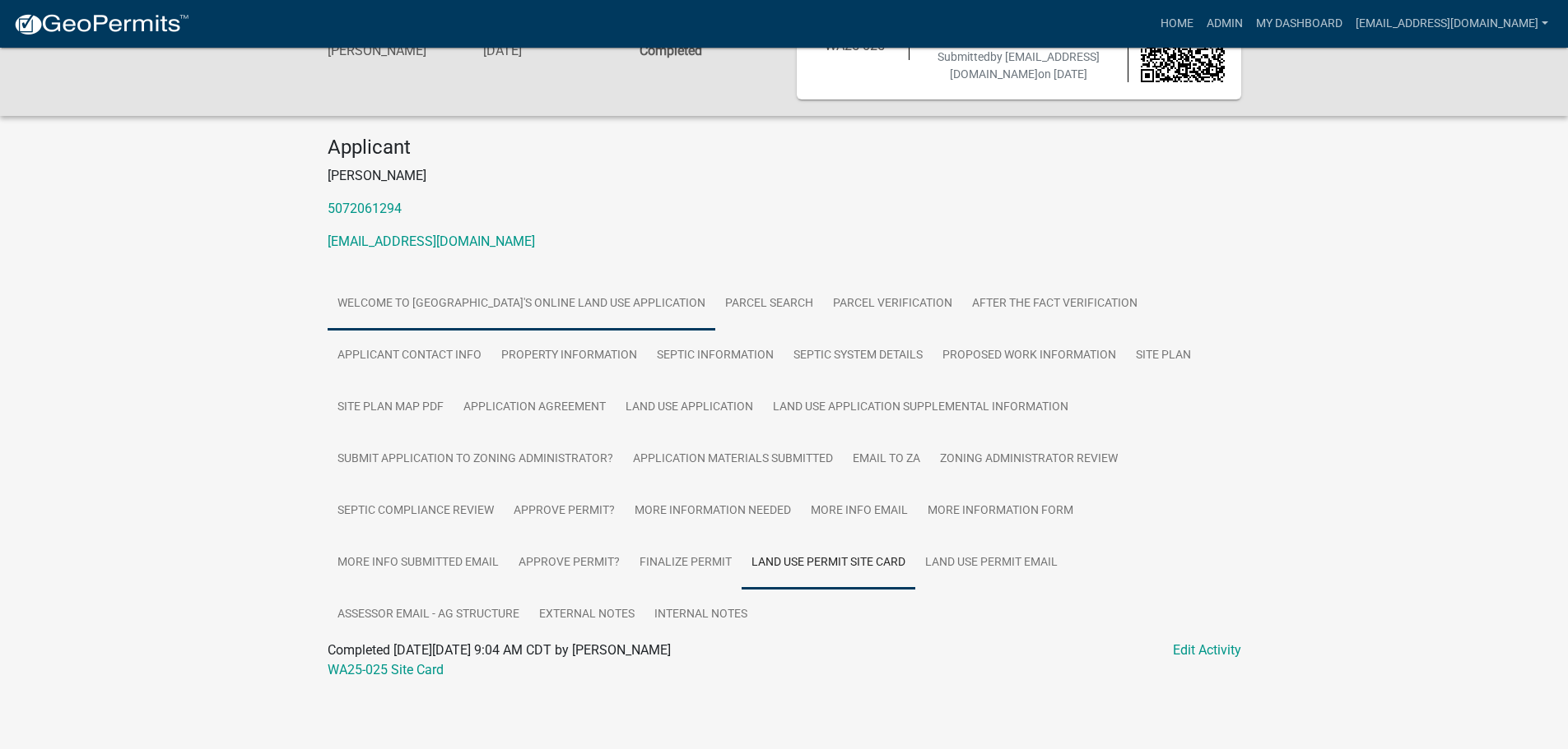
click at [436, 297] on link "Welcome to [GEOGRAPHIC_DATA]'s Online Land Use Application" at bounding box center [521, 304] width 388 height 52
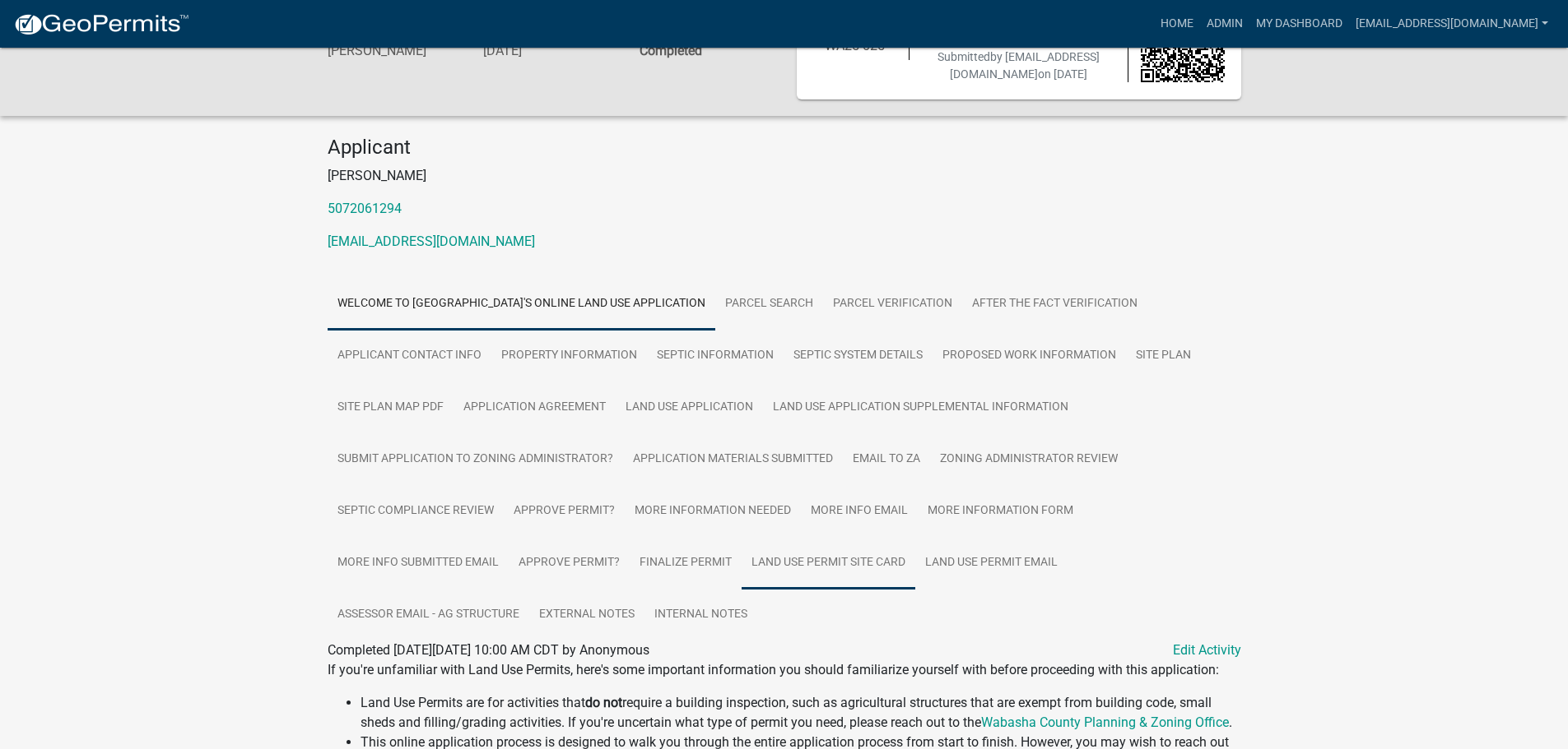
click at [824, 556] on link "Land Use Permit Site Card" at bounding box center [828, 563] width 174 height 52
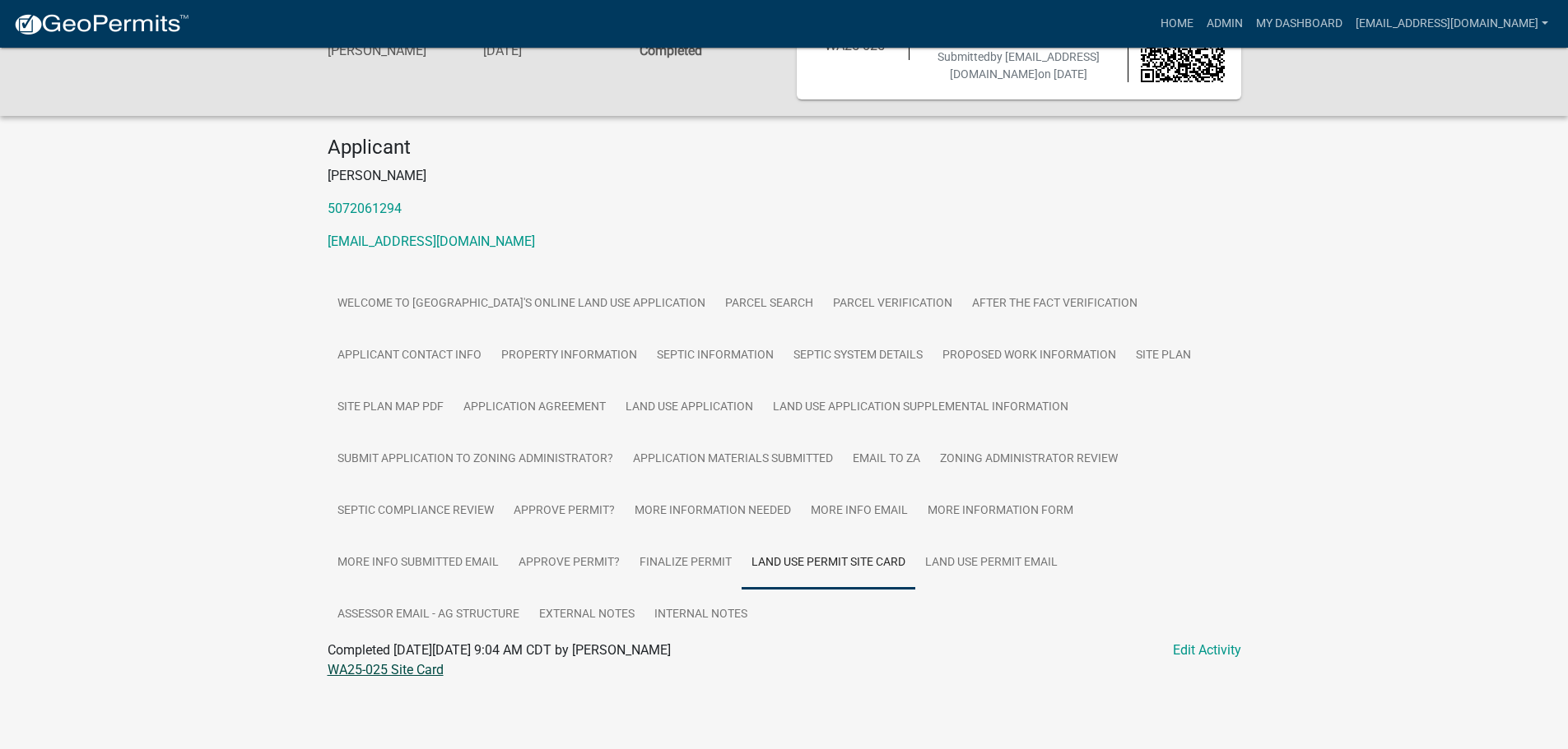
click at [394, 669] on link "WA25-025 Site Card" at bounding box center [385, 670] width 116 height 16
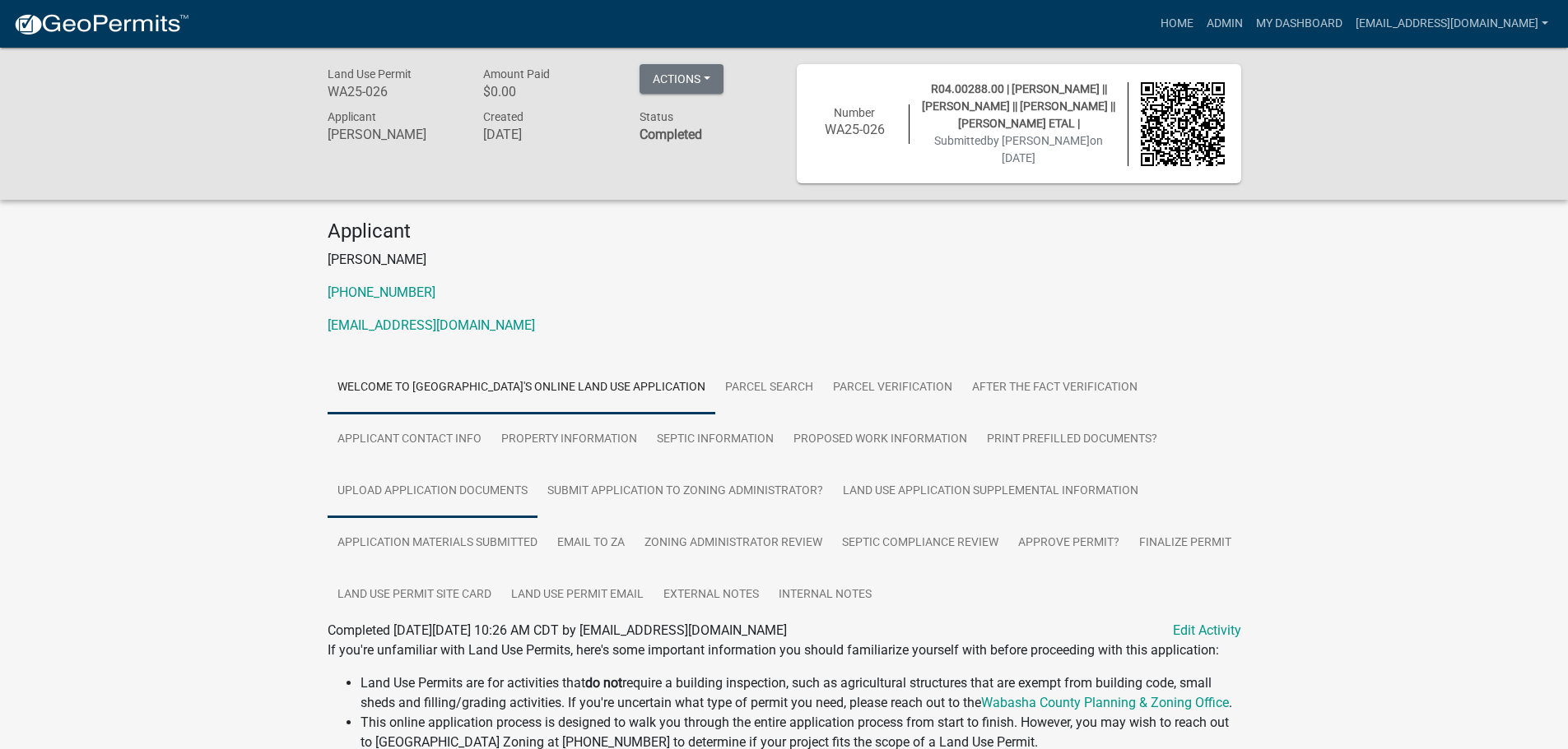
click at [423, 490] on link "Upload Application Documents" at bounding box center [433, 492] width 210 height 52
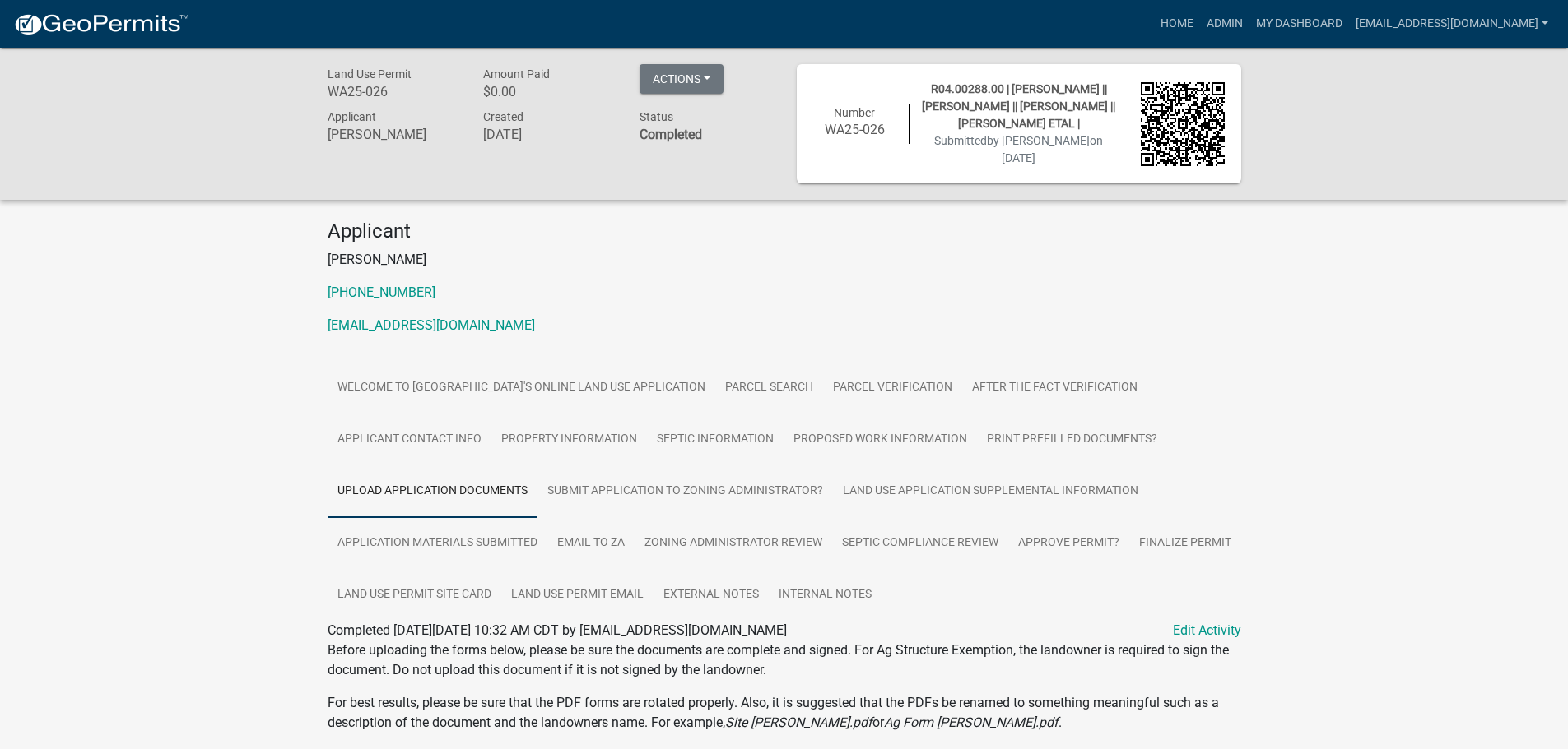
scroll to position [326, 0]
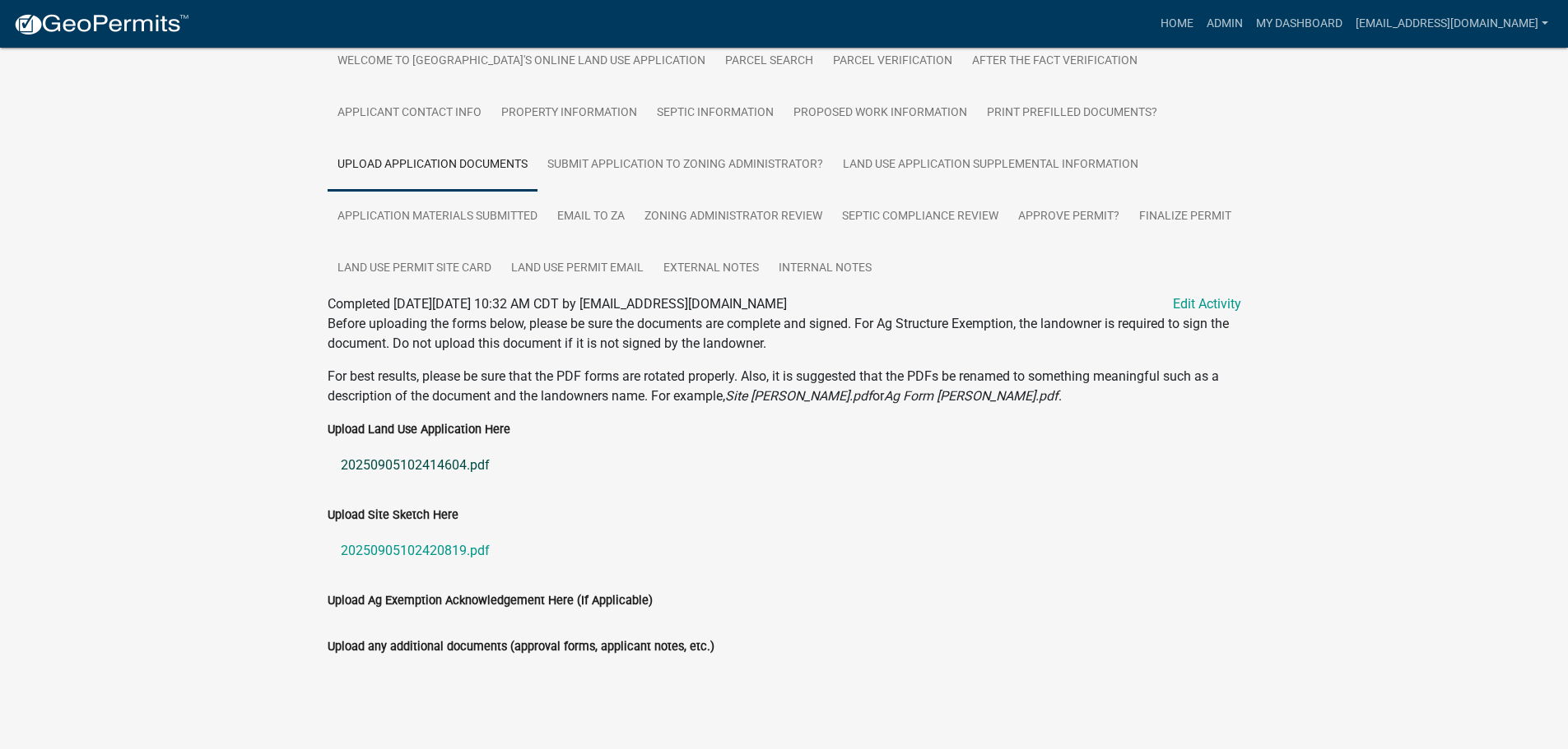
click at [399, 456] on link "20250905102414604.pdf" at bounding box center [784, 465] width 914 height 40
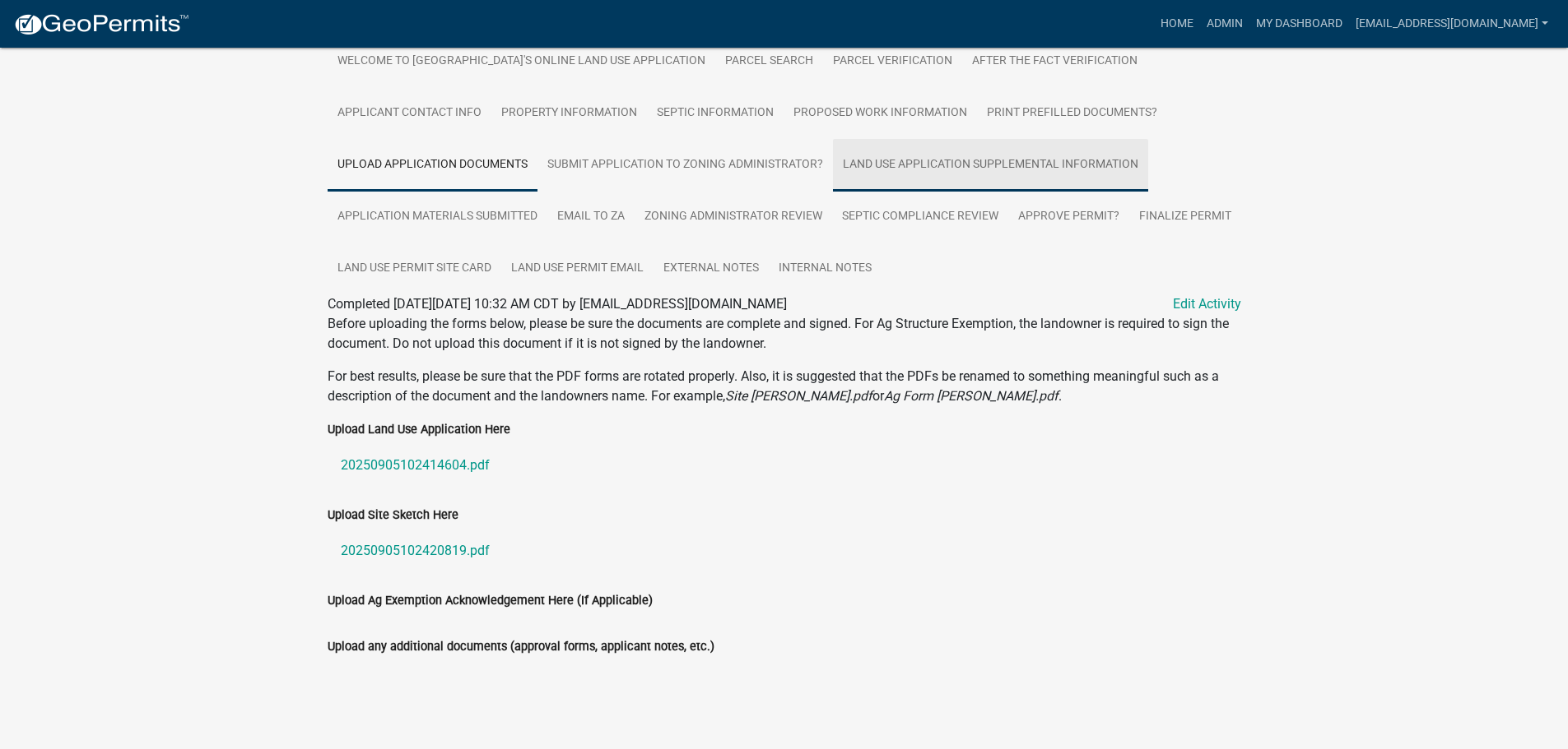
click at [901, 158] on link "Land Use Application Supplemental Information" at bounding box center [991, 165] width 315 height 52
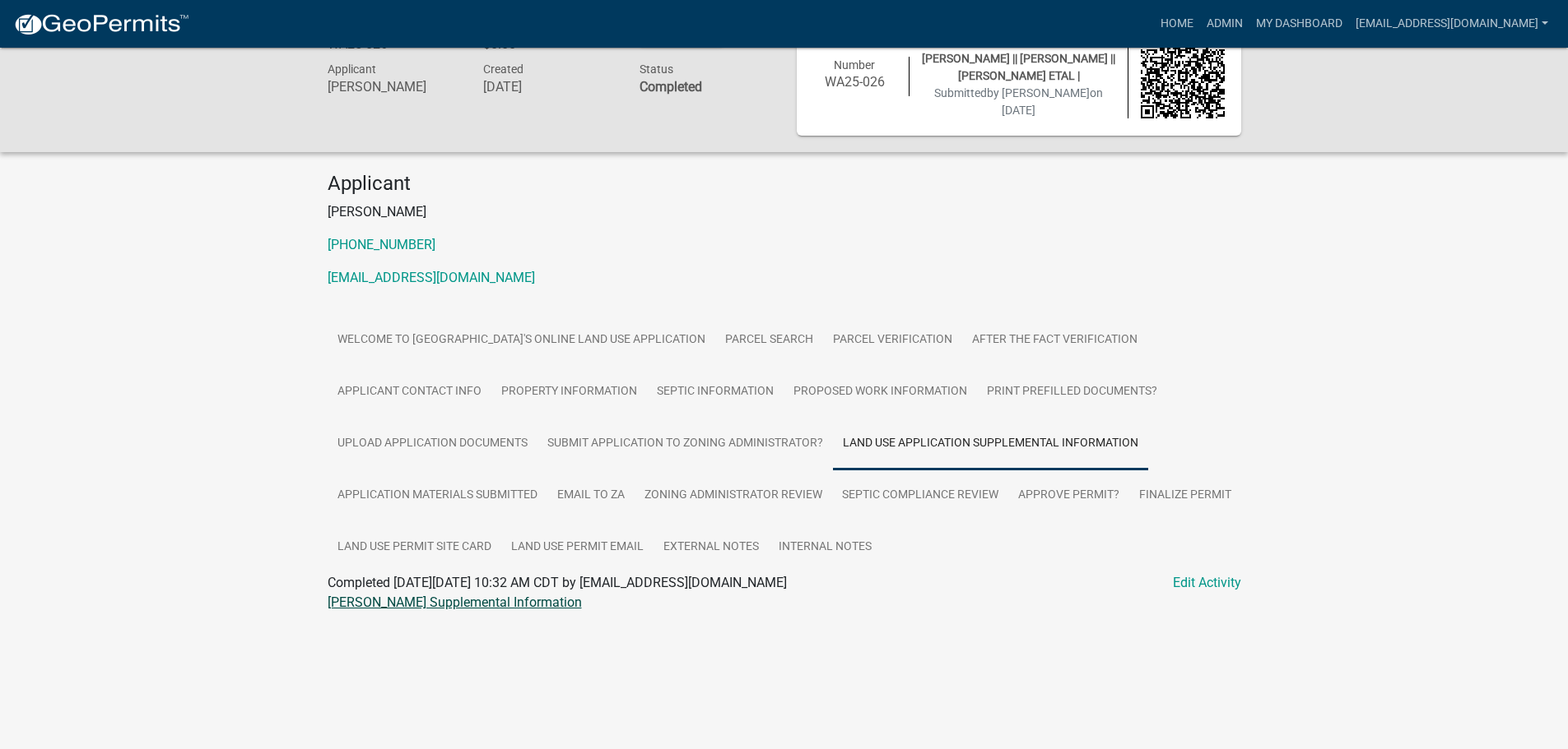
click at [345, 600] on link "Gosse LUP Supplemental Information" at bounding box center [455, 602] width 255 height 16
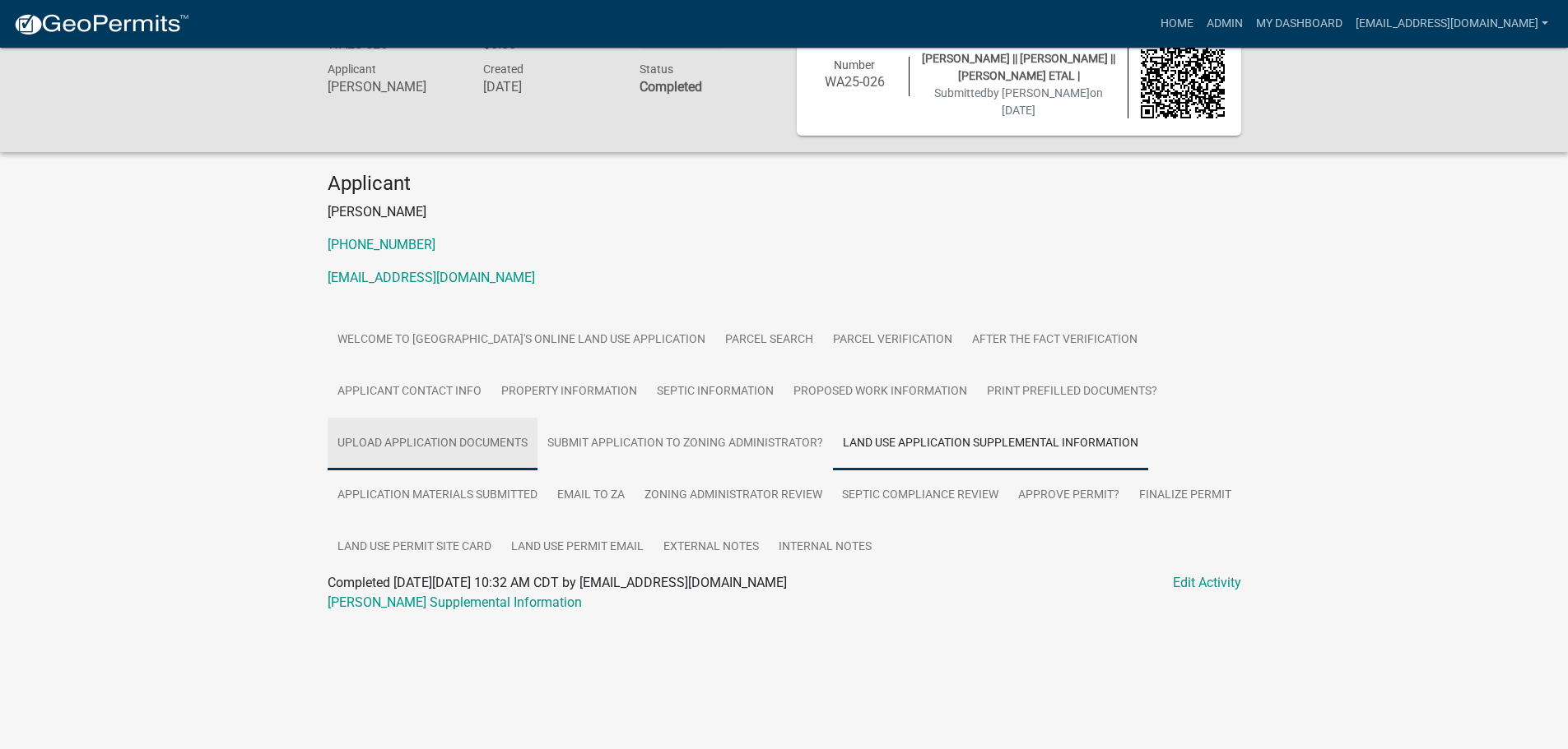
click at [470, 447] on link "Upload Application Documents" at bounding box center [433, 444] width 210 height 52
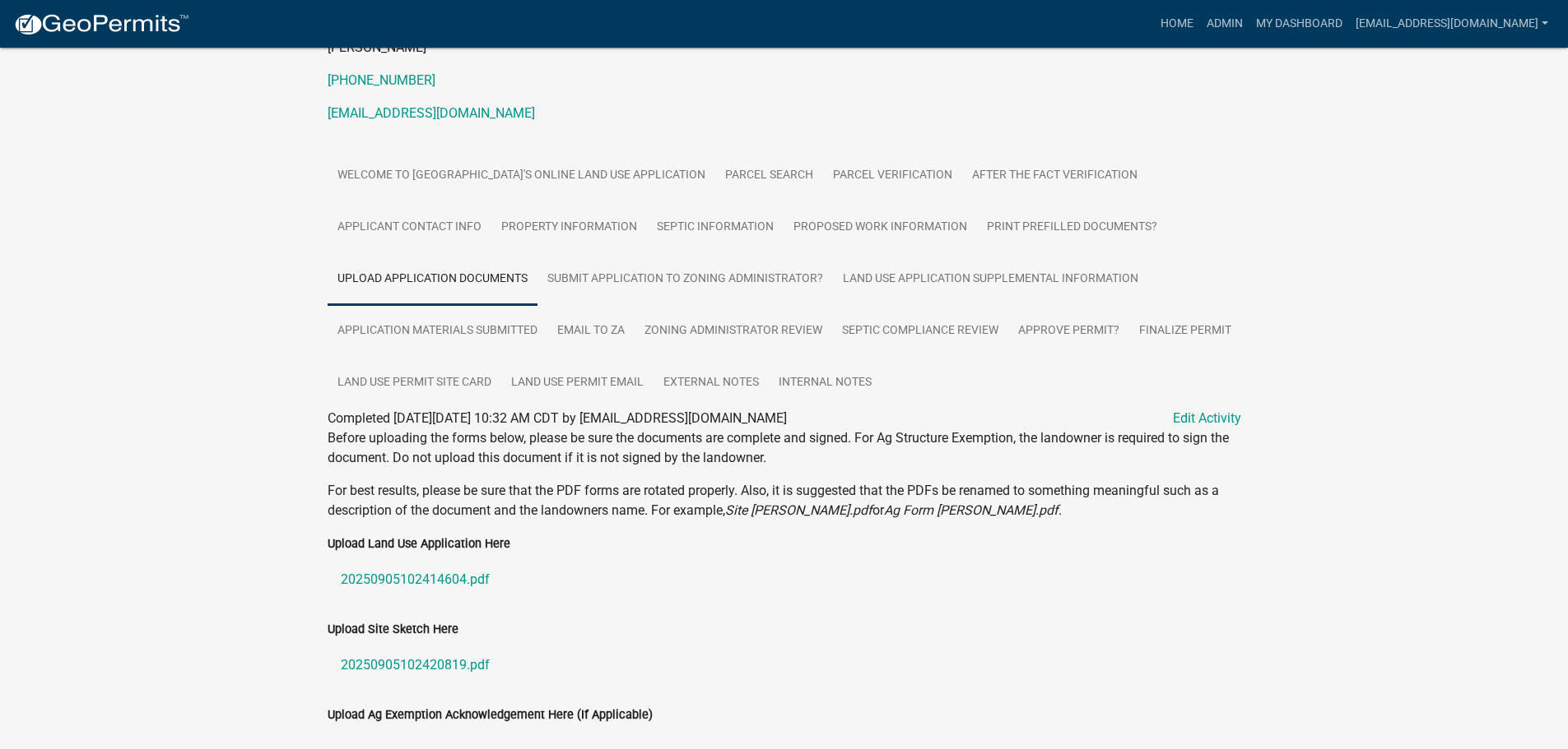
scroll to position [326, 0]
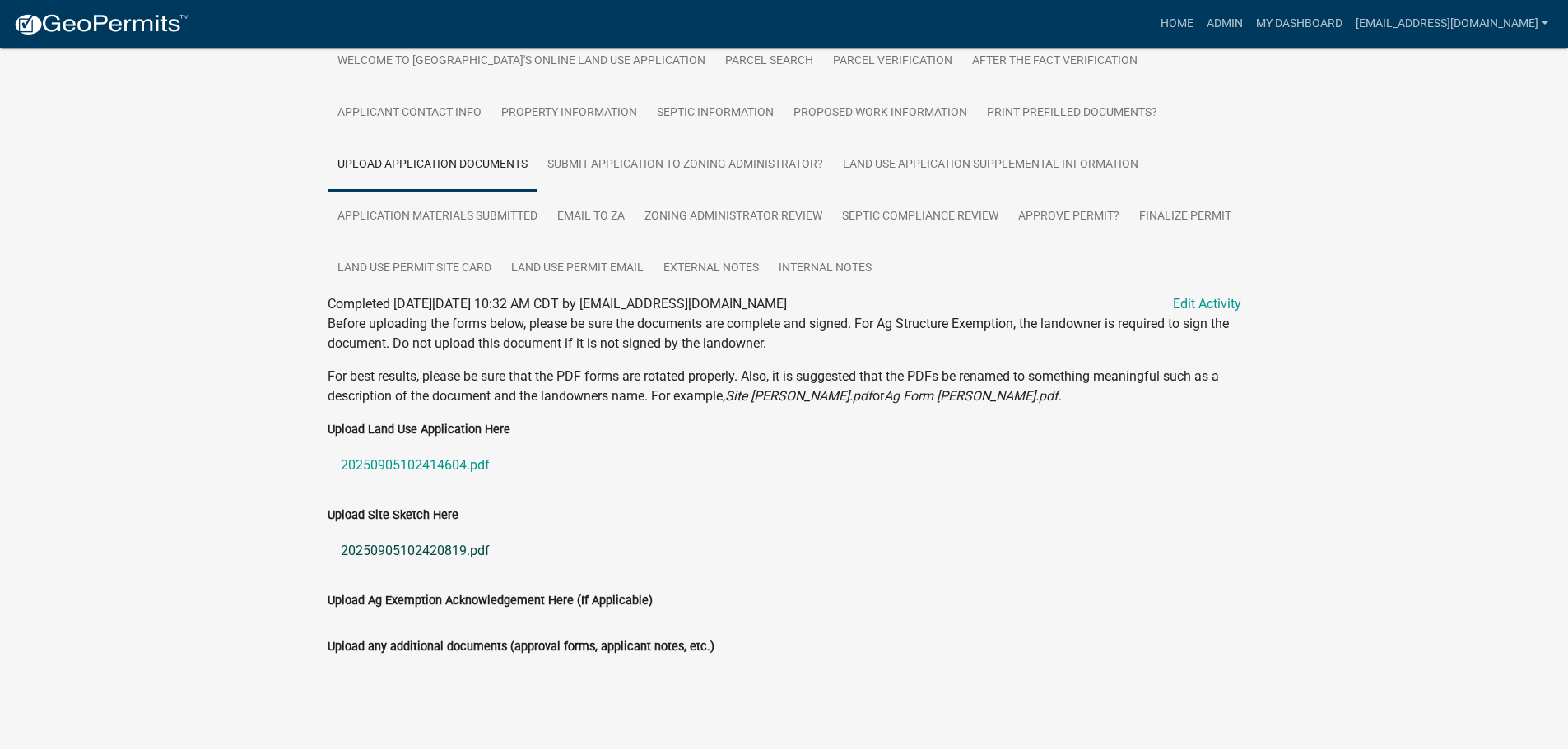
click at [400, 546] on link "20250905102420819.pdf" at bounding box center [784, 551] width 914 height 40
click at [502, 255] on link "Land Use Permit Site Card" at bounding box center [414, 269] width 174 height 52
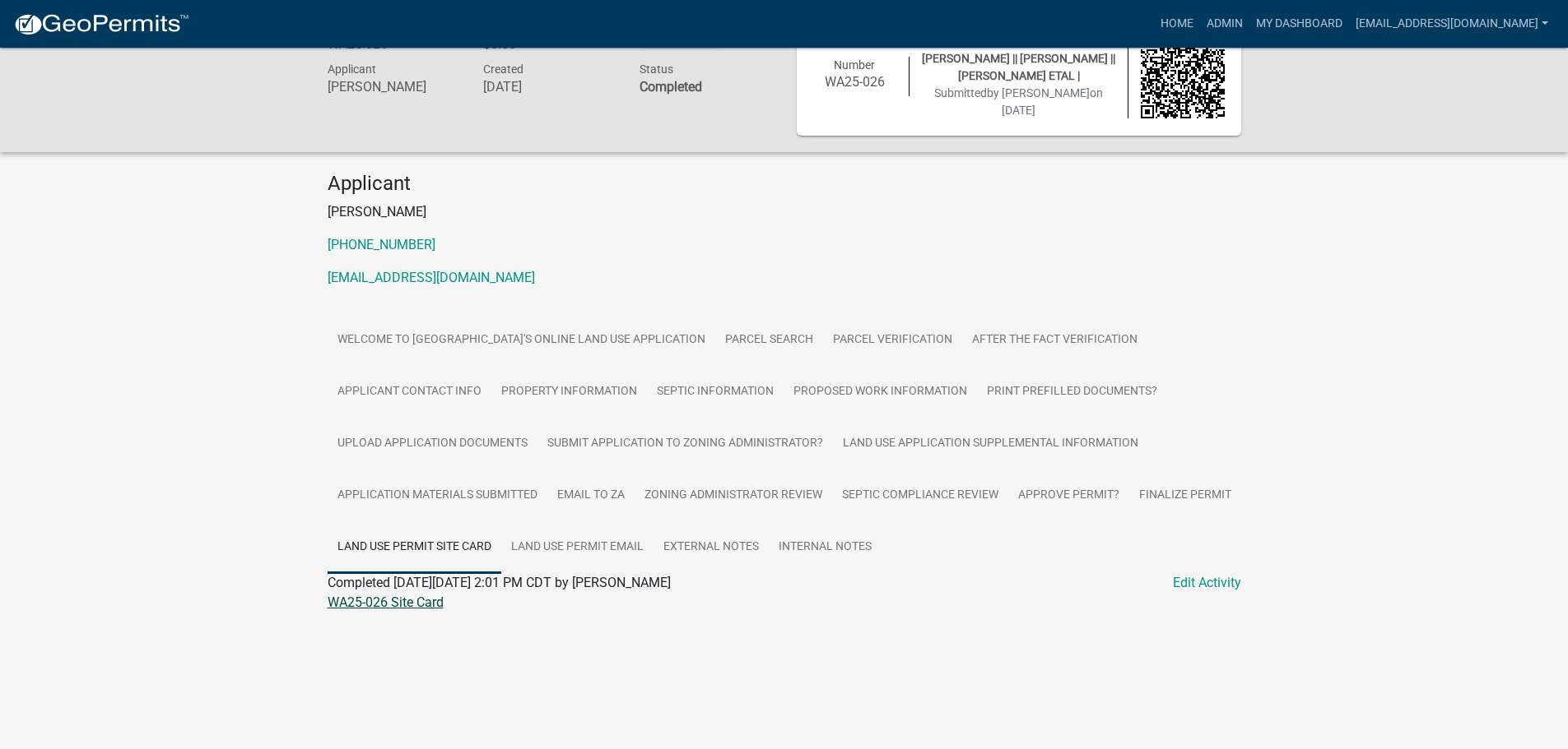
click at [390, 599] on link "WA25-026 Site Card" at bounding box center [385, 602] width 116 height 16
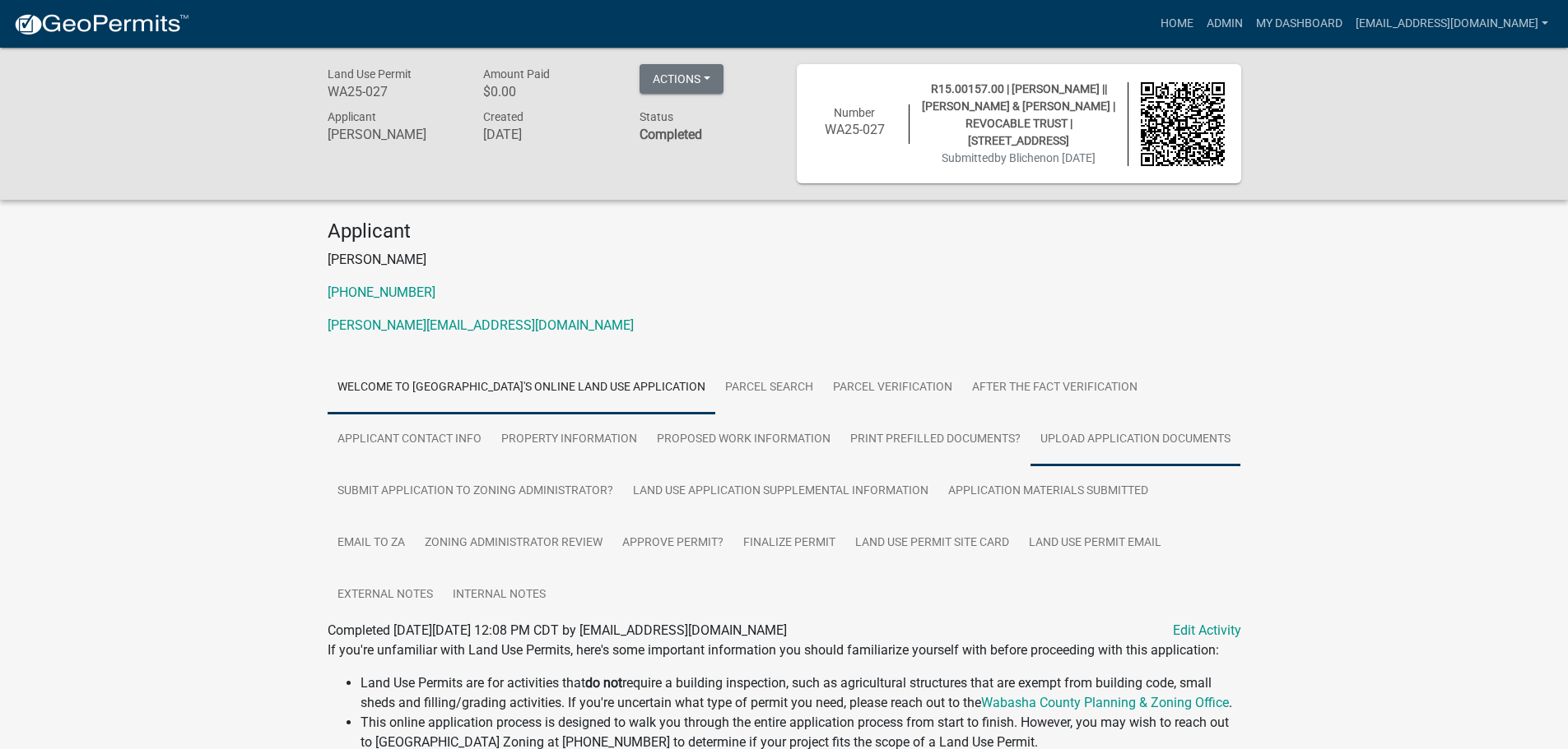
click at [1152, 438] on link "Upload Application Documents" at bounding box center [1135, 440] width 210 height 52
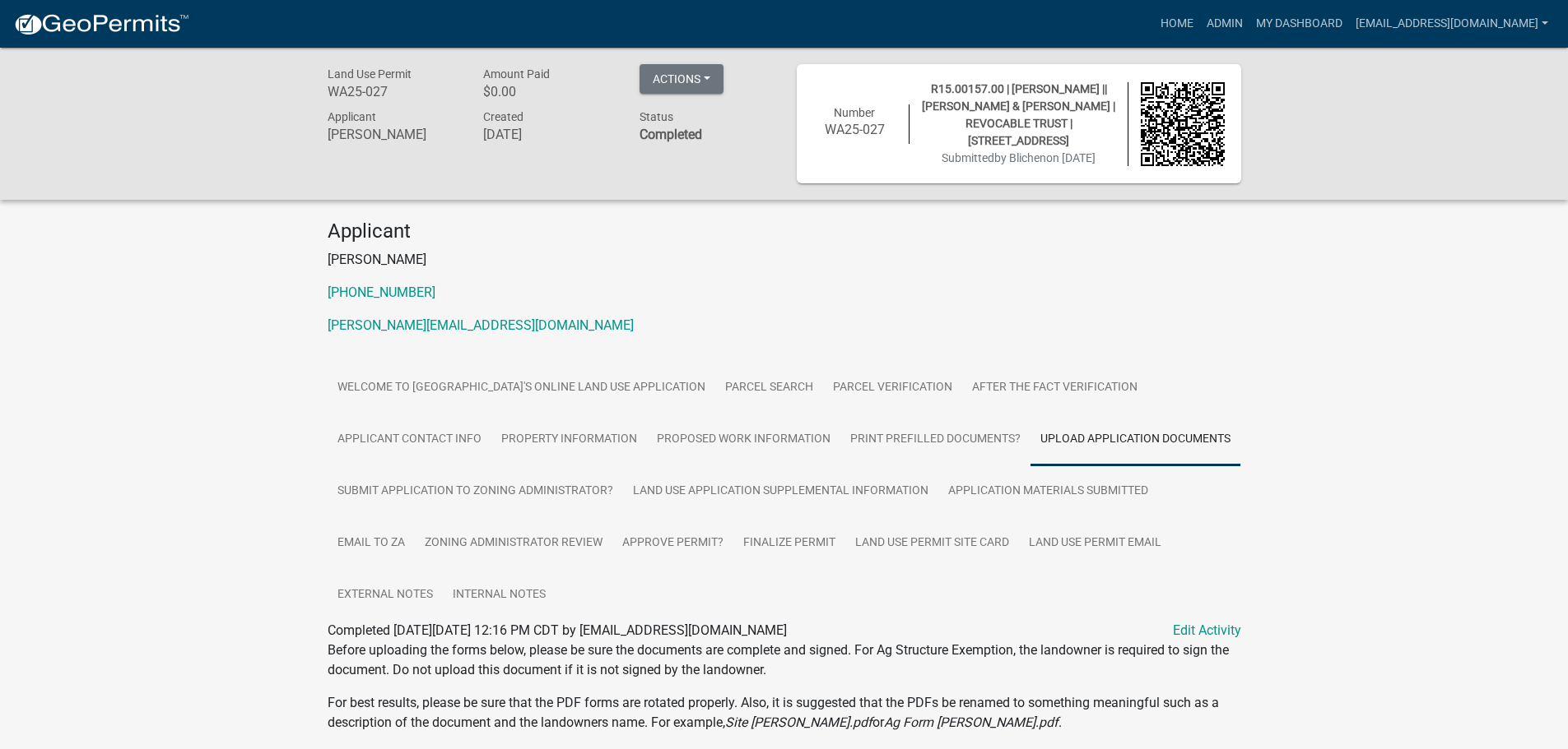
scroll to position [368, 0]
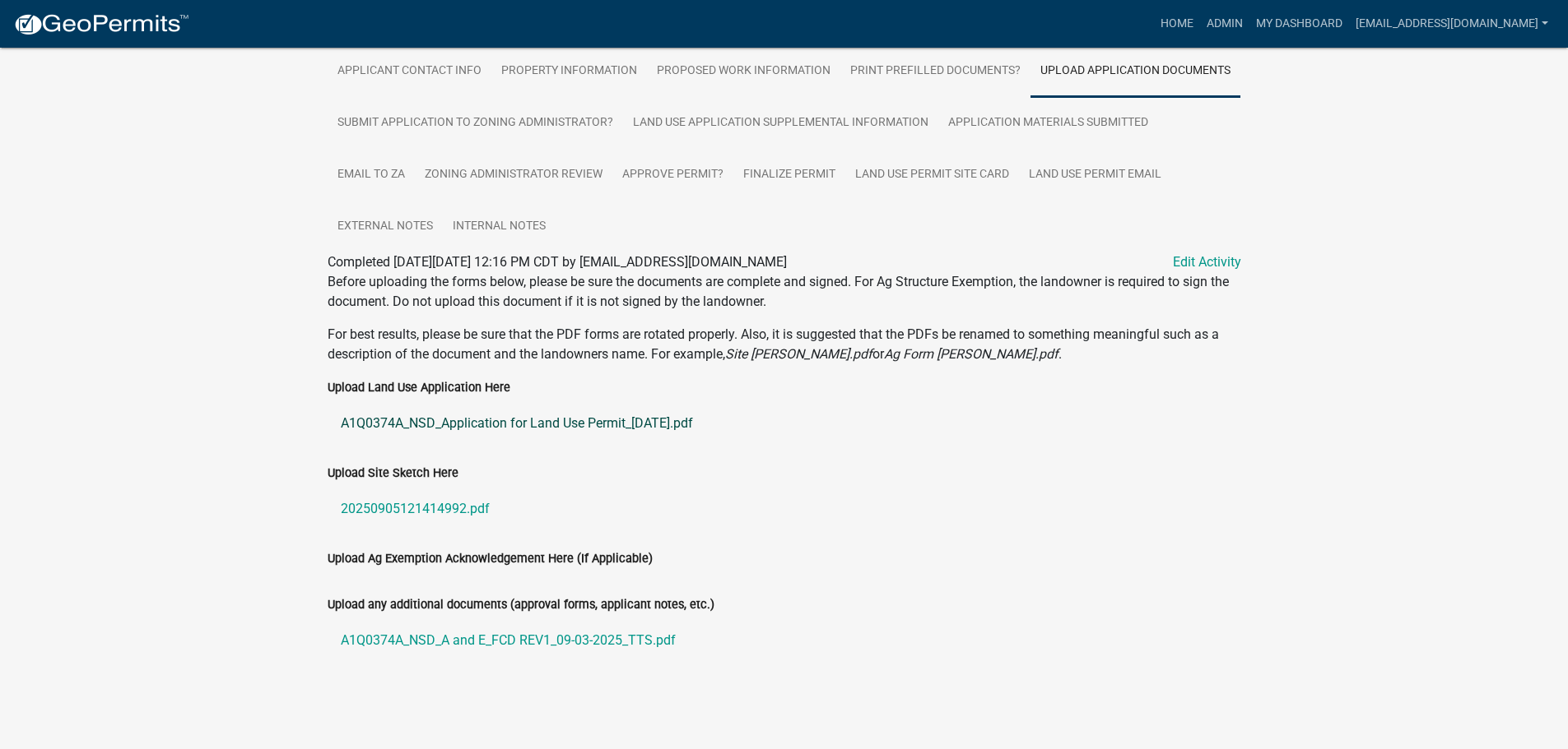
click at [450, 421] on link "A1Q0374A_NSD_Application for Land Use Permit_[DATE].pdf" at bounding box center [784, 424] width 914 height 40
click at [379, 511] on link "20250905121414992.pdf" at bounding box center [784, 509] width 914 height 40
click at [439, 642] on link "A1Q0374A_NSD_A and E_FCD REV1_09-03-2025_TTS.pdf" at bounding box center [784, 640] width 914 height 40
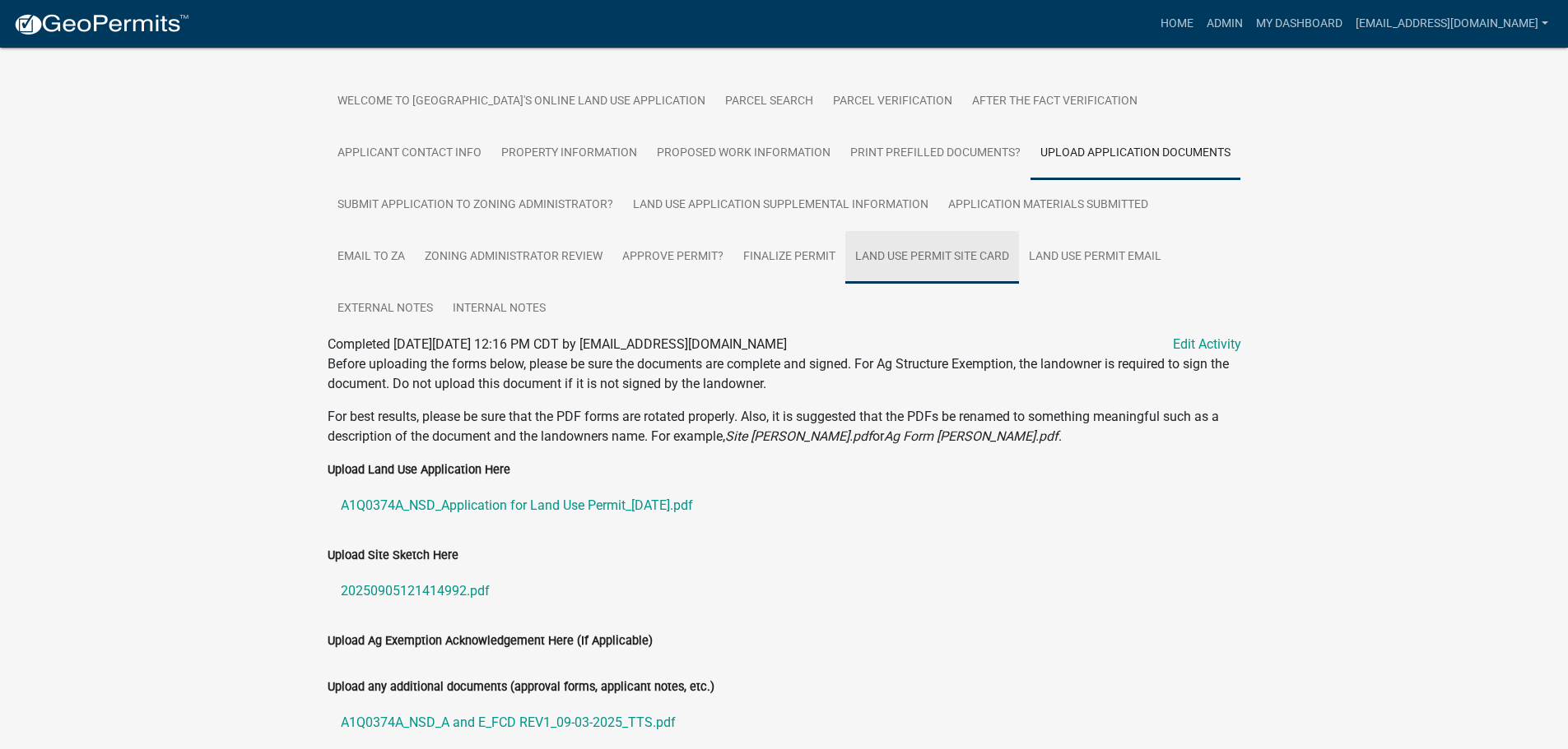
click at [947, 258] on link "Land Use Permit Site Card" at bounding box center [932, 257] width 174 height 52
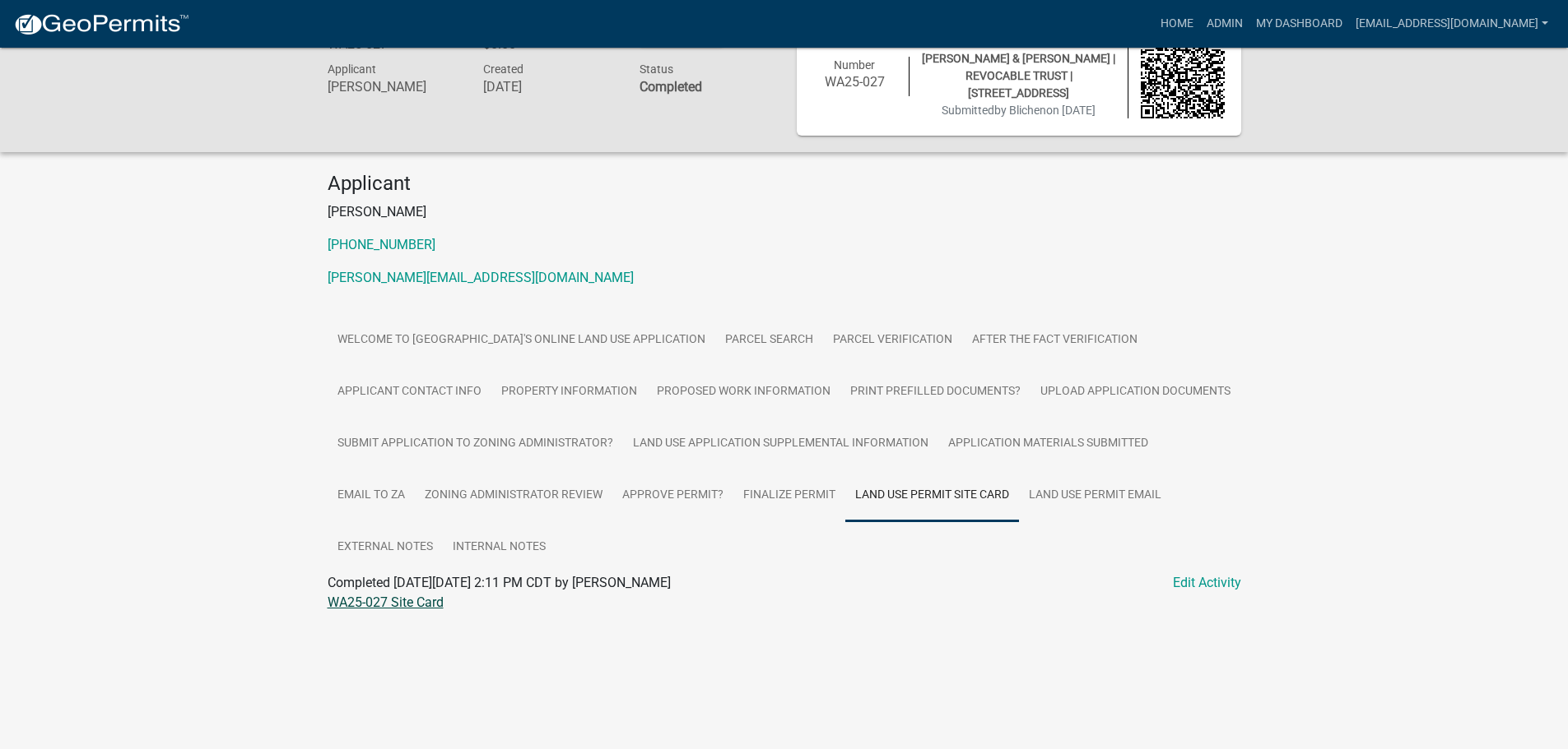
click at [417, 601] on link "WA25-027 Site Card" at bounding box center [385, 602] width 116 height 16
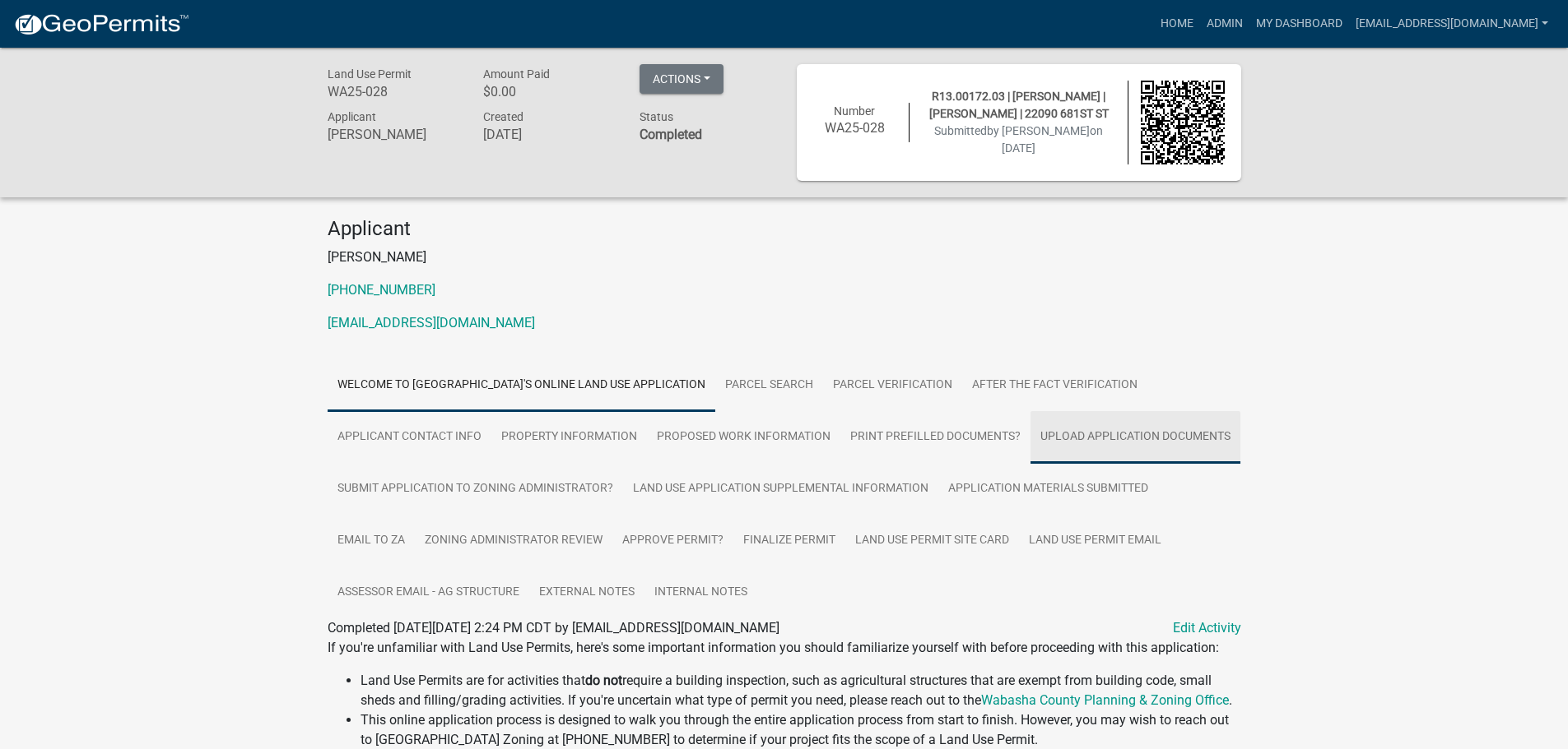
drag, startPoint x: 1135, startPoint y: 440, endPoint x: 1097, endPoint y: 443, distance: 38.1
click at [1135, 440] on link "Upload Application Documents" at bounding box center [1135, 437] width 210 height 52
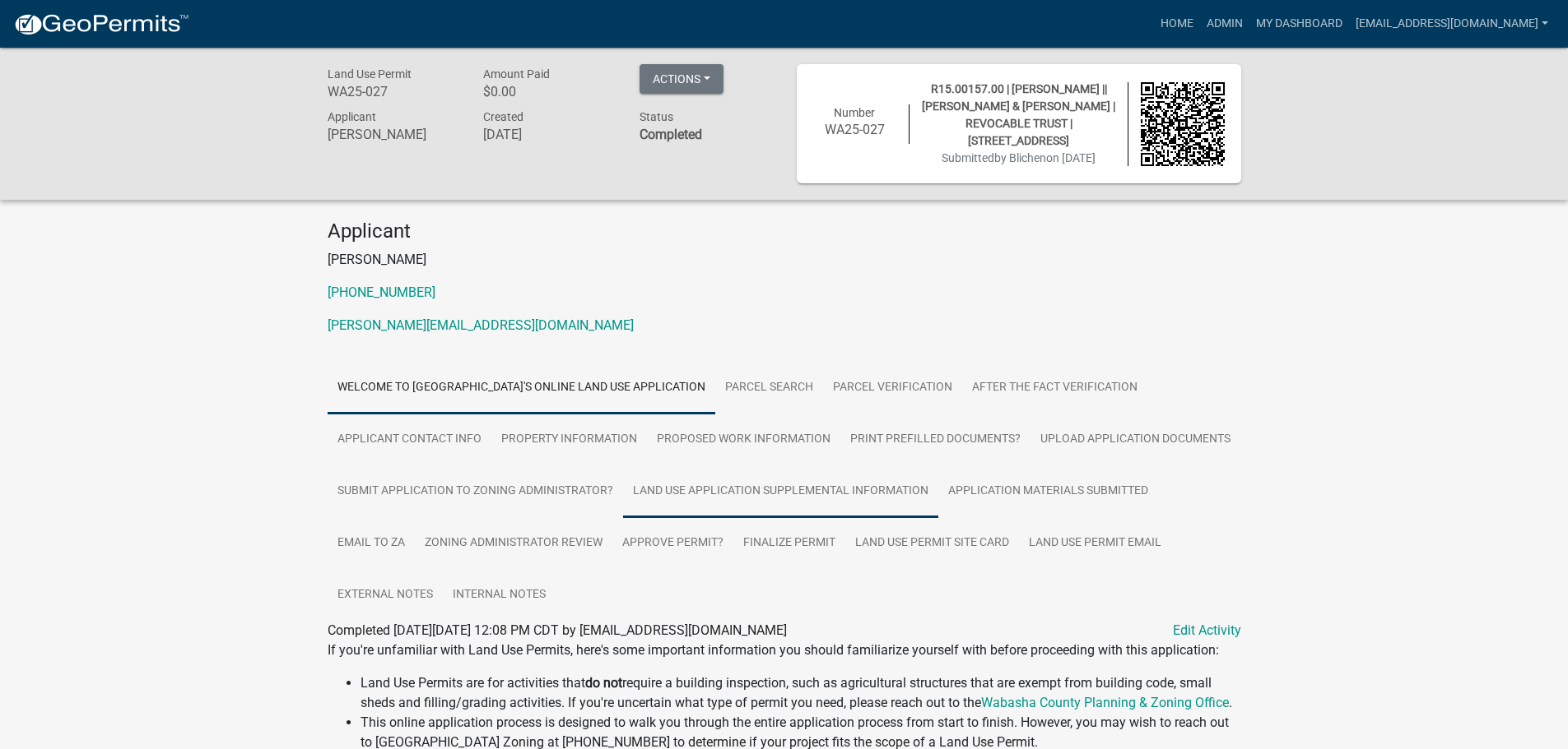
click at [796, 496] on link "Land Use Application Supplemental Information" at bounding box center [781, 492] width 315 height 52
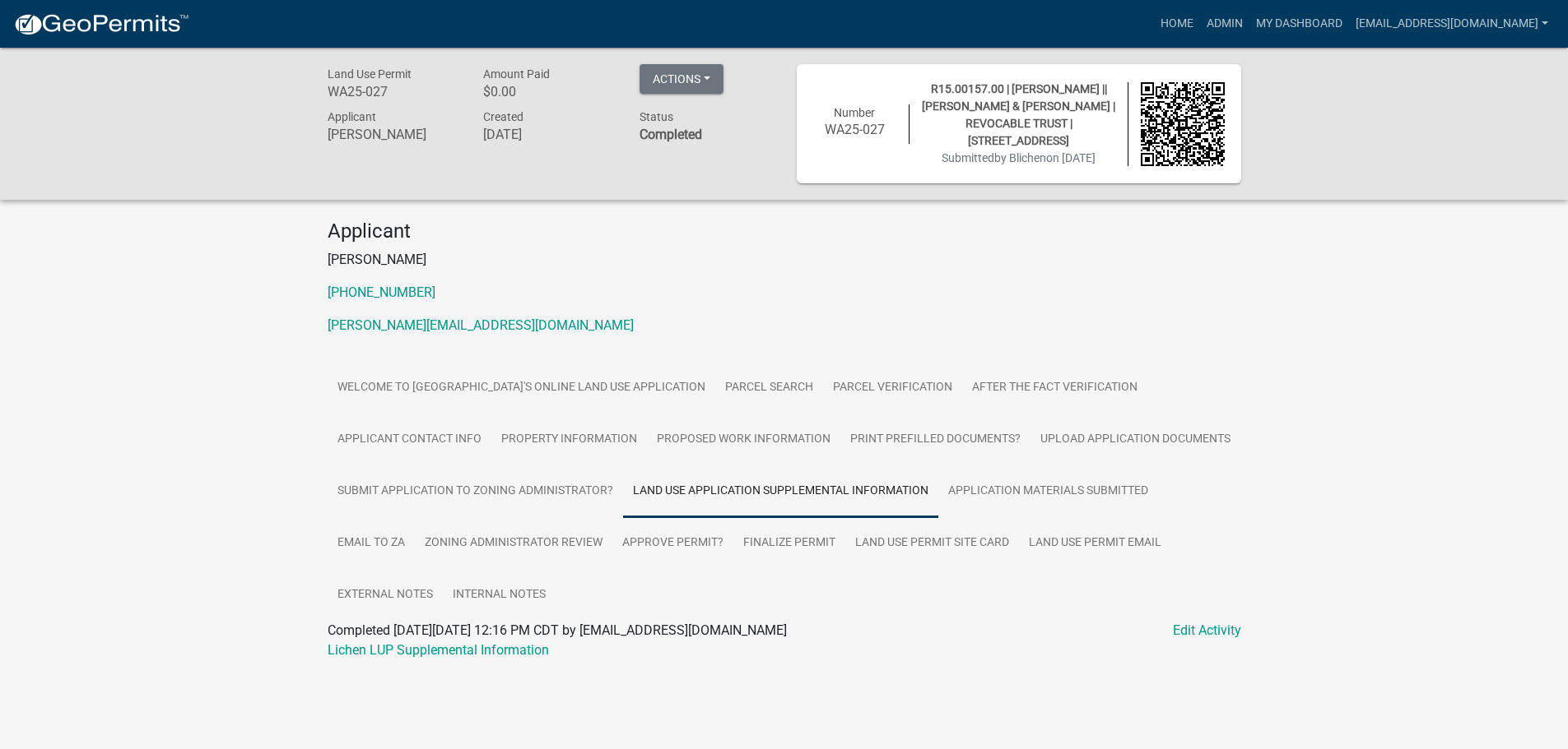
scroll to position [48, 0]
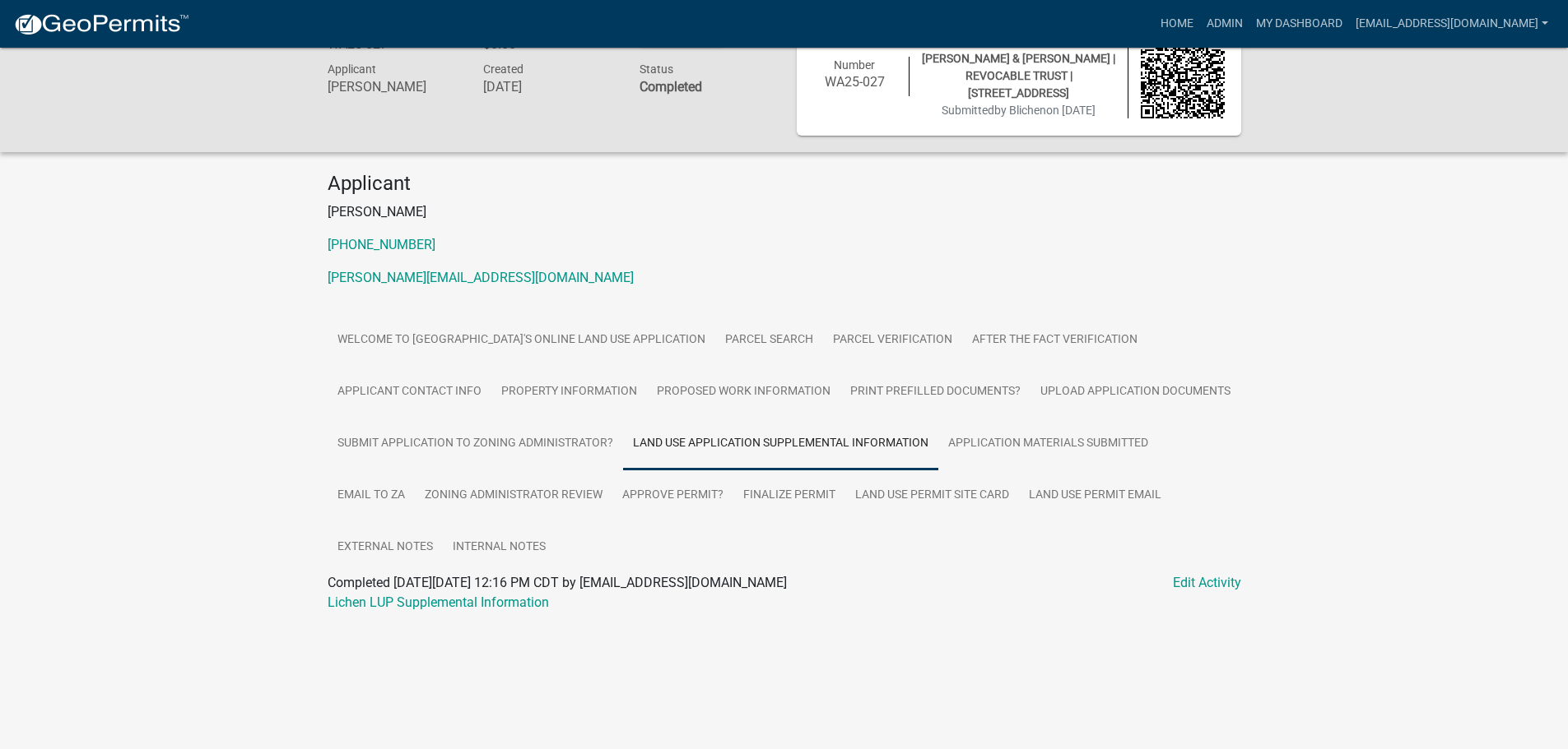
click at [402, 593] on div "Lichen LUP Supplemental Information" at bounding box center [784, 602] width 938 height 19
click at [401, 598] on link "Lichen LUP Supplemental Information" at bounding box center [438, 602] width 222 height 16
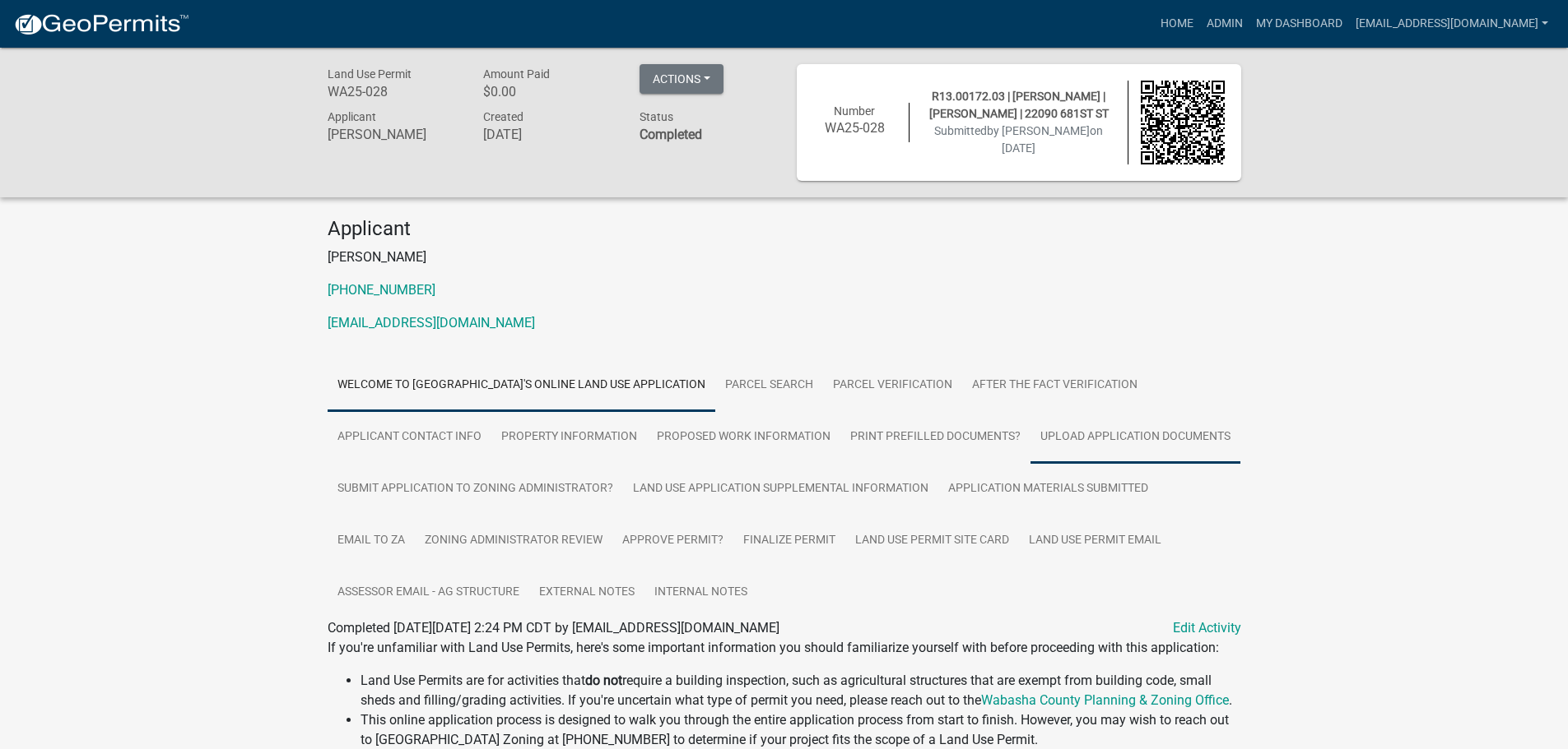
click at [1154, 437] on link "Upload Application Documents" at bounding box center [1135, 437] width 210 height 52
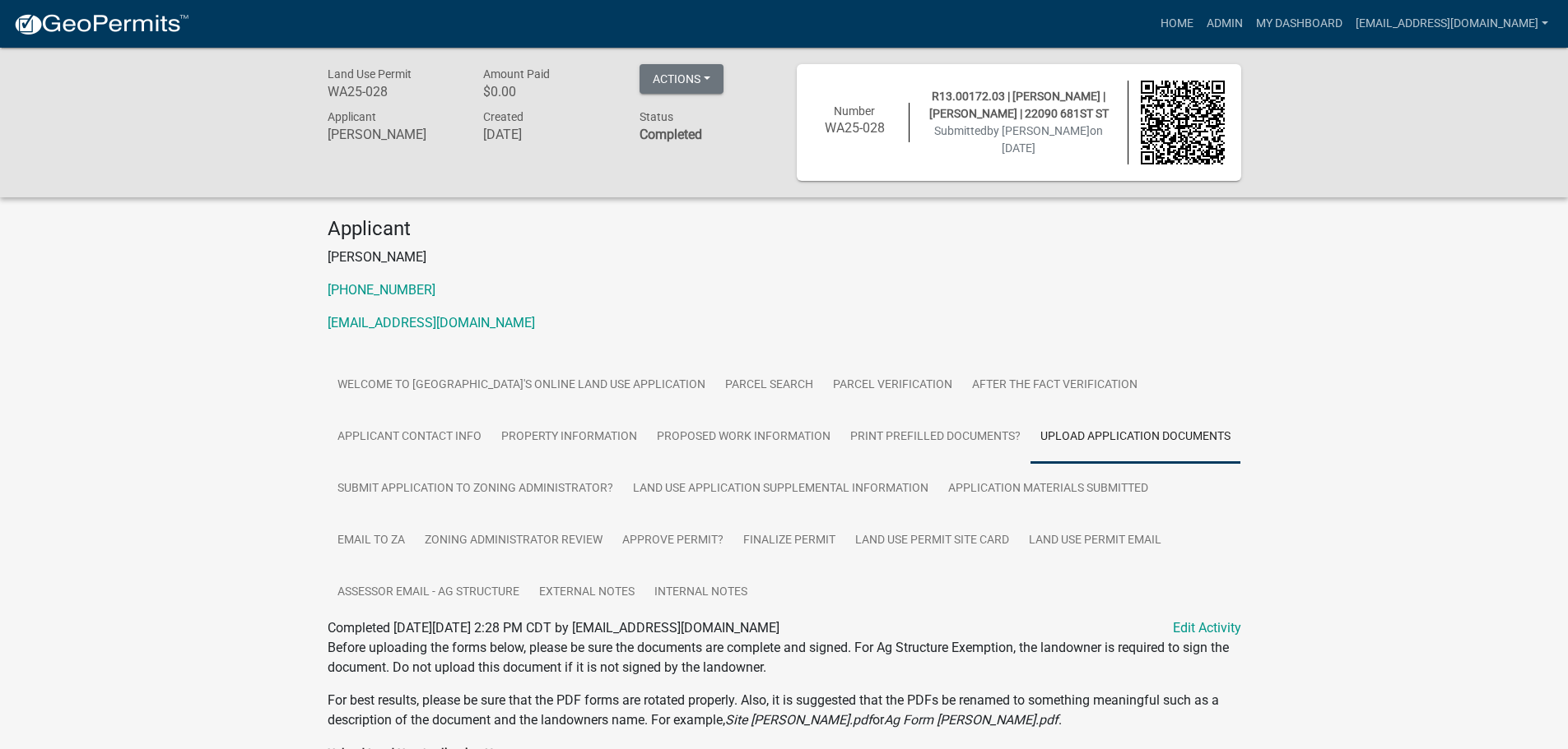
scroll to position [368, 0]
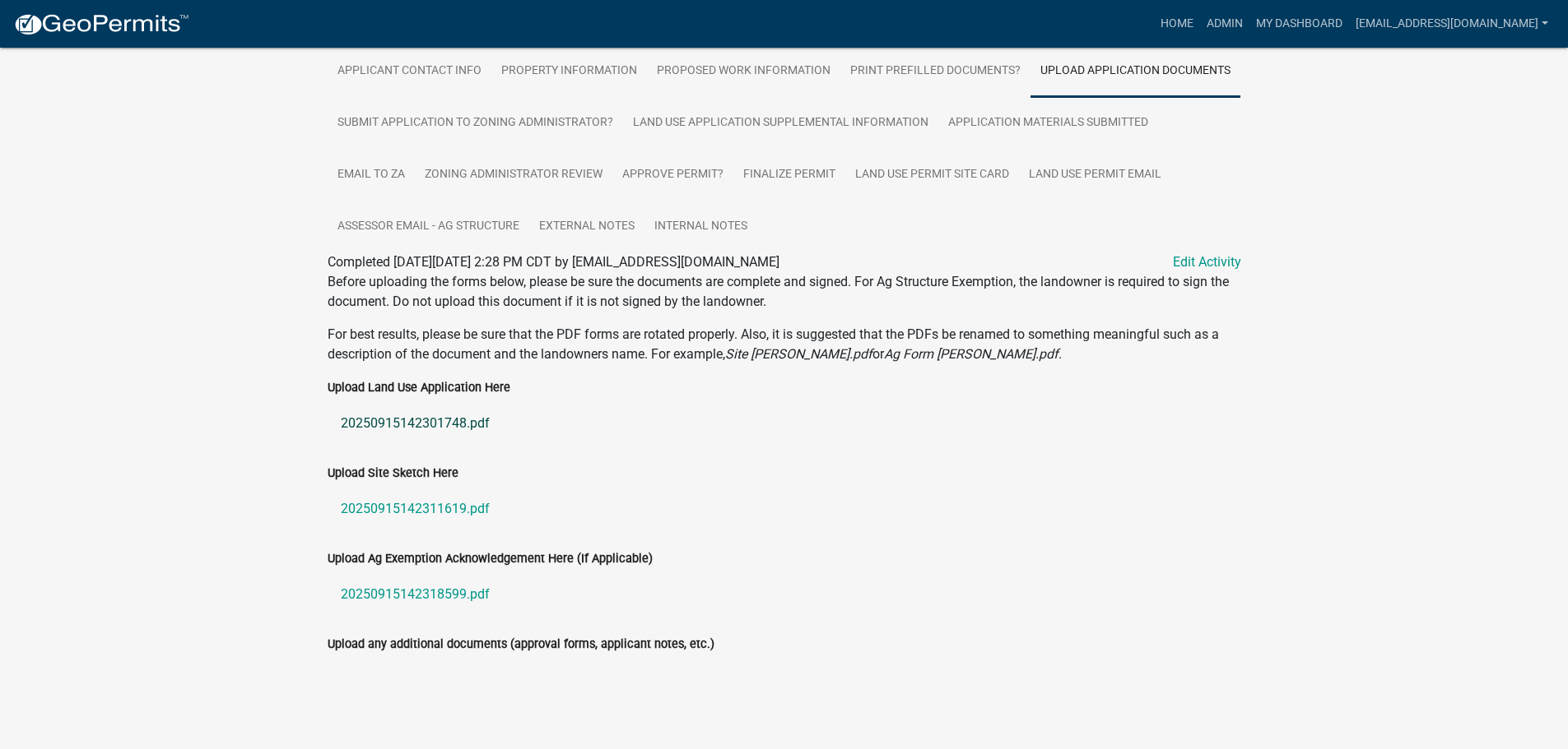
click at [427, 424] on link "20250915142301748.pdf" at bounding box center [784, 424] width 914 height 40
click at [715, 125] on link "Land Use Application Supplemental Information" at bounding box center [781, 123] width 315 height 52
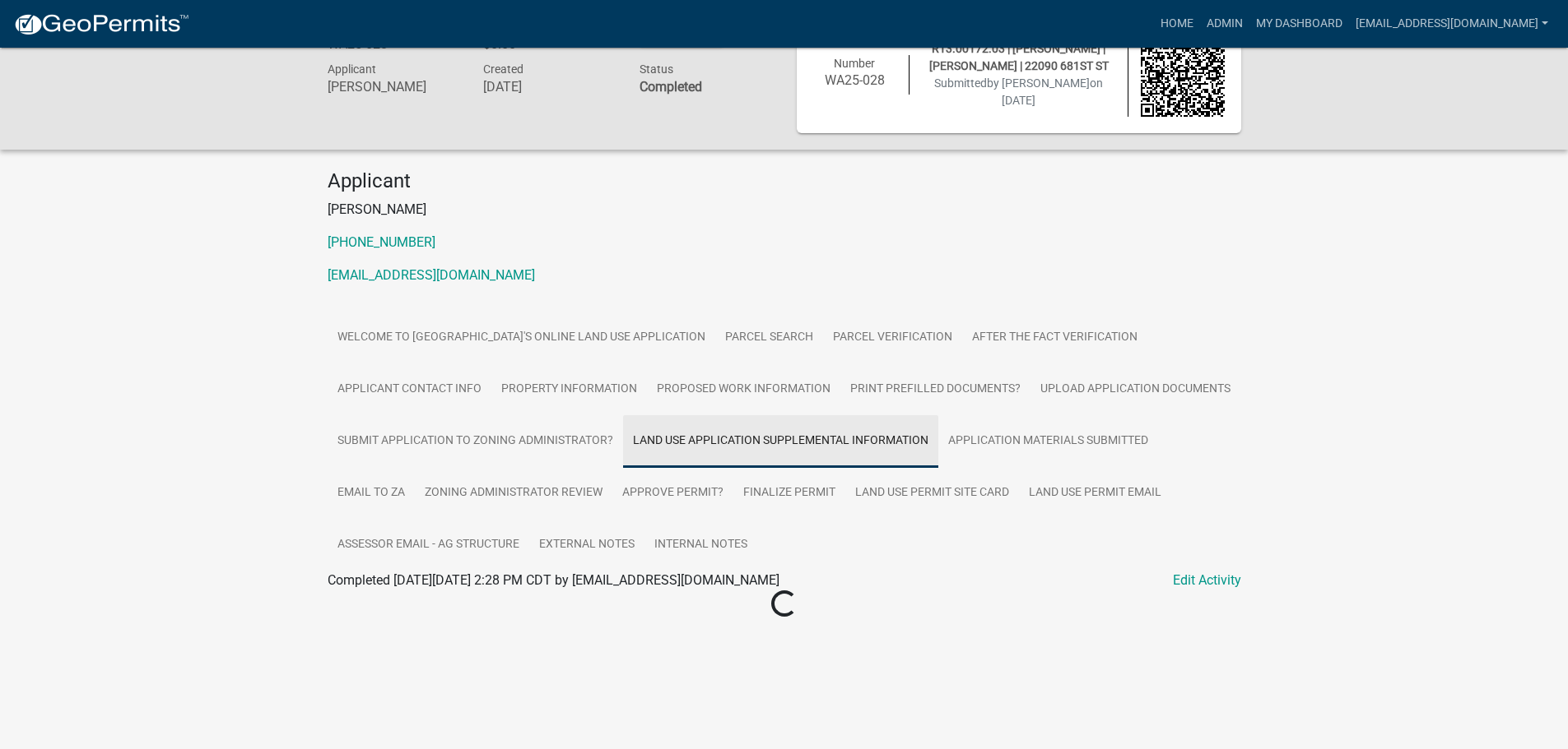
scroll to position [48, 0]
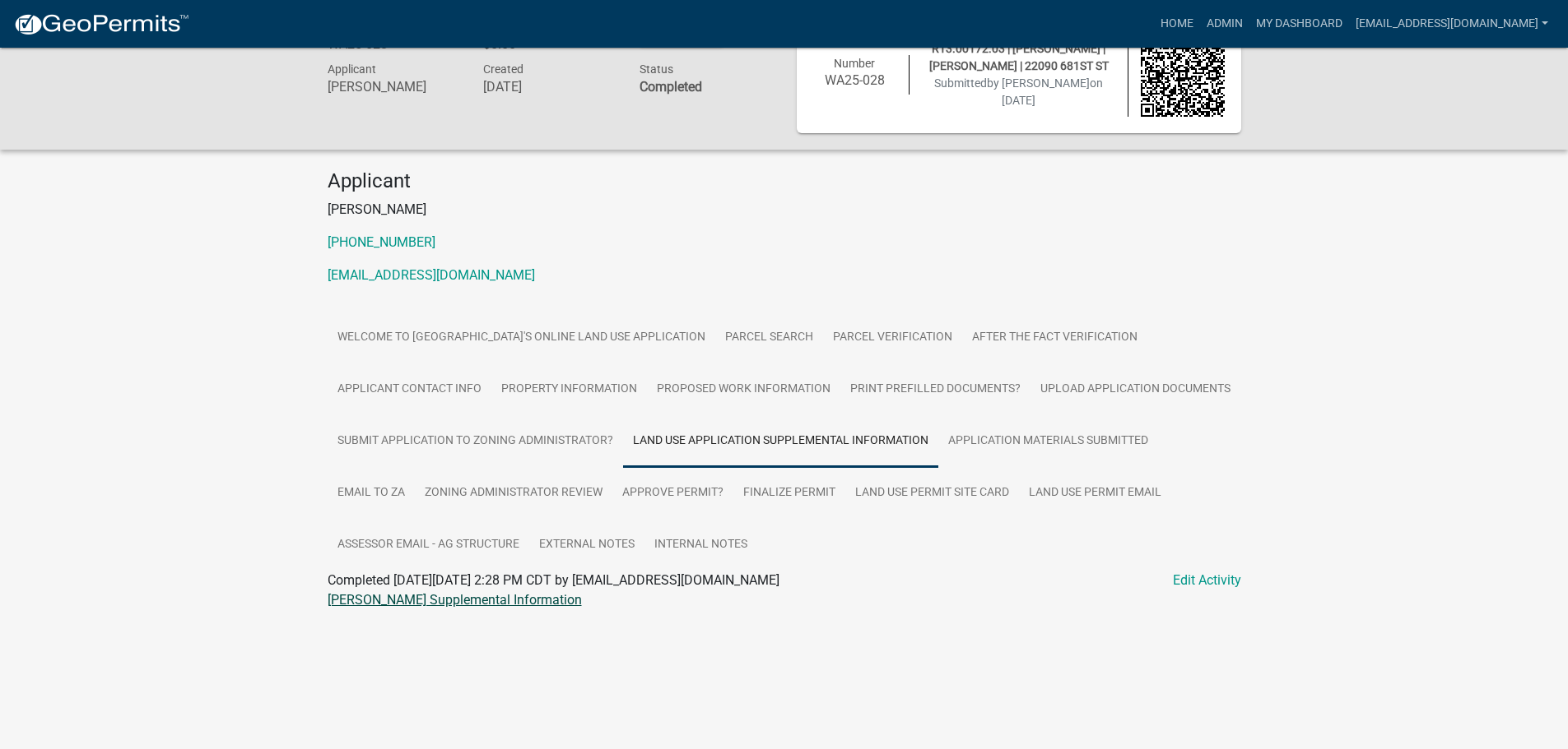
click at [421, 598] on link "Kennebeck LUP Supplemental Information" at bounding box center [455, 600] width 255 height 16
click at [1110, 393] on link "Upload Application Documents" at bounding box center [1135, 390] width 210 height 52
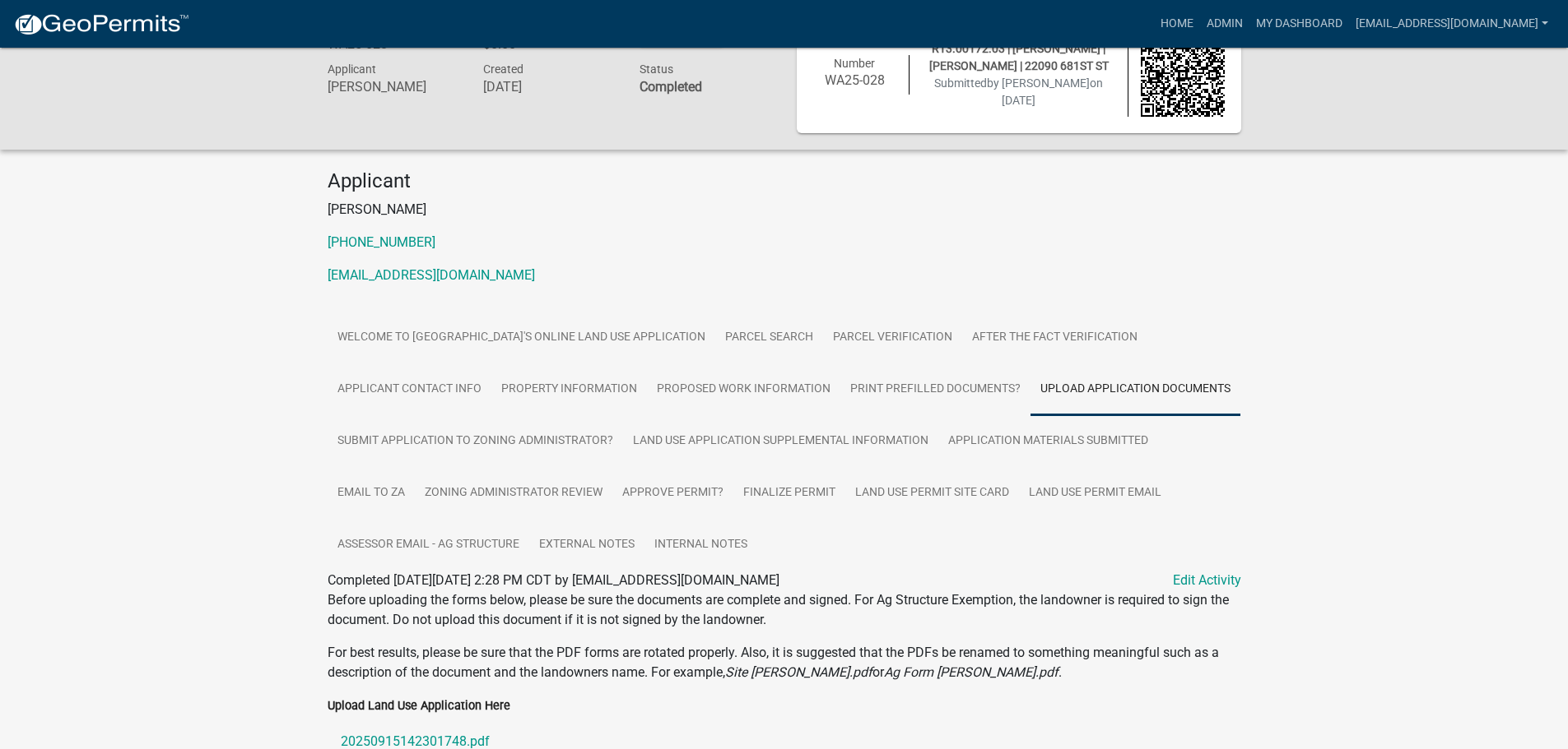
scroll to position [368, 0]
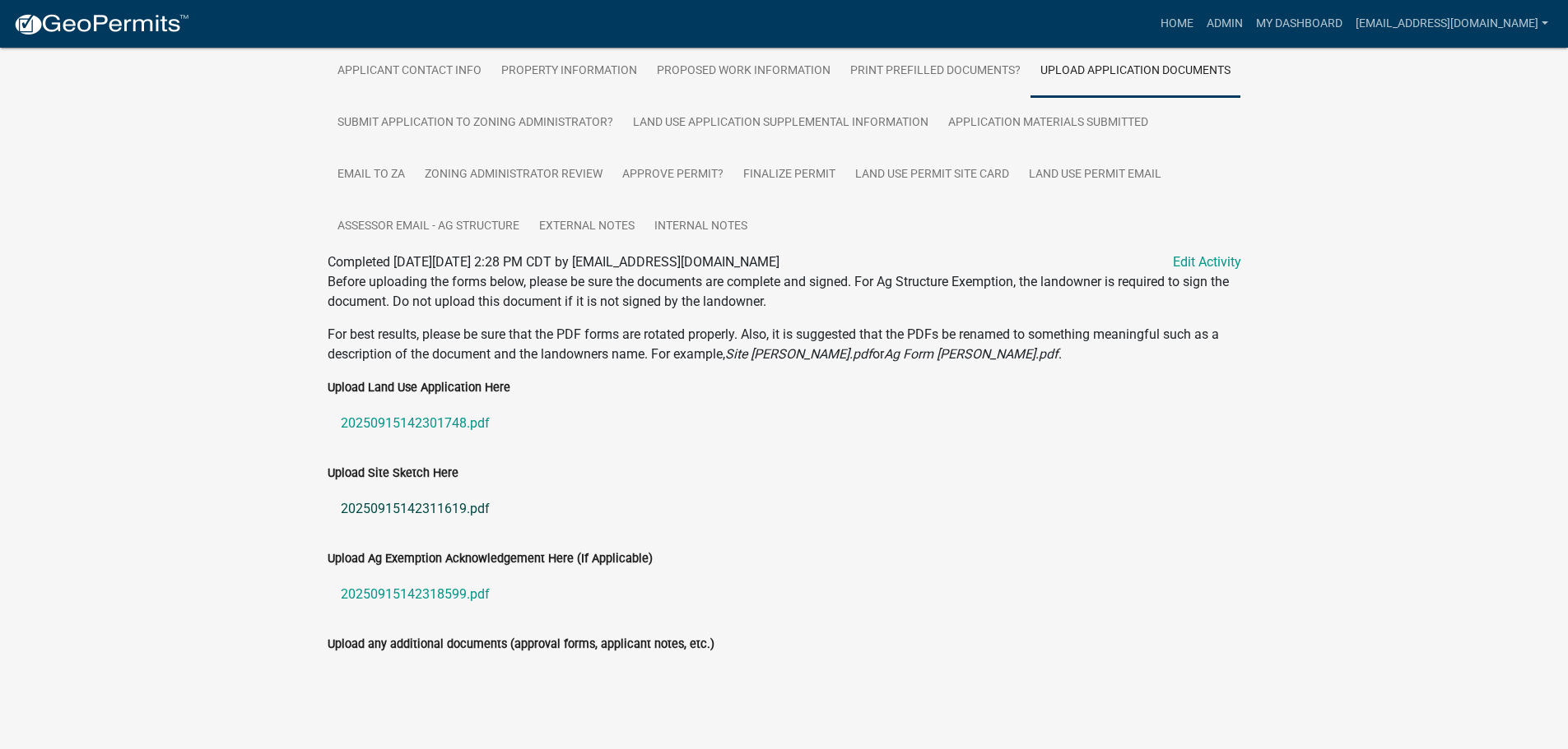
click at [381, 505] on link "20250915142311619.pdf" at bounding box center [784, 509] width 914 height 40
click at [380, 593] on link "20250915142318599.pdf" at bounding box center [784, 595] width 914 height 40
click at [948, 171] on link "Land Use Permit Site Card" at bounding box center [932, 175] width 174 height 52
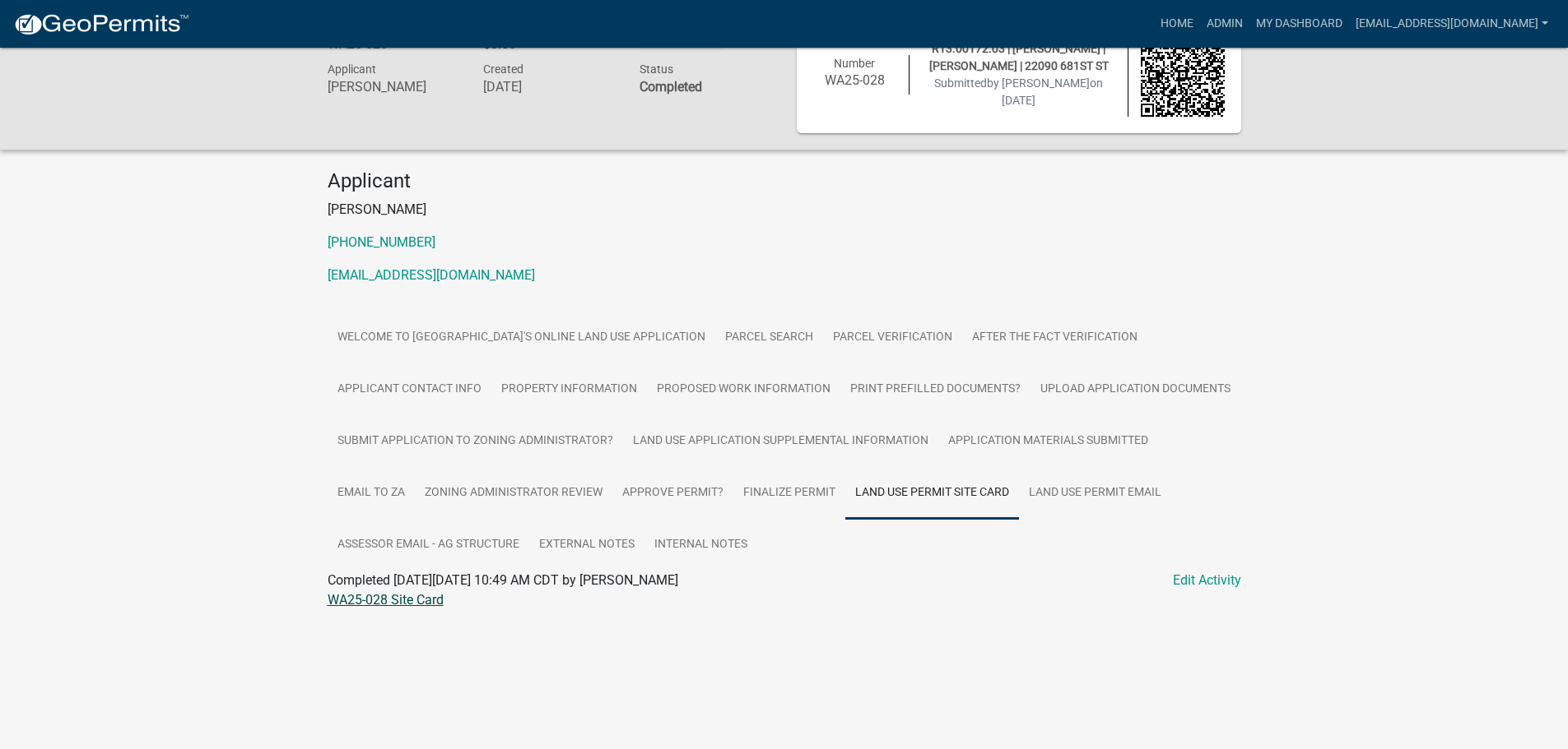
click at [375, 599] on link "WA25-028 Site Card" at bounding box center [385, 600] width 116 height 16
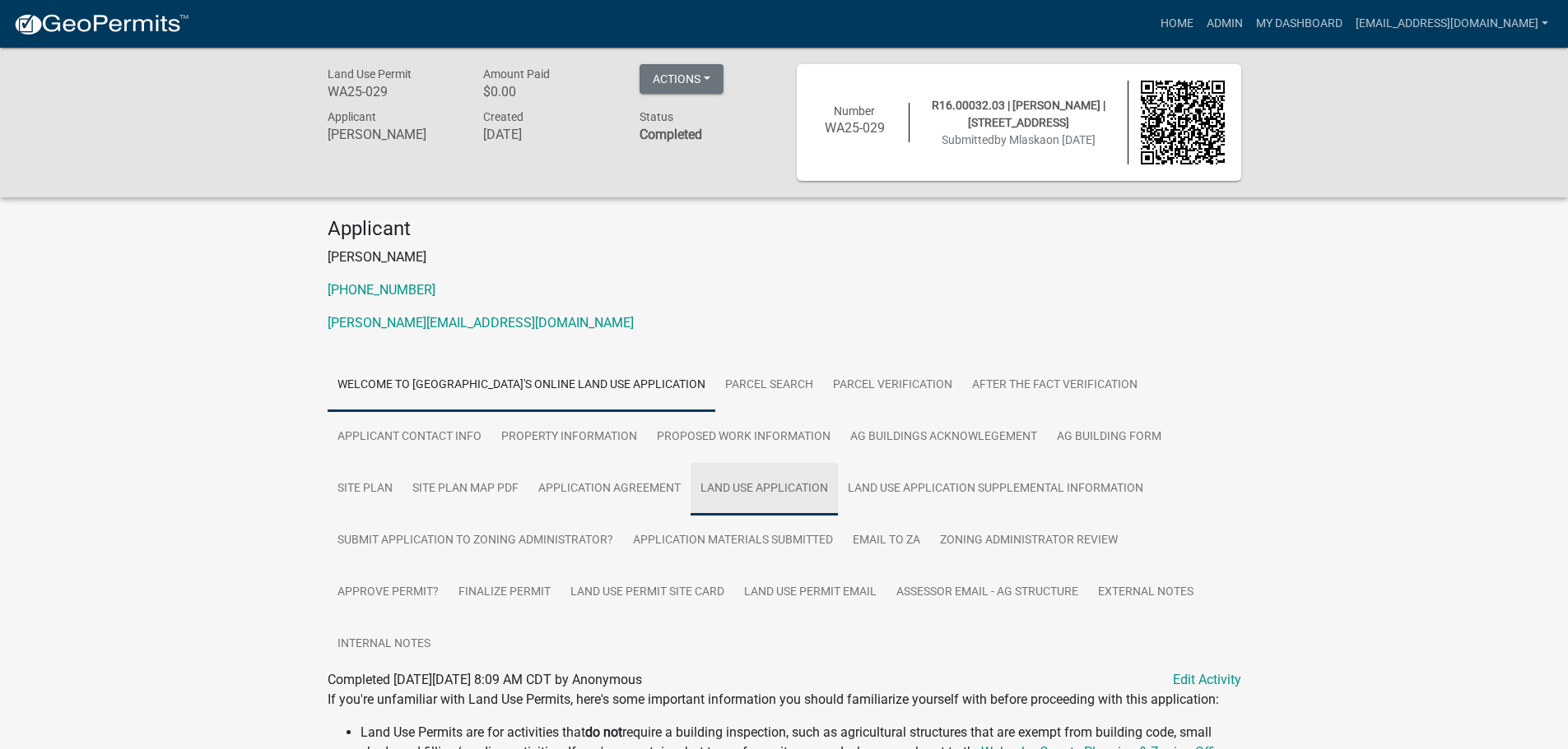
drag, startPoint x: 774, startPoint y: 480, endPoint x: 762, endPoint y: 480, distance: 12.0
click at [774, 480] on link "Land Use Application" at bounding box center [764, 490] width 148 height 52
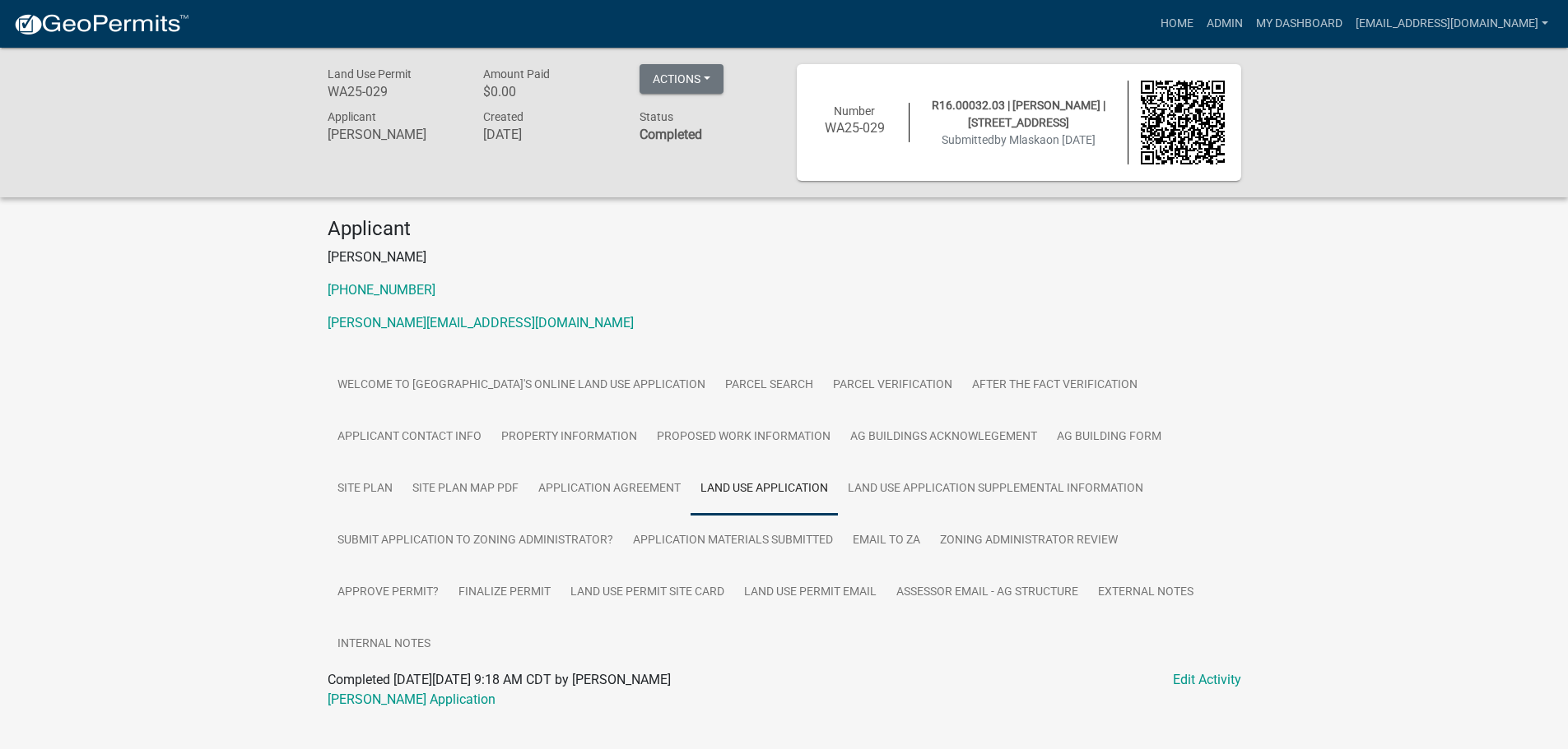
scroll to position [48, 0]
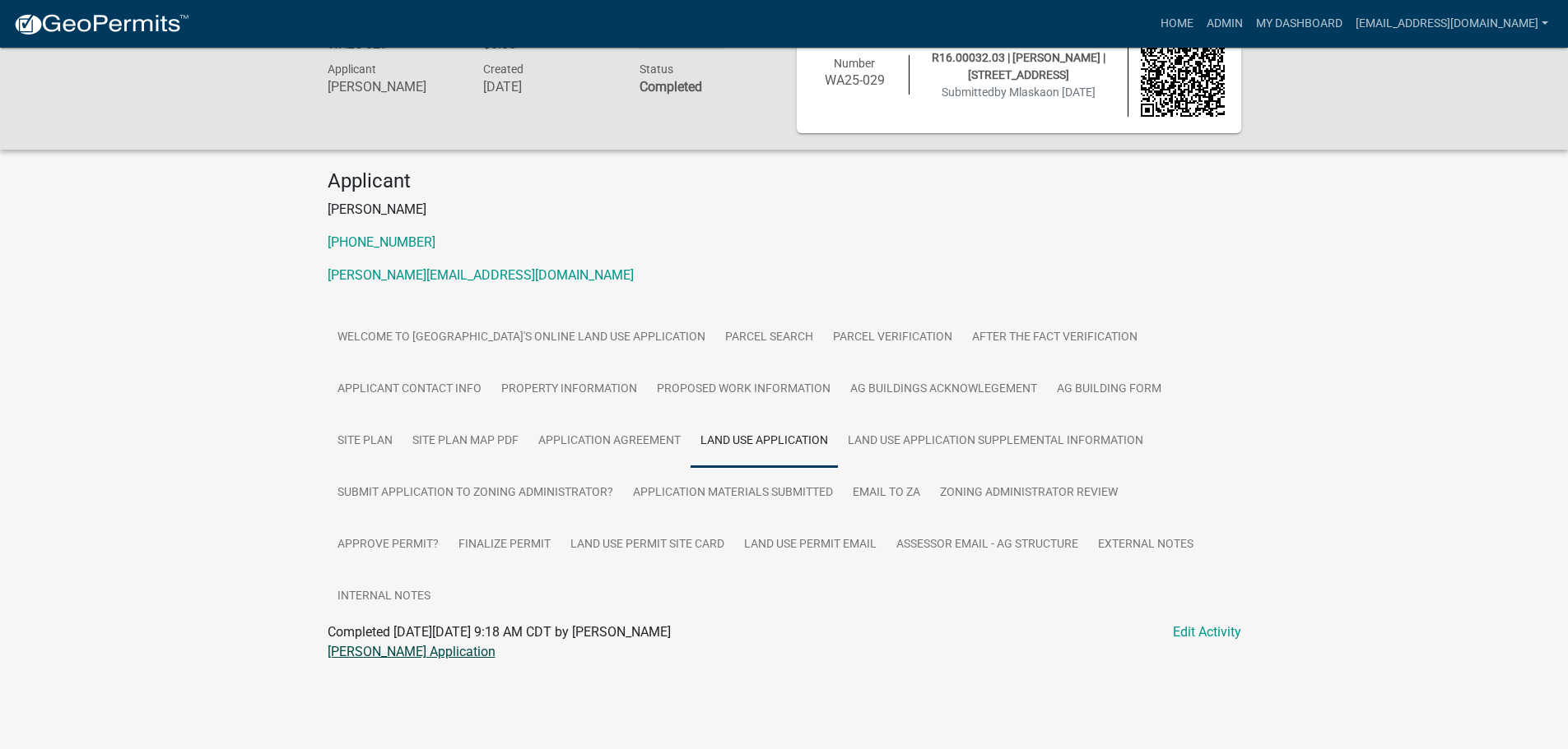
click at [367, 652] on link "Laska LUP Application" at bounding box center [411, 652] width 168 height 16
click at [963, 436] on link "Land Use Application Supplemental Information" at bounding box center [995, 442] width 315 height 52
click at [364, 648] on link "Laska LUP Supplemental Information" at bounding box center [455, 652] width 255 height 16
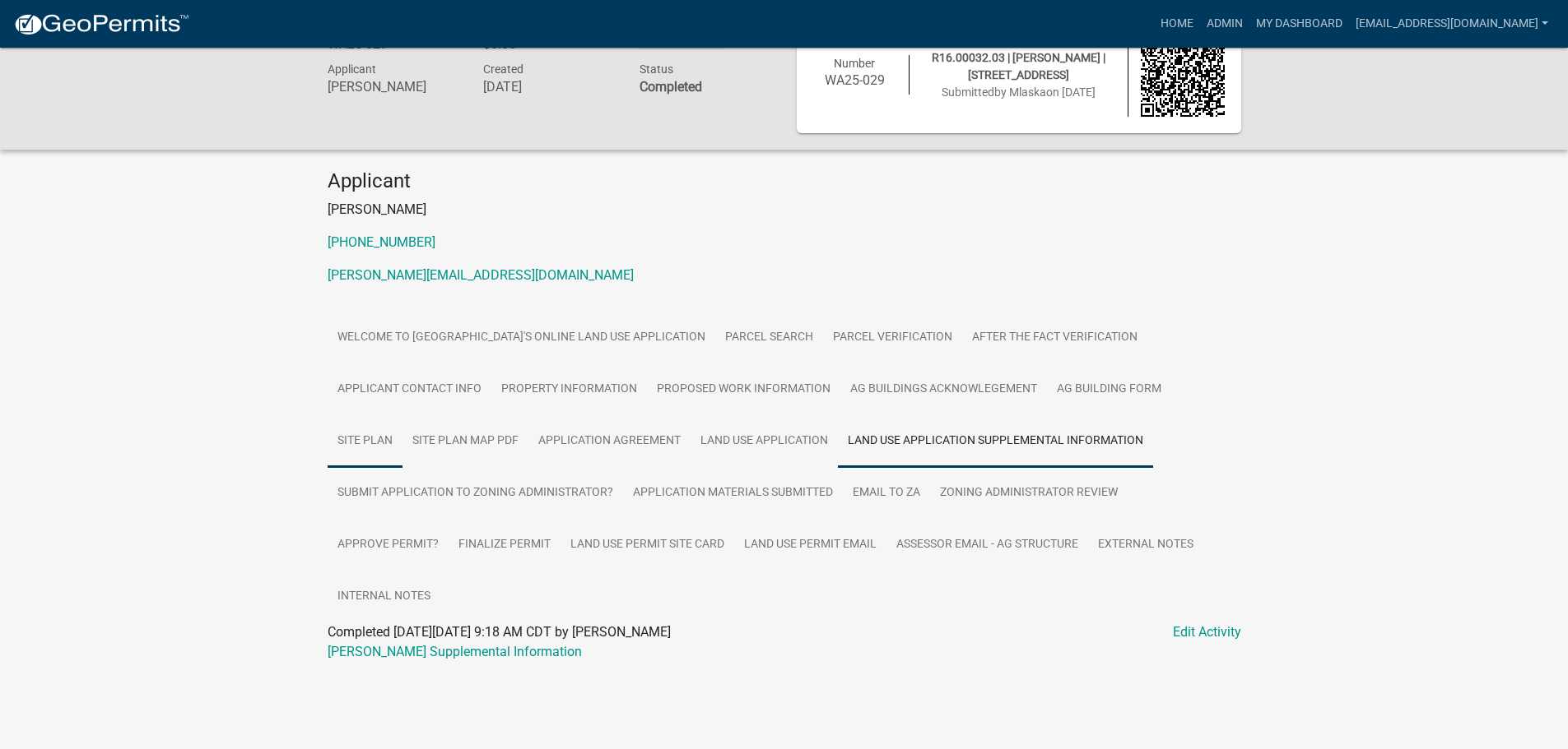
click at [357, 438] on link "Site Plan" at bounding box center [365, 442] width 75 height 52
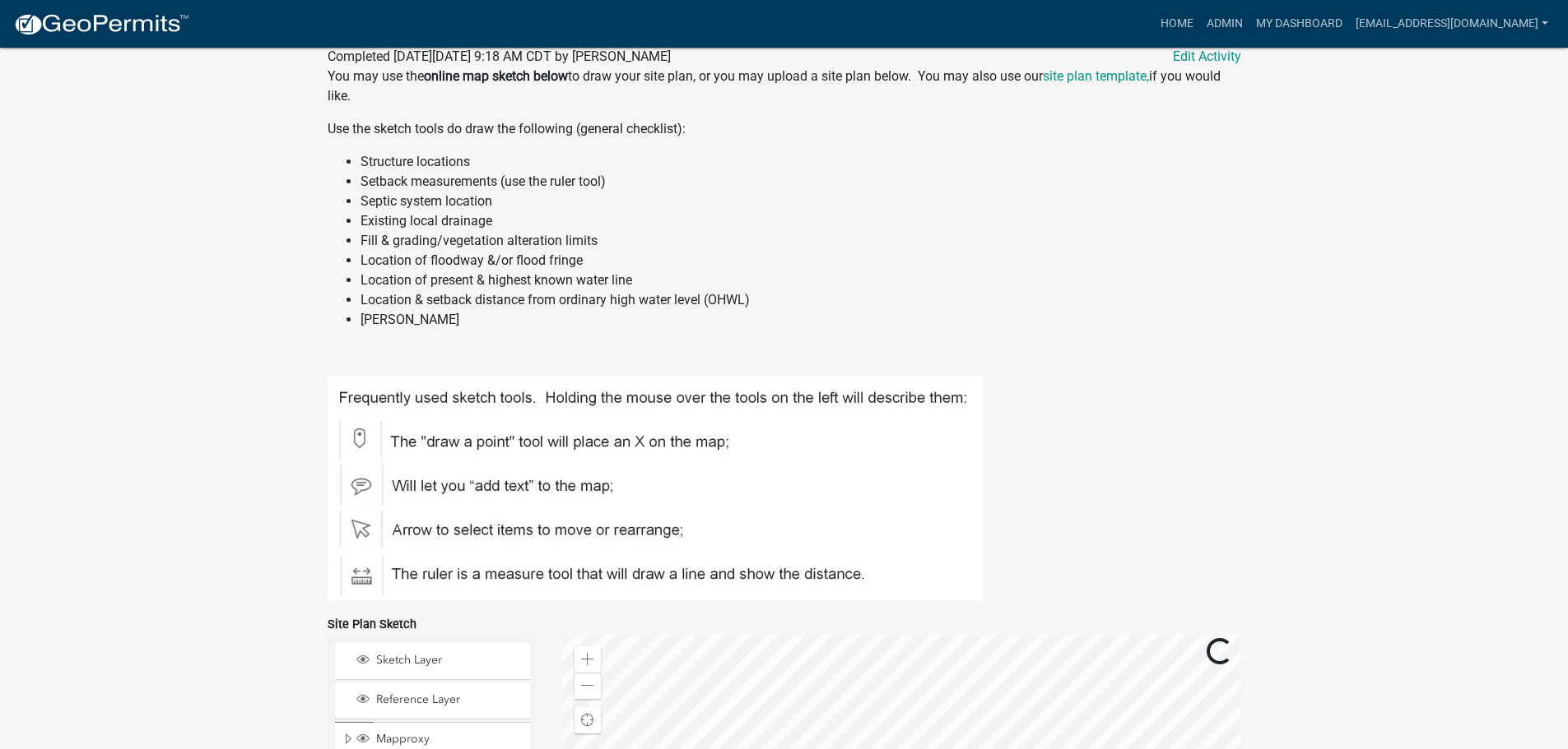
scroll to position [1117, 0]
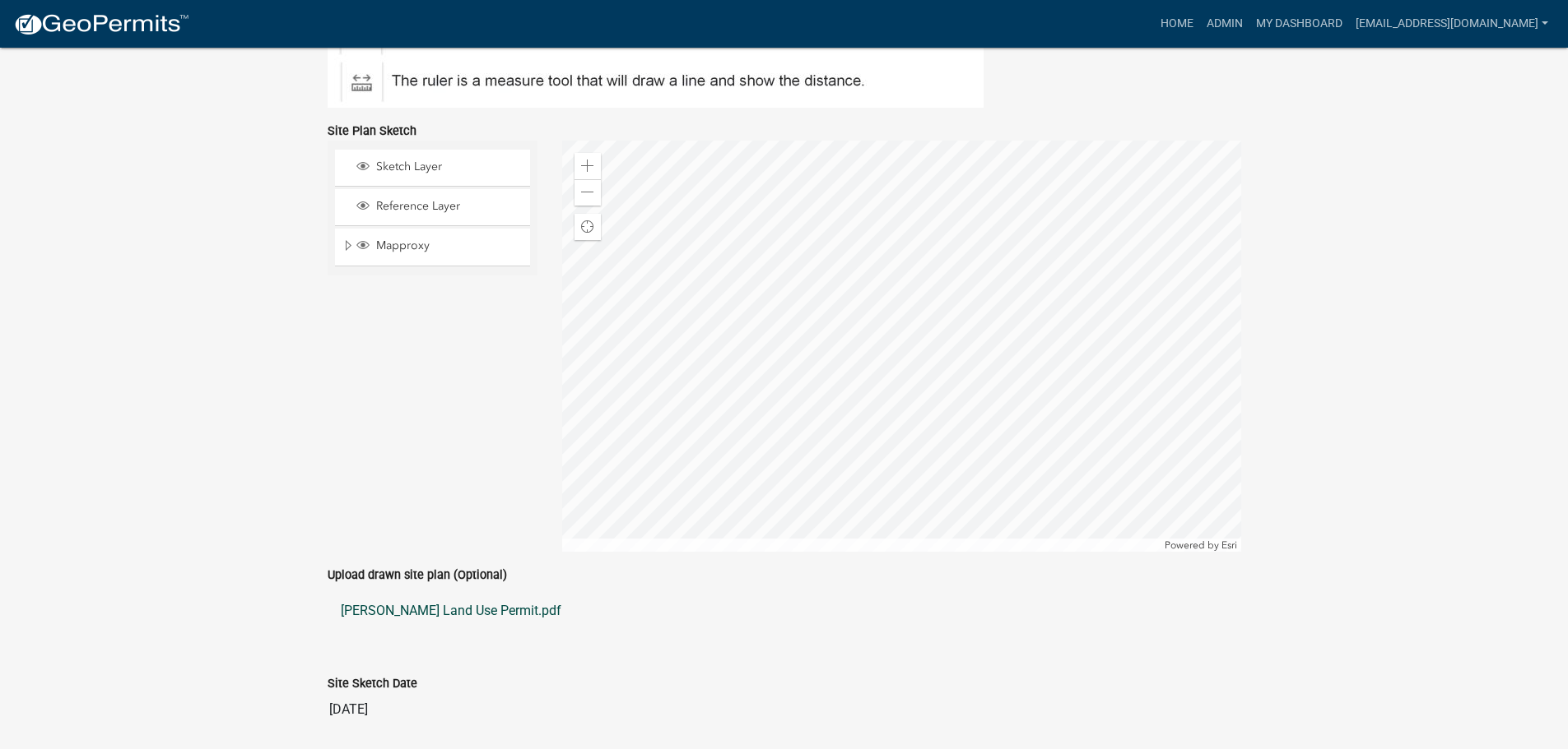
click at [392, 612] on link "Laska Land Use Permit.pdf" at bounding box center [784, 611] width 914 height 40
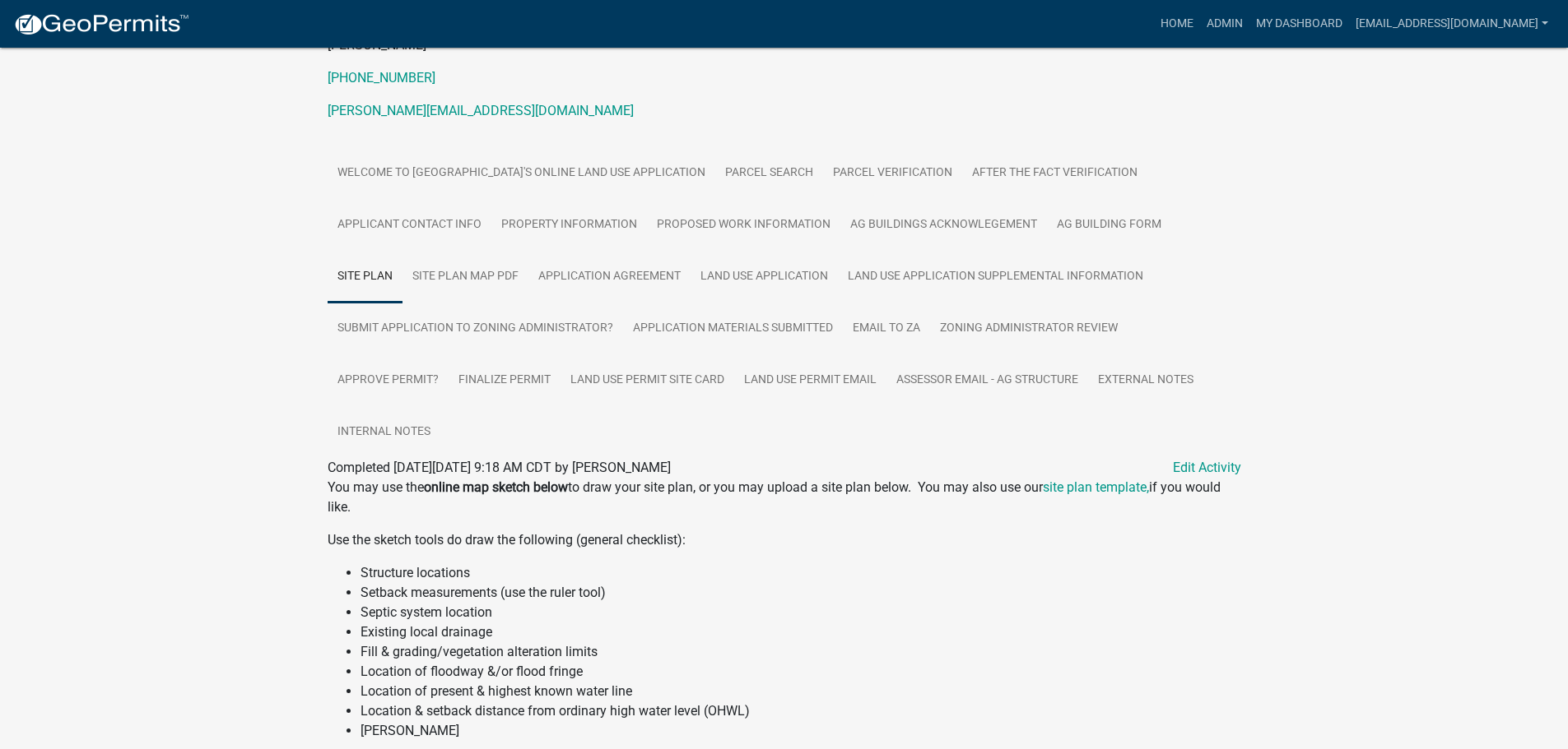
scroll to position [130, 0]
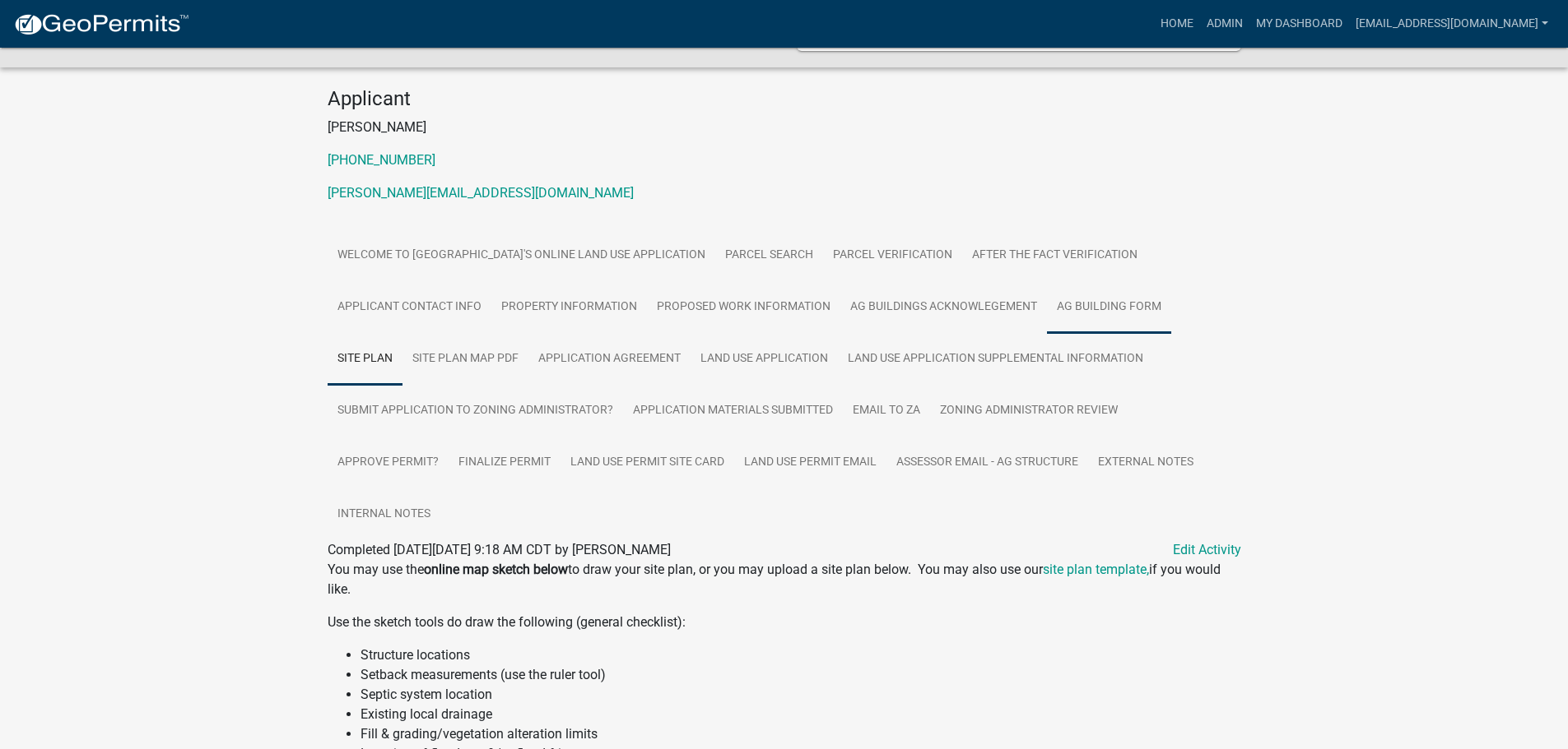
click at [1105, 312] on link "Ag Building Form" at bounding box center [1109, 308] width 124 height 52
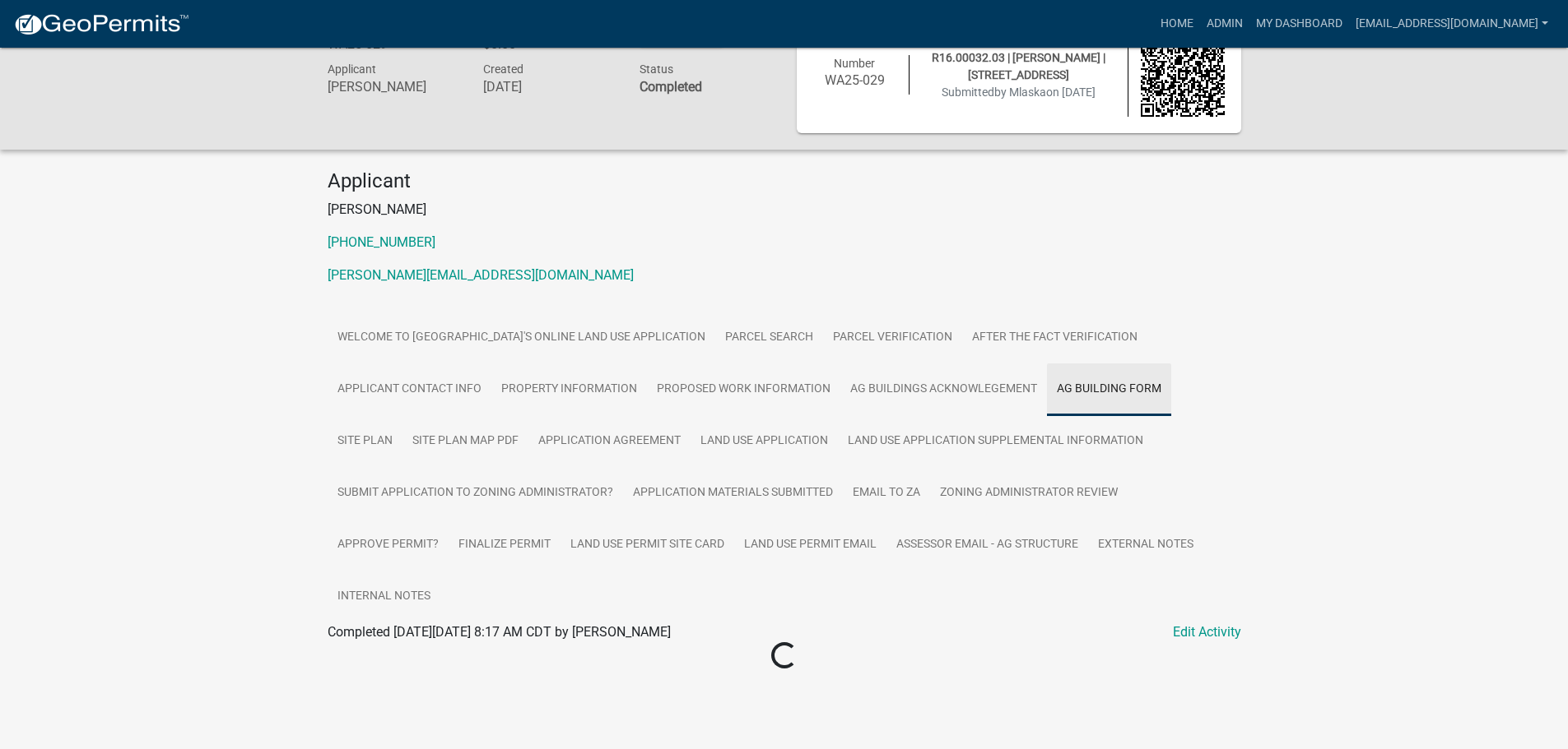
scroll to position [48, 0]
click at [366, 651] on link "Ag Building Form" at bounding box center [377, 652] width 100 height 16
drag, startPoint x: 1072, startPoint y: 490, endPoint x: 202, endPoint y: 432, distance: 871.9
click at [201, 432] on div "Land Use Permit WA25-029 Amount Paid $0.00 Actions Printer Friendly Recalculate…" at bounding box center [784, 356] width 1568 height 711
click at [620, 538] on link "Land Use Permit Site Card" at bounding box center [647, 545] width 174 height 52
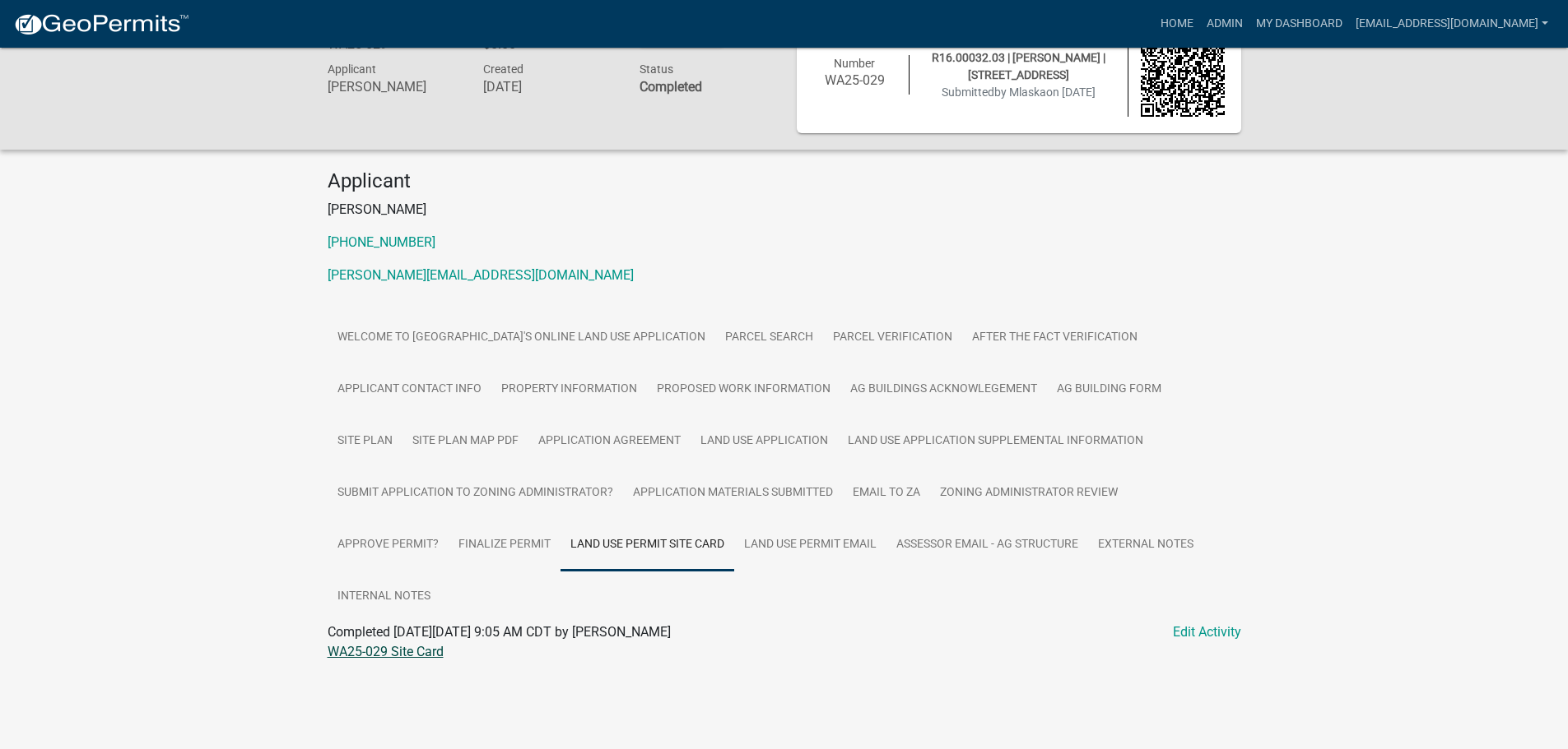
click at [411, 648] on link "WA25-029 Site Card" at bounding box center [385, 652] width 116 height 16
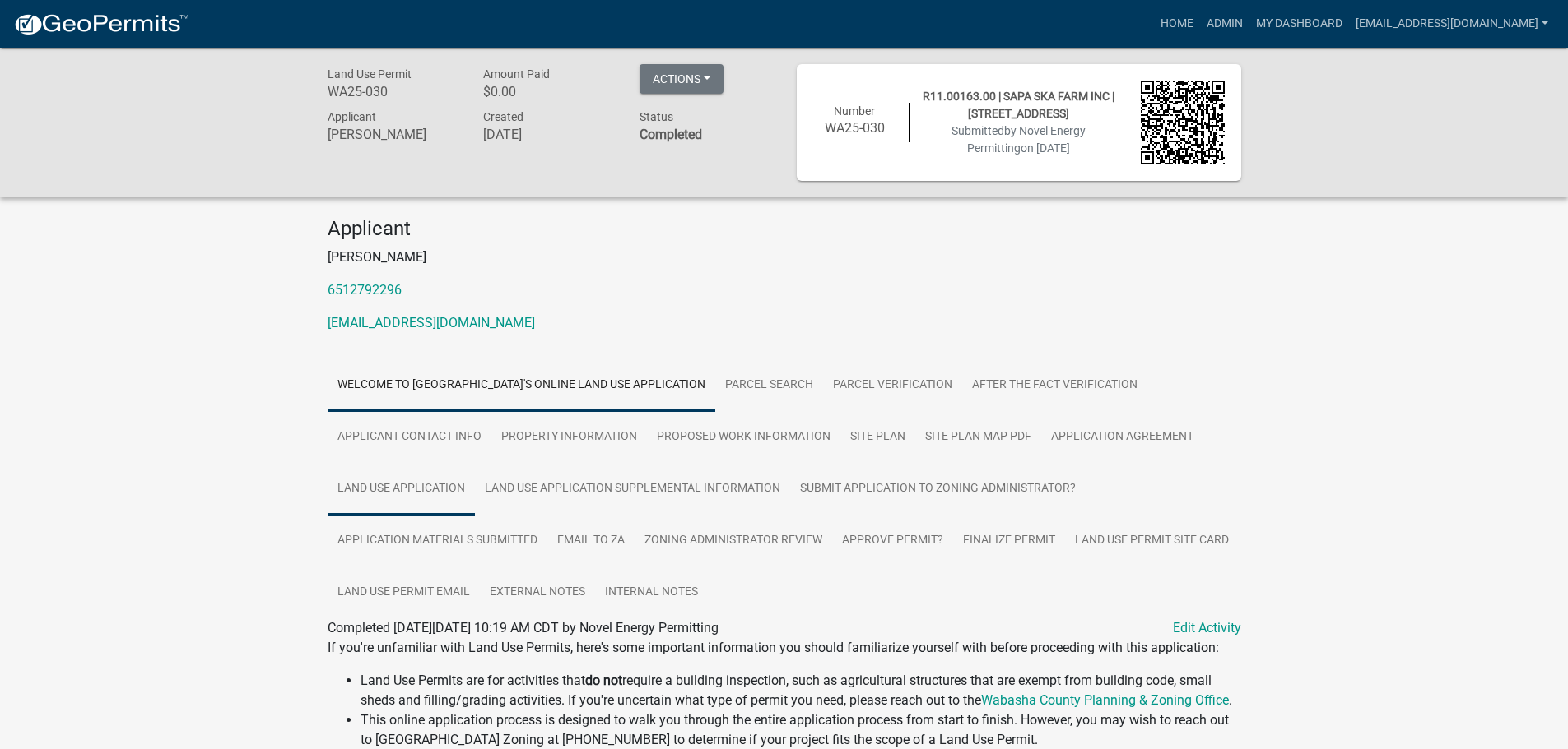
click at [367, 493] on link "Land Use Application" at bounding box center [401, 490] width 148 height 52
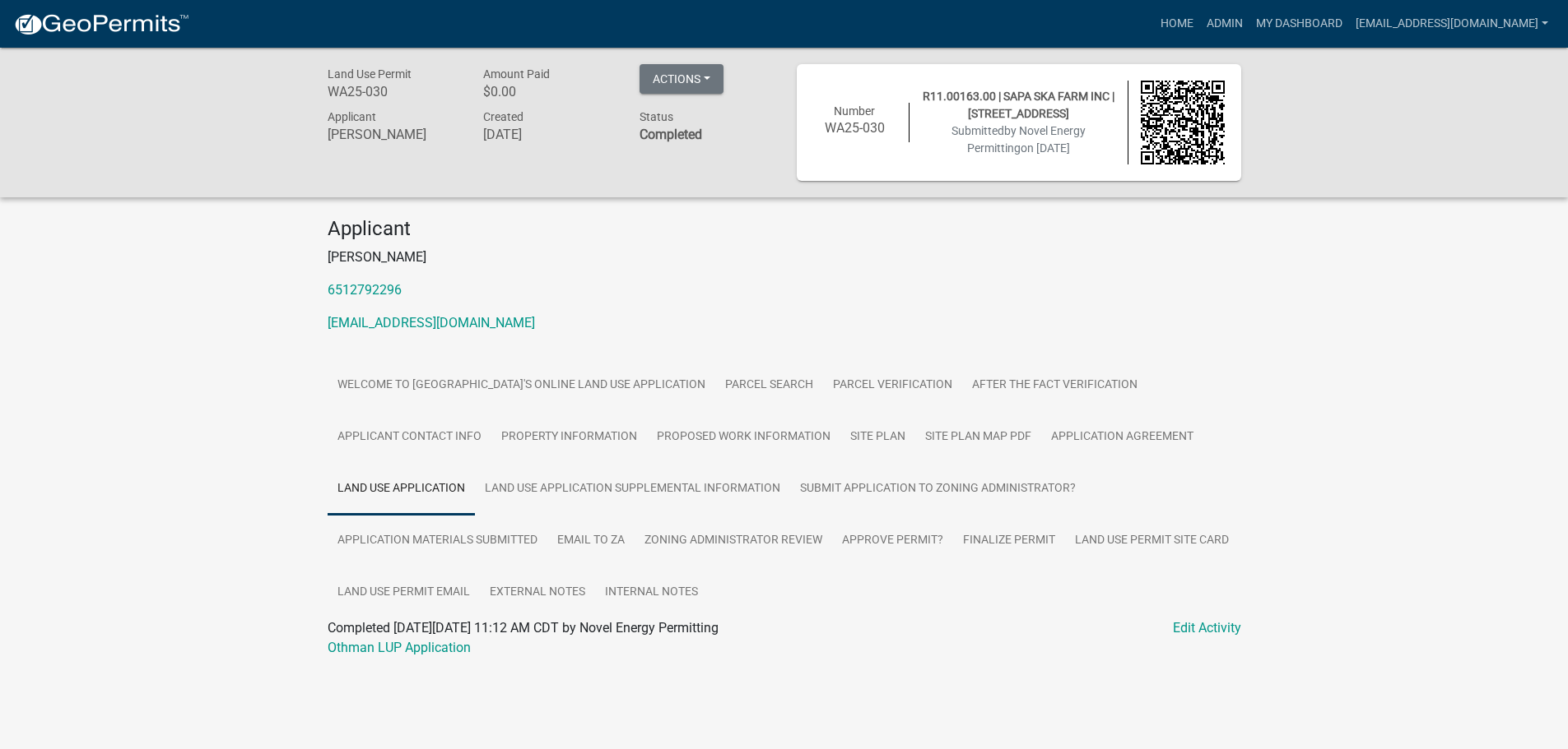
scroll to position [48, 0]
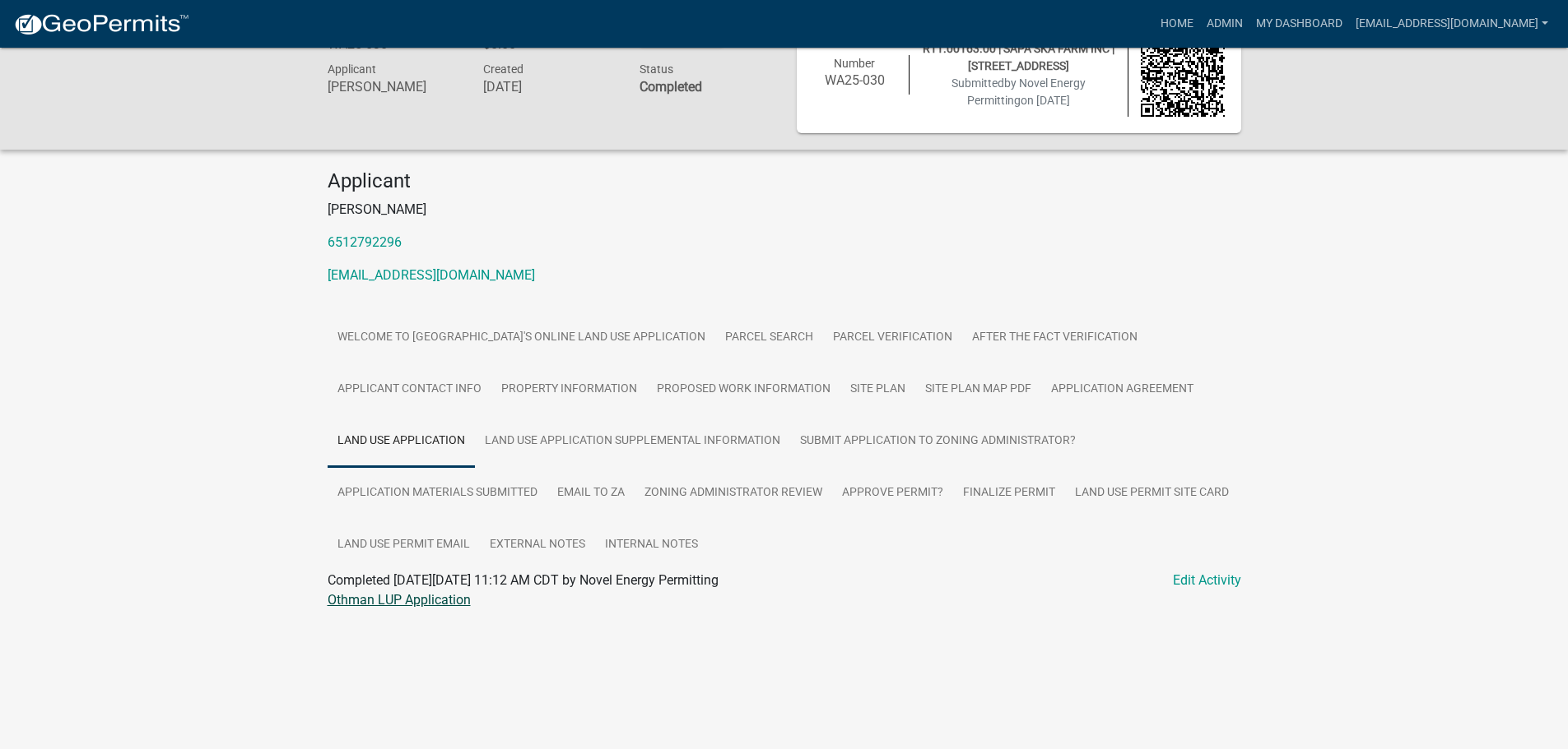
click at [372, 601] on link "Othman LUP Application" at bounding box center [399, 600] width 143 height 16
click at [564, 432] on link "Land Use Application Supplemental Information" at bounding box center [633, 442] width 315 height 52
click at [406, 599] on link "Othman LUP Supplemental Information" at bounding box center [442, 600] width 229 height 16
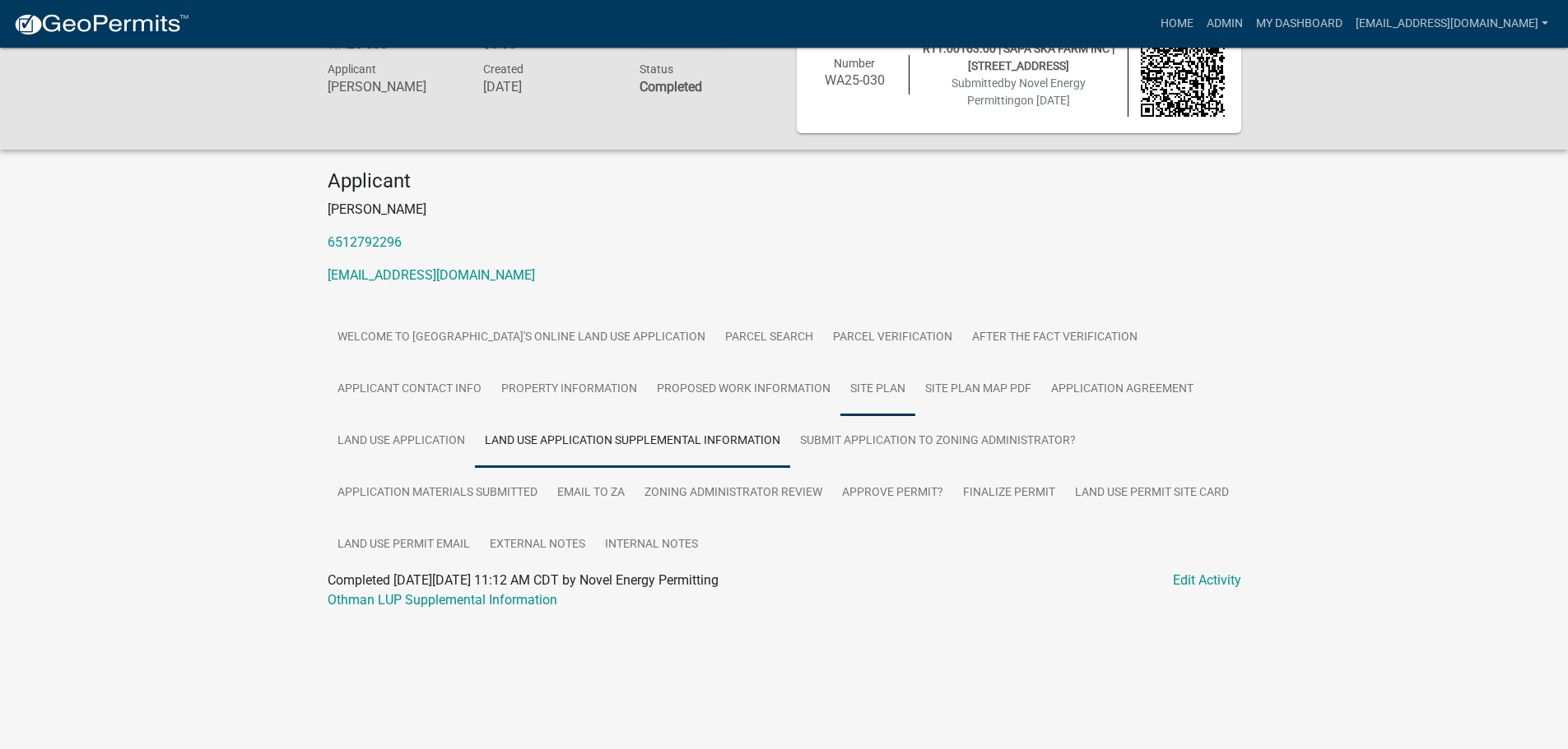
click at [873, 386] on link "Site Plan" at bounding box center [877, 390] width 75 height 52
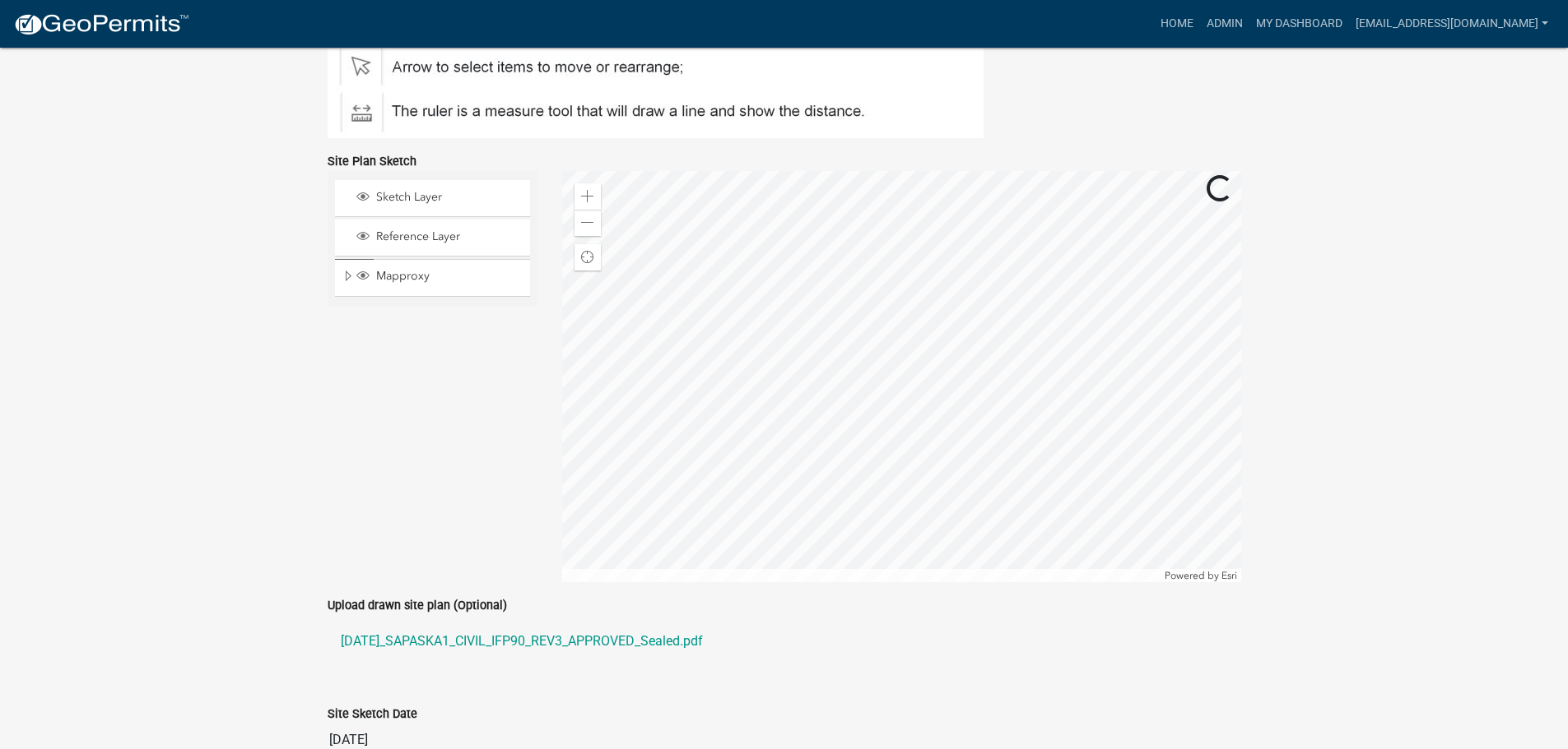
scroll to position [1124, 0]
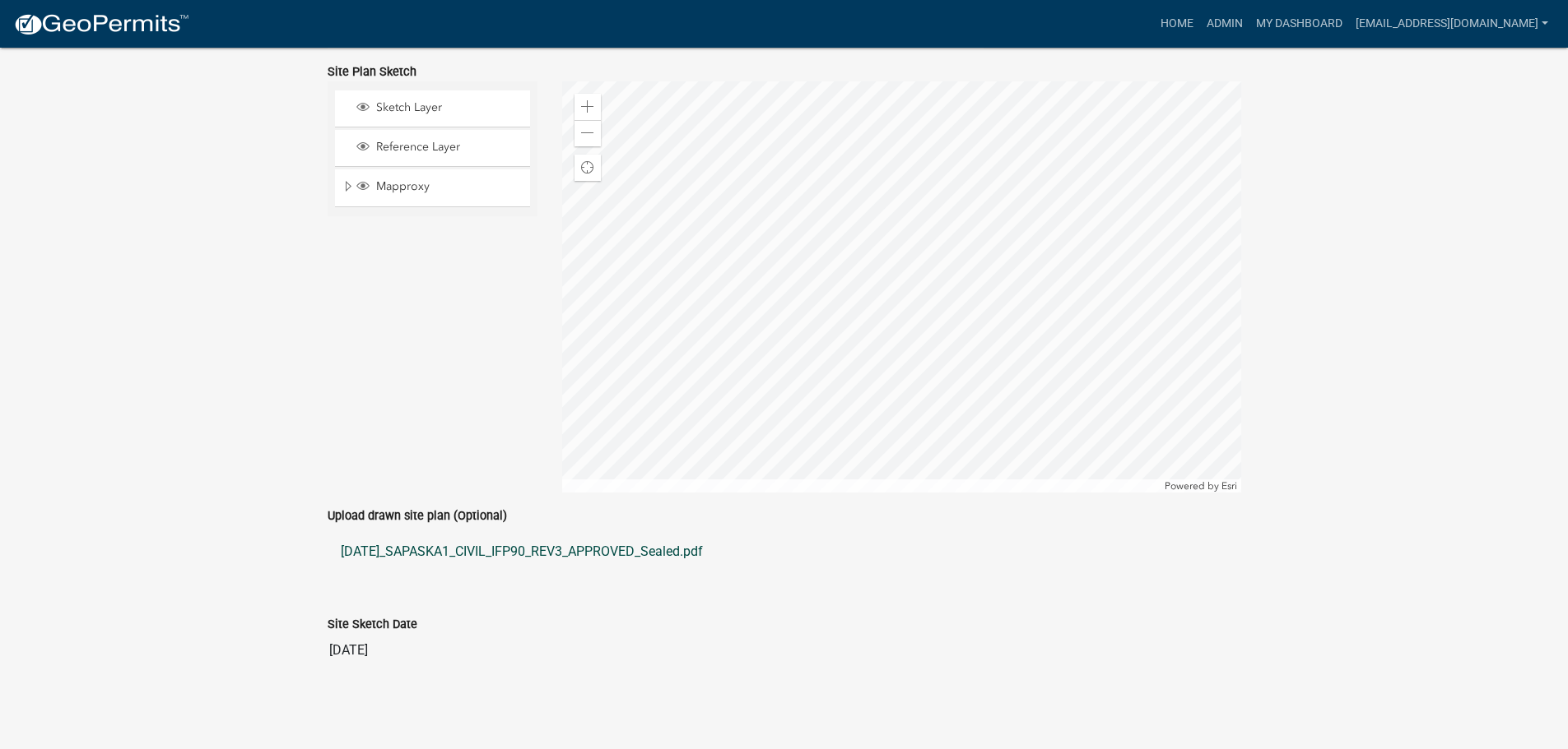
click at [487, 543] on link "[DATE]_SAPASKA1_CIVIL_IFP90_REV3_APPROVED_Sealed.pdf" at bounding box center [784, 552] width 914 height 40
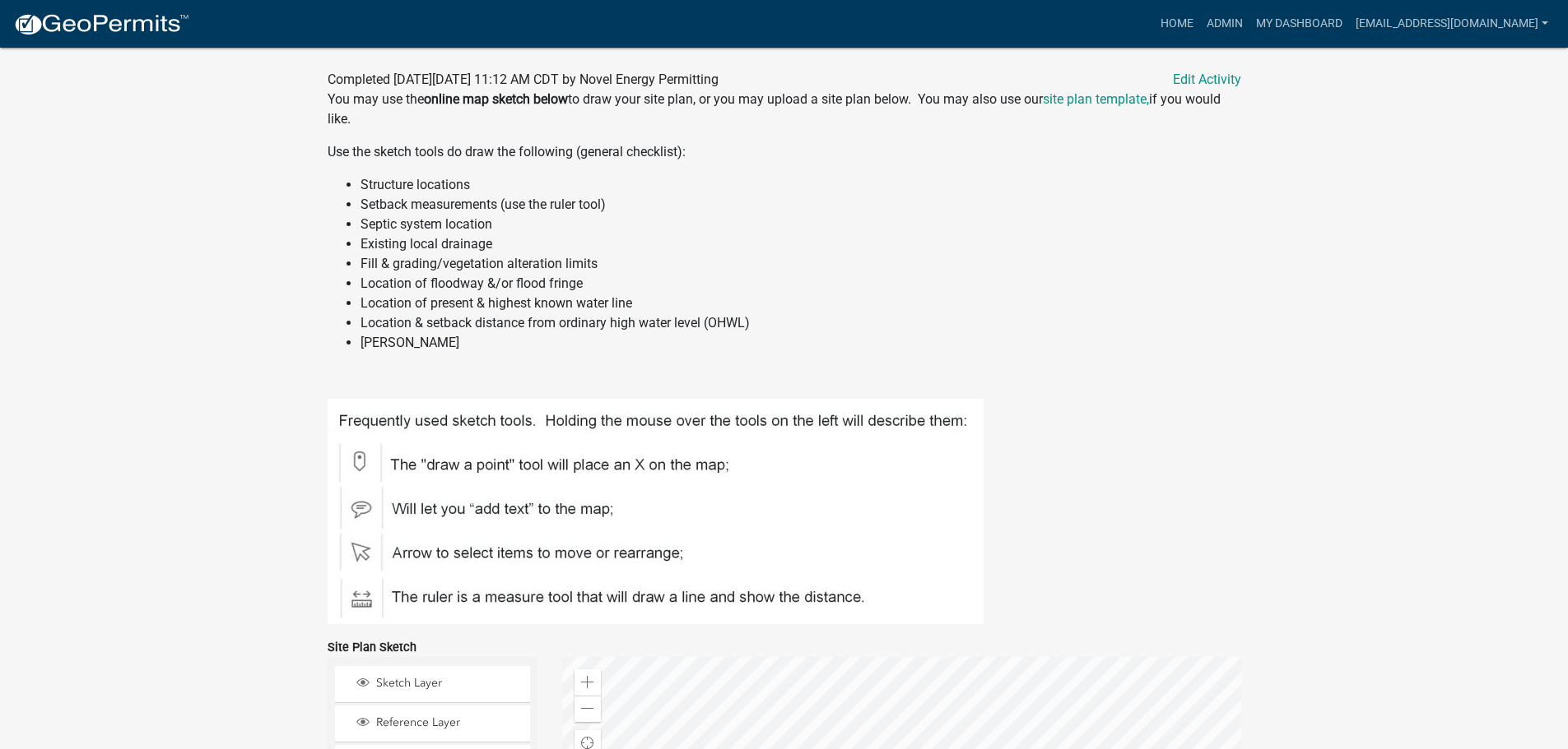
scroll to position [220, 0]
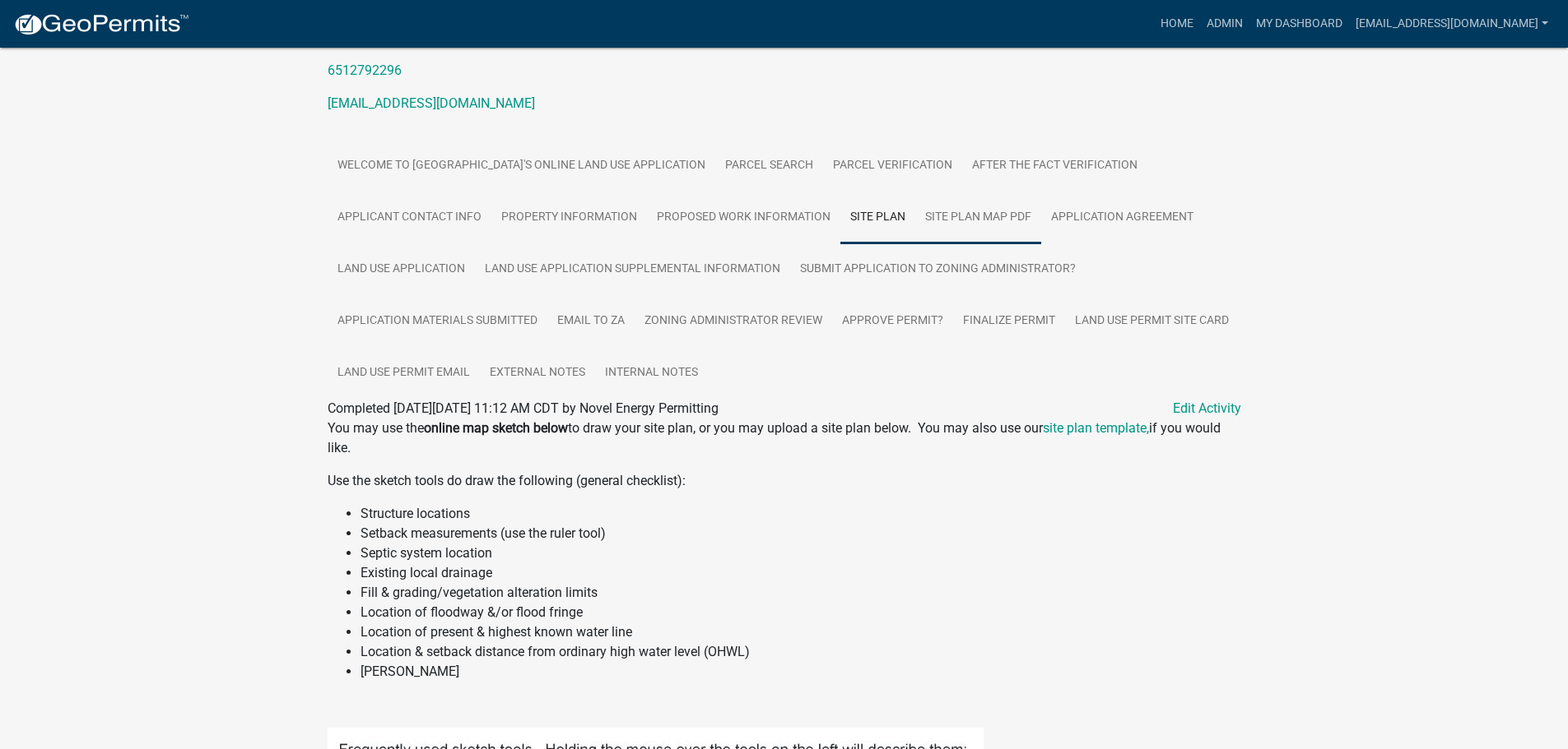
click at [985, 208] on link "Site Plan Map PDF" at bounding box center [979, 218] width 126 height 52
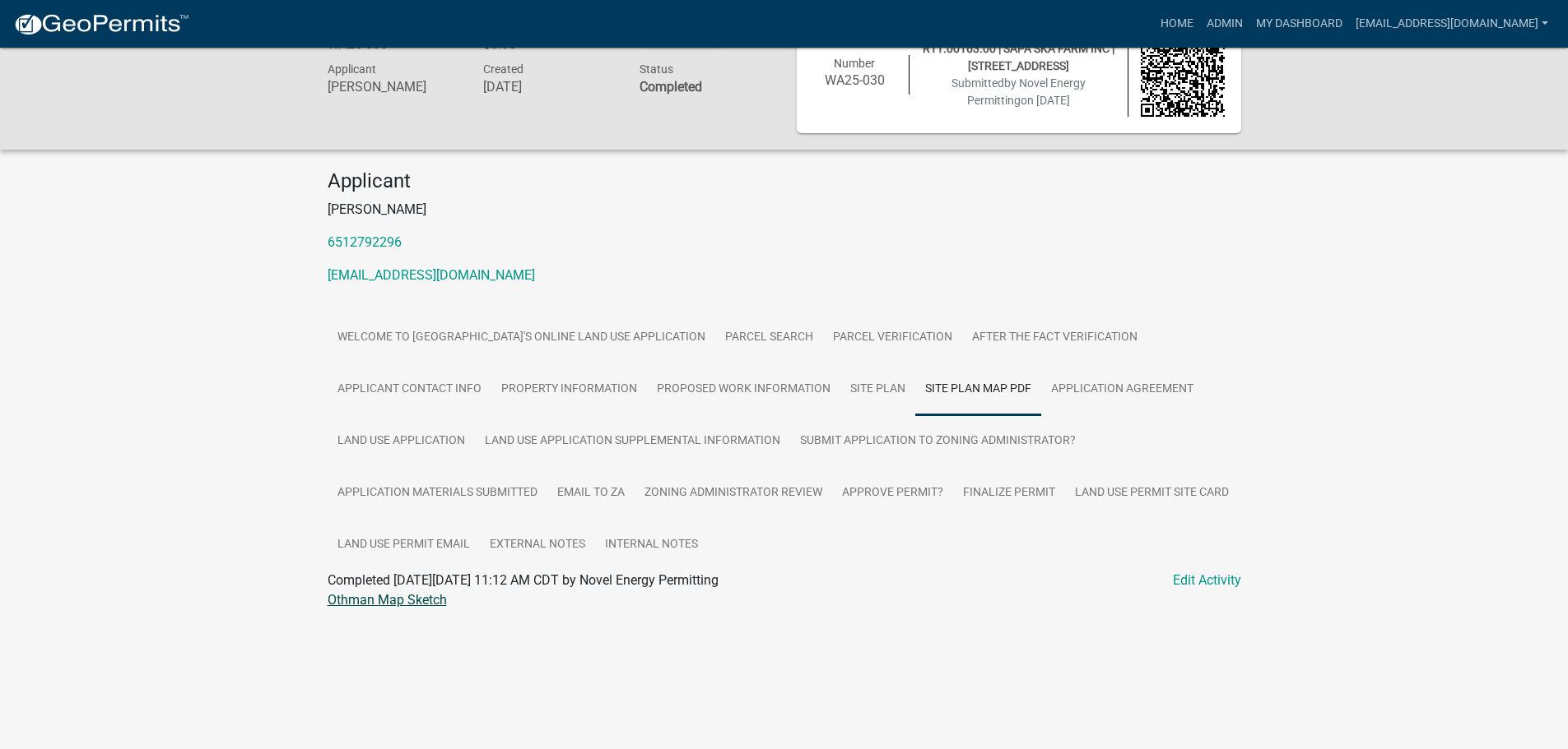
click at [358, 597] on link "Othman Map Sketch" at bounding box center [387, 600] width 120 height 16
click at [1125, 491] on link "Land Use Permit Site Card" at bounding box center [1152, 494] width 174 height 52
click at [373, 596] on link "WA25-030 Site Card" at bounding box center [385, 600] width 116 height 16
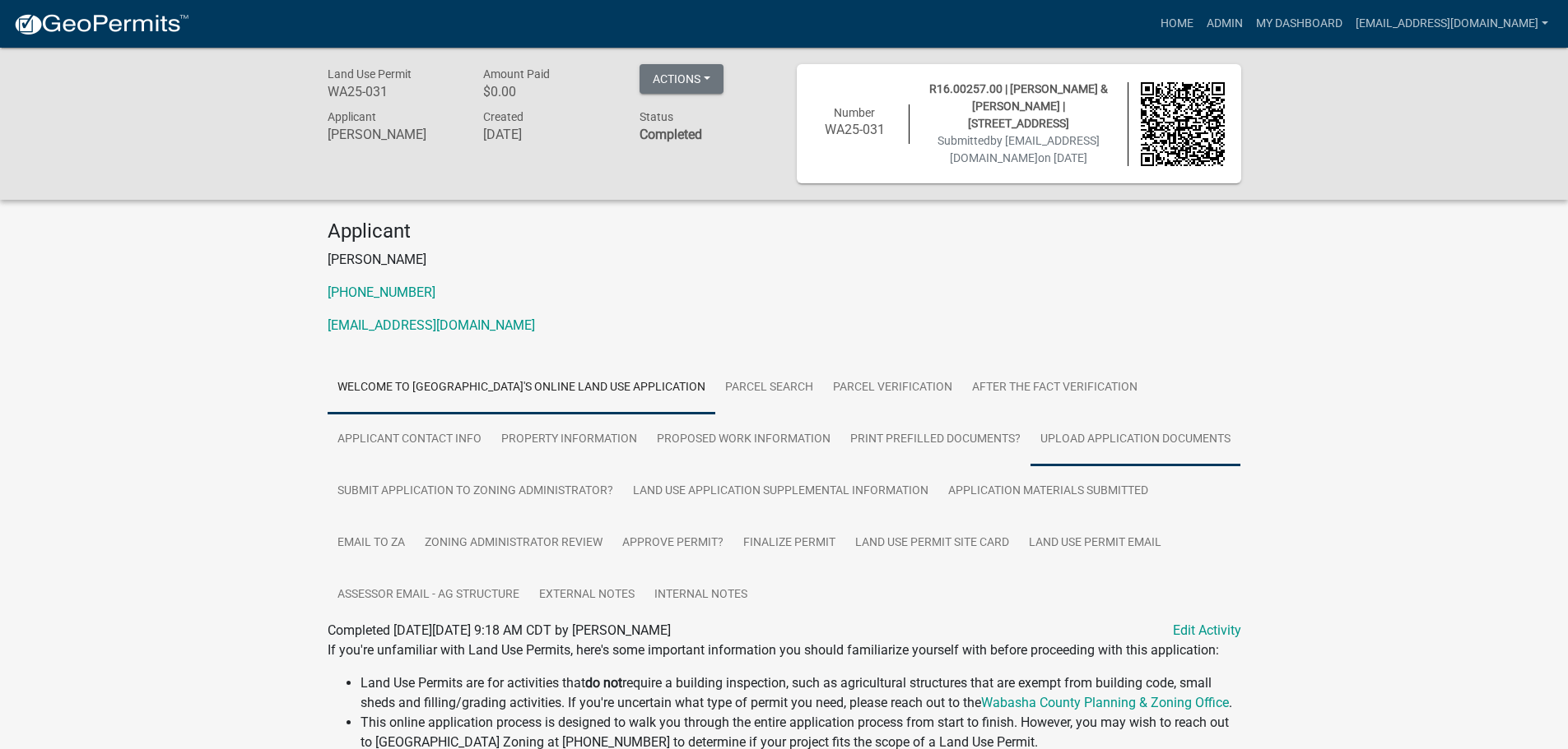
click at [1087, 437] on link "Upload Application Documents" at bounding box center [1135, 440] width 210 height 52
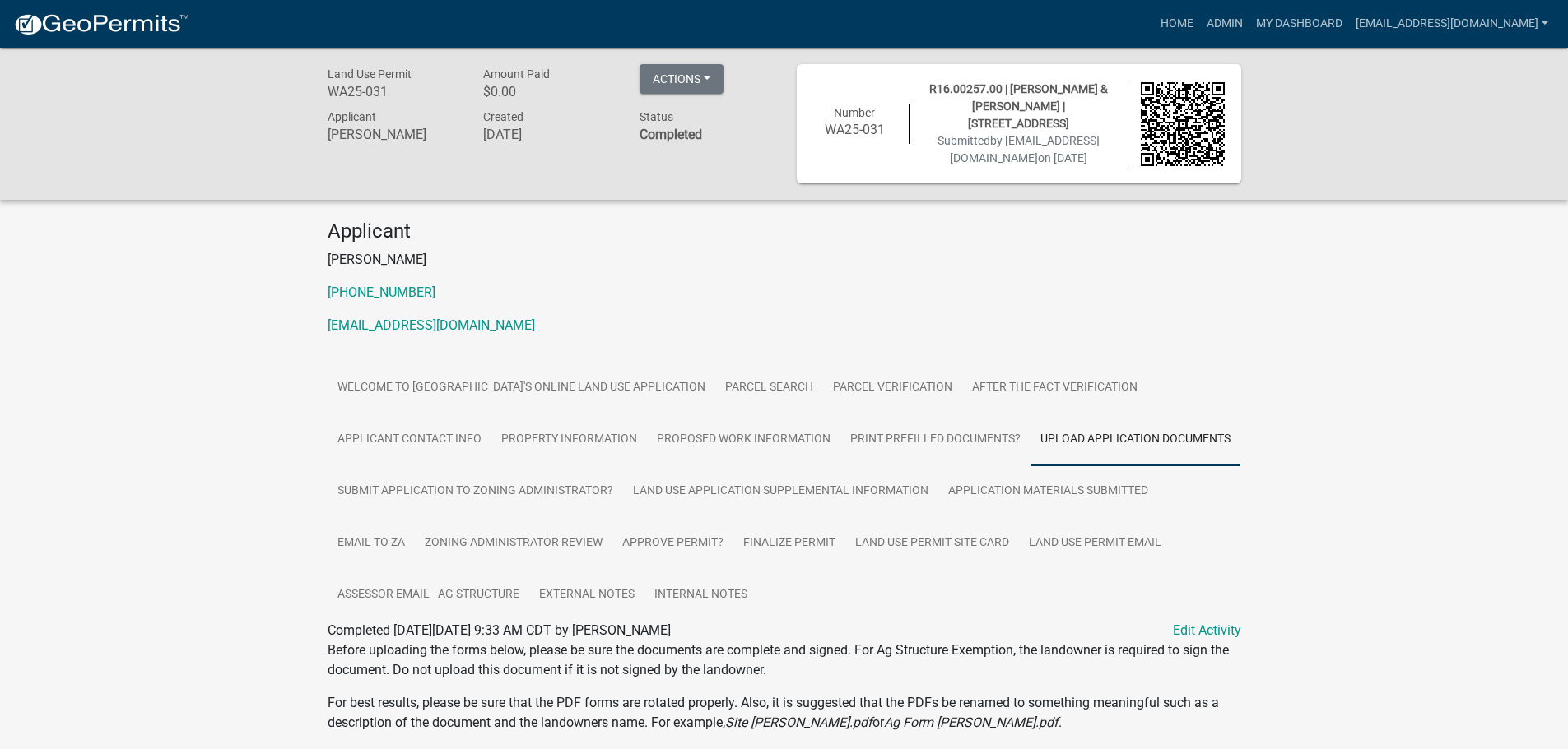
scroll to position [368, 0]
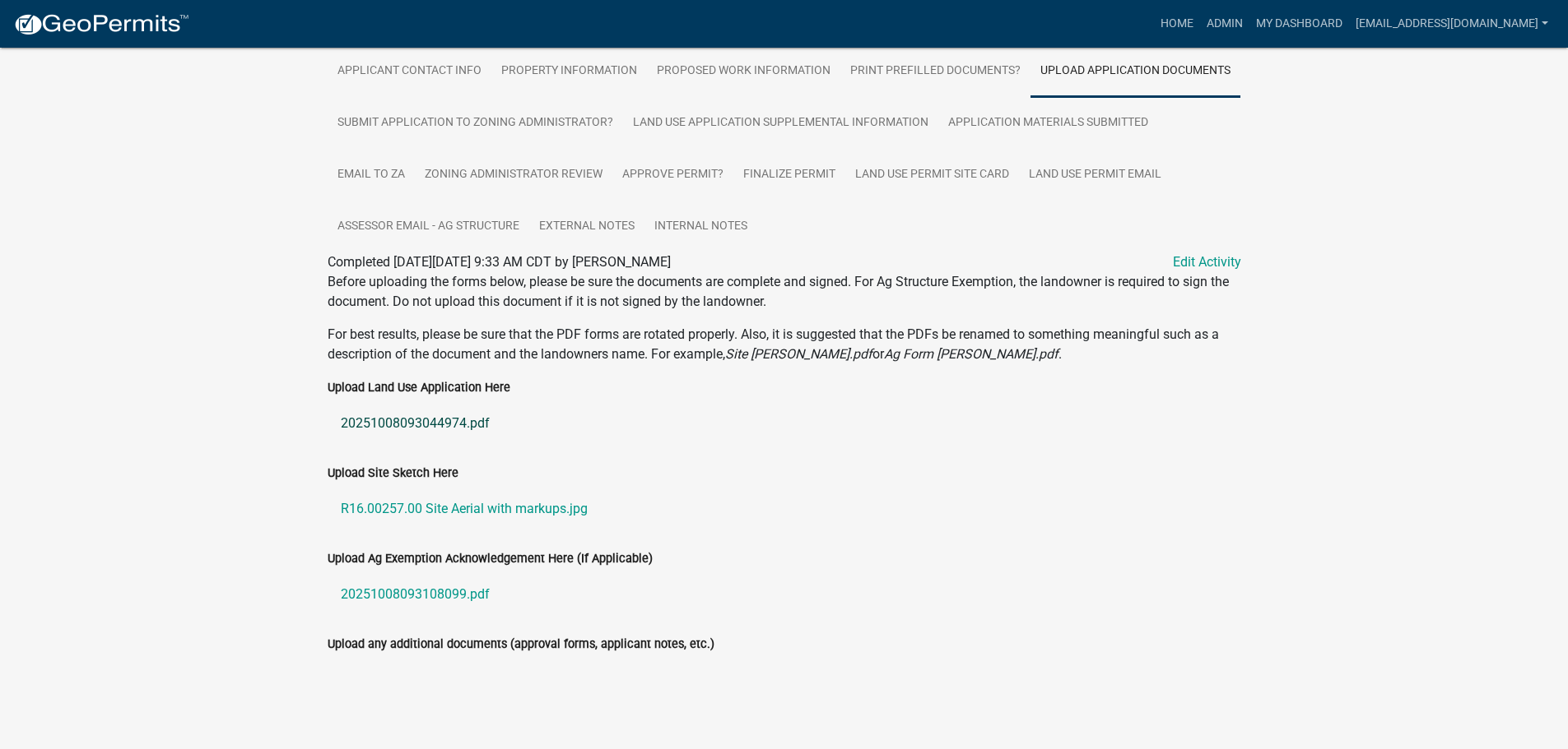
click at [426, 426] on link "20251008093044974.pdf" at bounding box center [784, 424] width 914 height 40
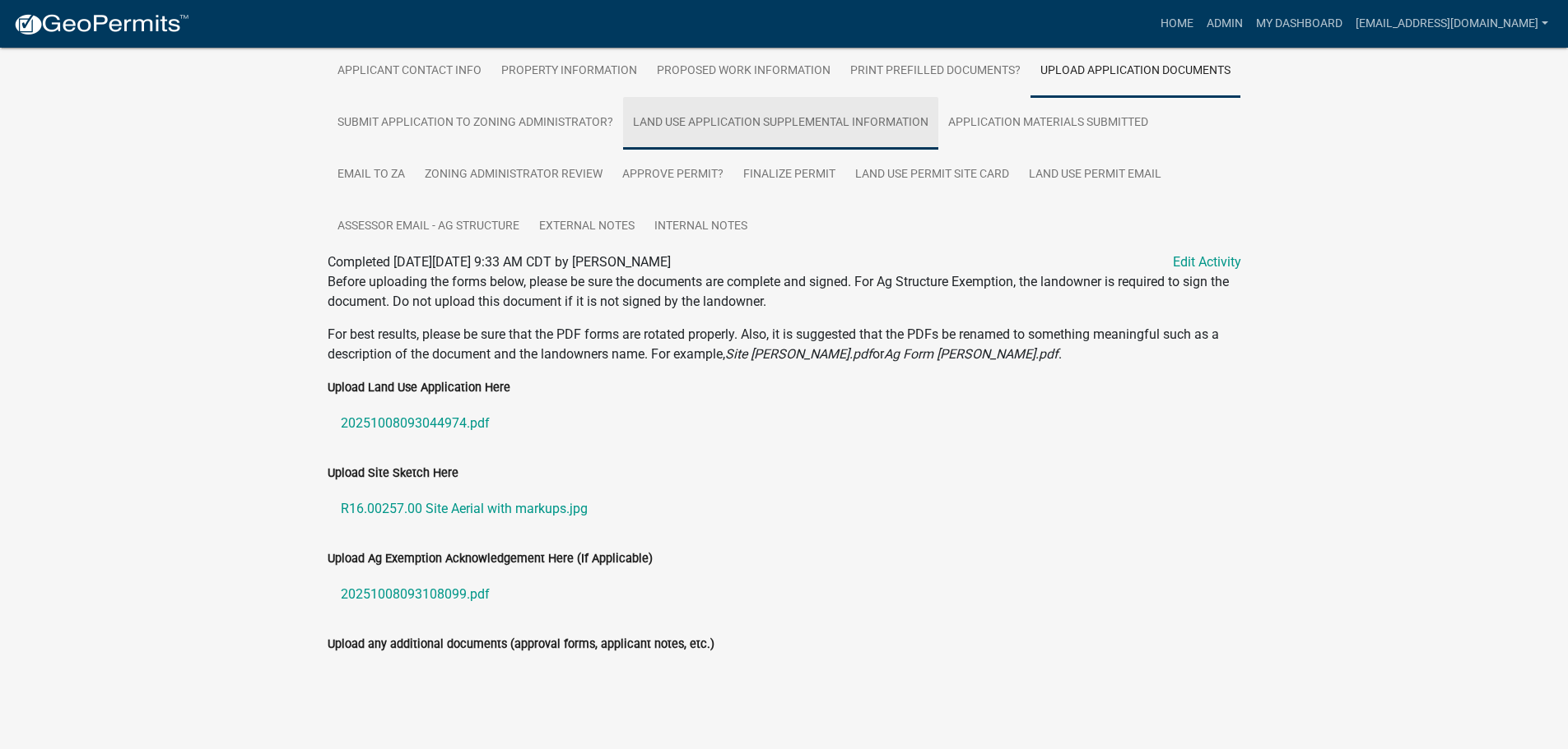
click at [848, 116] on link "Land Use Application Supplemental Information" at bounding box center [781, 123] width 315 height 52
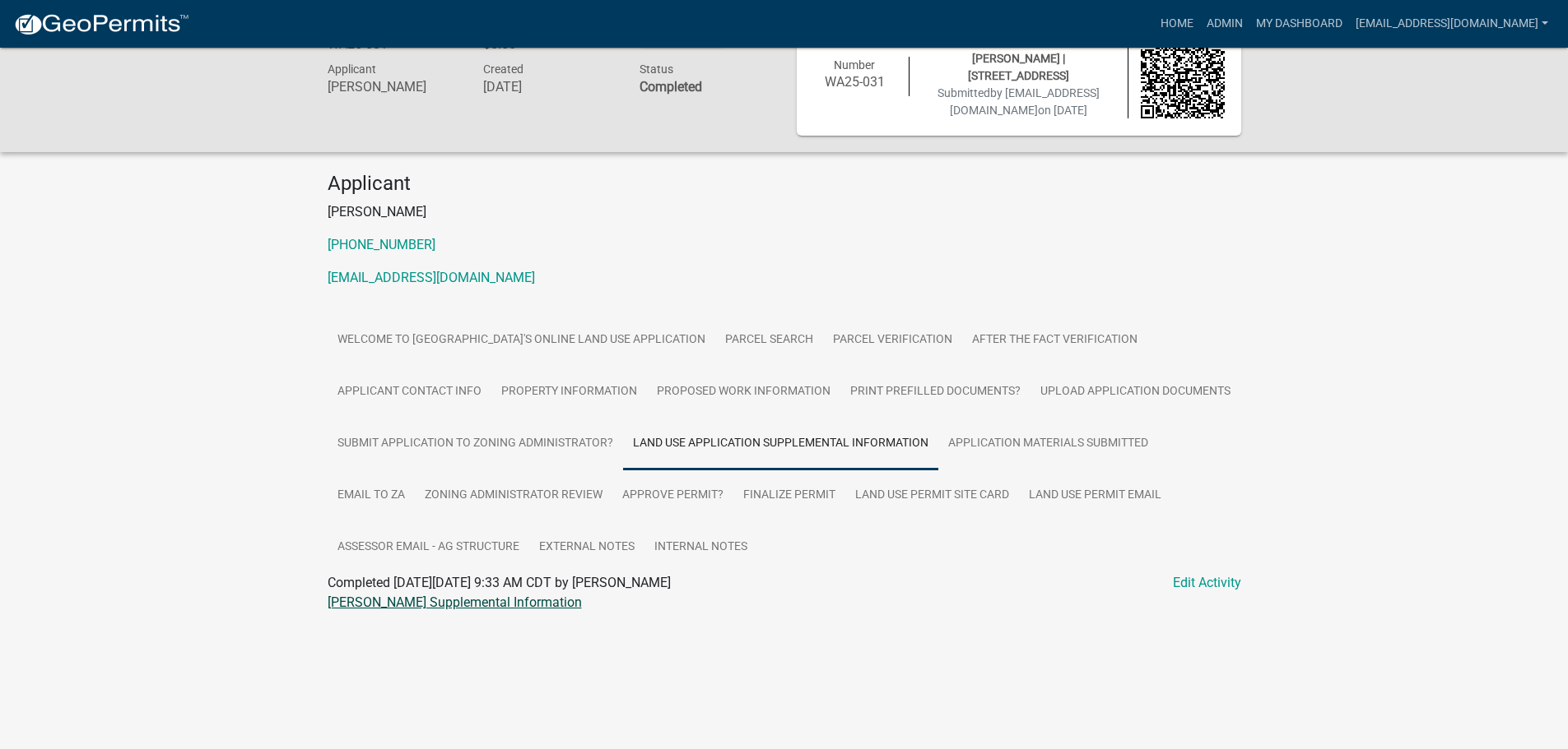
click at [422, 598] on link "[PERSON_NAME] Supplemental Information" at bounding box center [455, 602] width 255 height 16
click at [1076, 387] on link "Upload Application Documents" at bounding box center [1135, 392] width 210 height 52
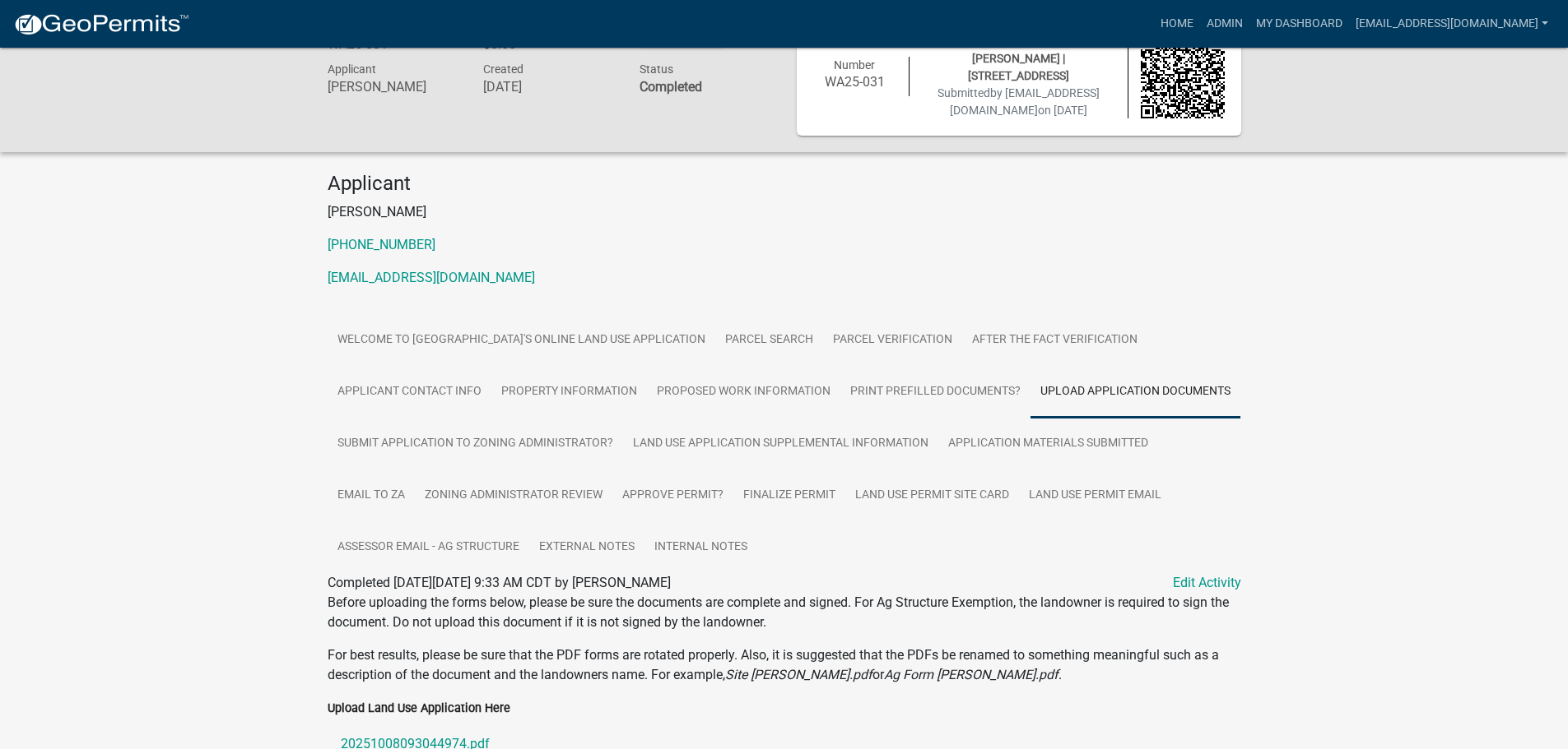
scroll to position [368, 0]
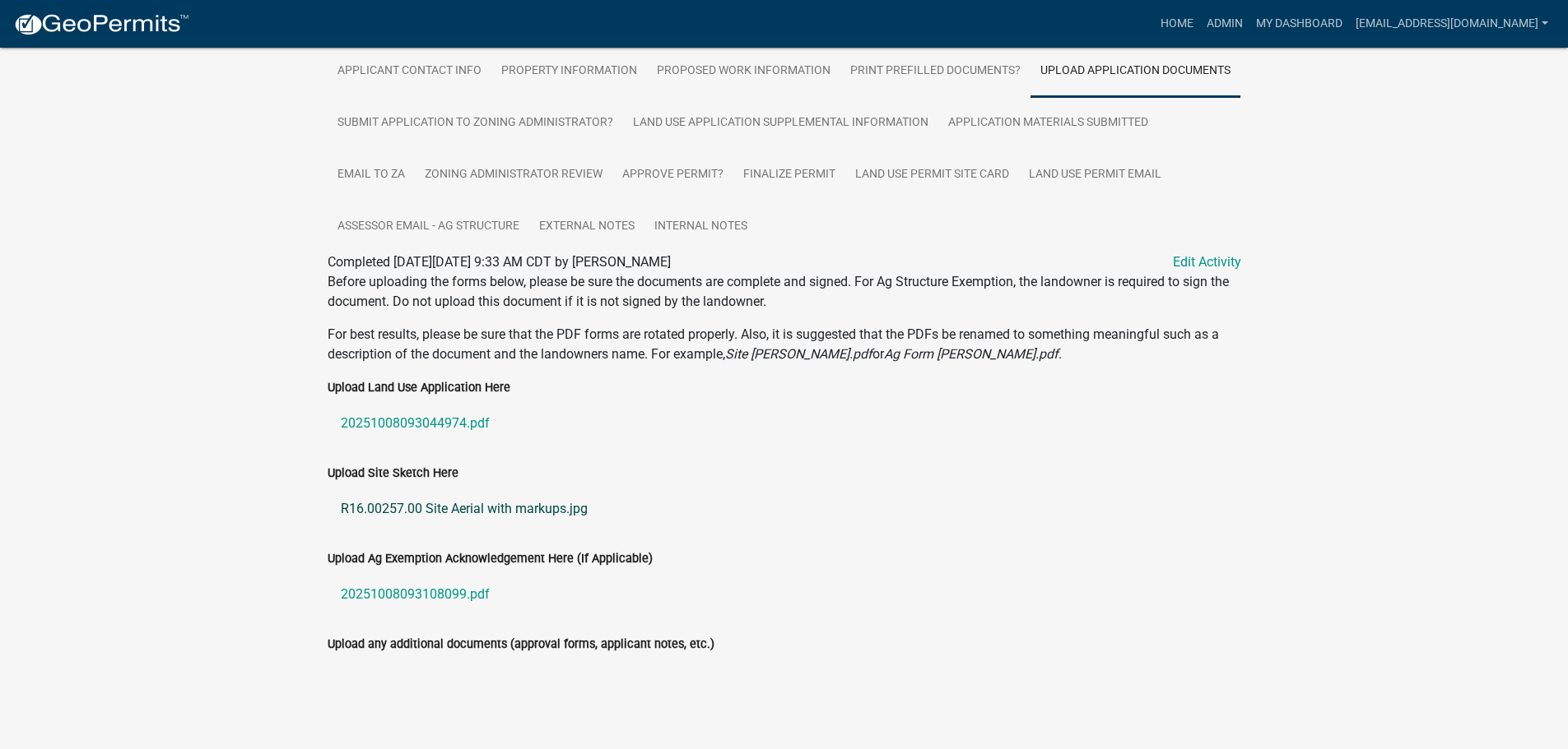
click at [428, 505] on link "R16.00257.00 Site Aerial with markups.jpg" at bounding box center [784, 509] width 914 height 40
click at [402, 593] on link "20251008093108099.pdf" at bounding box center [784, 595] width 914 height 40
click at [878, 172] on link "Land Use Permit Site Card" at bounding box center [932, 175] width 174 height 52
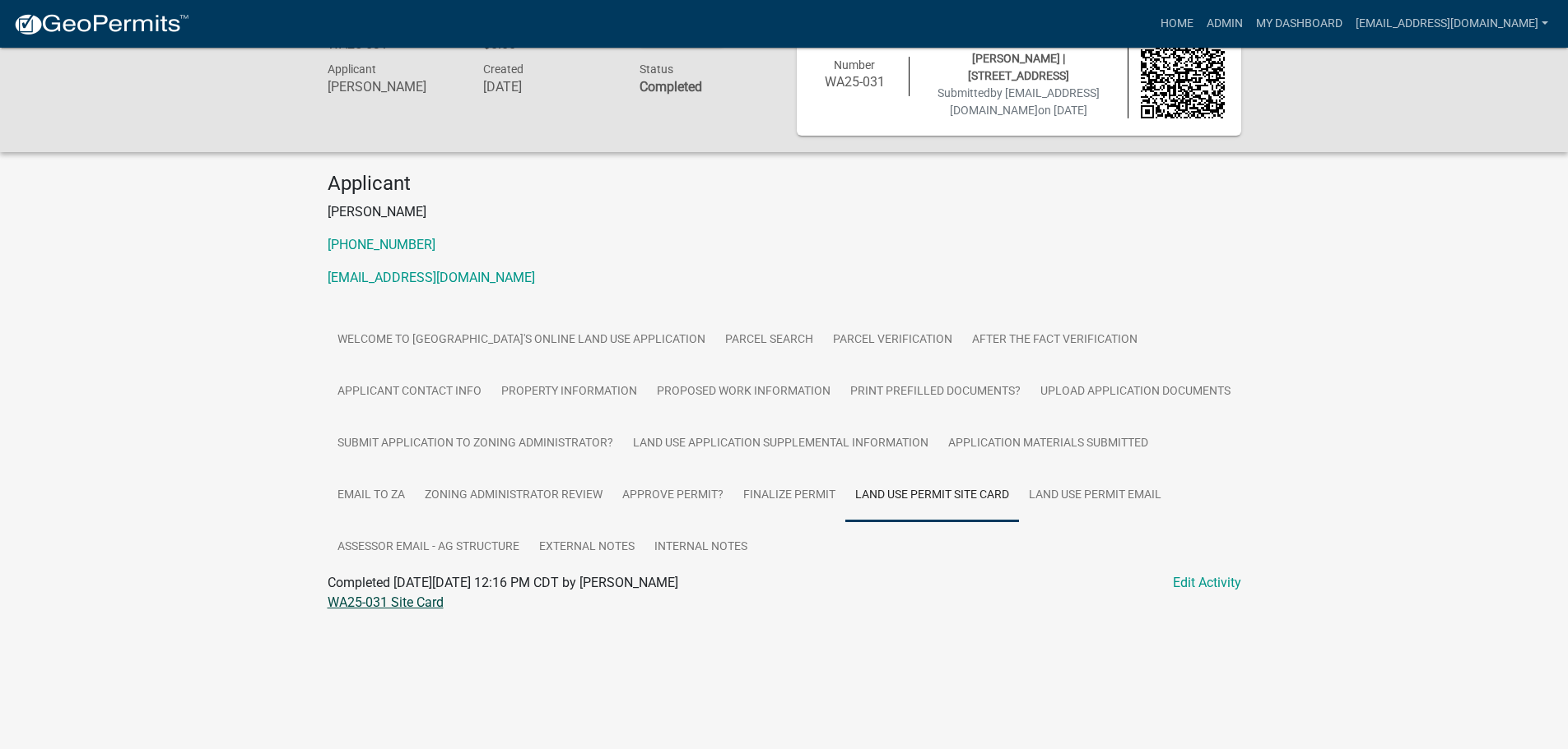
click at [410, 607] on link "WA25-031 Site Card" at bounding box center [385, 602] width 116 height 16
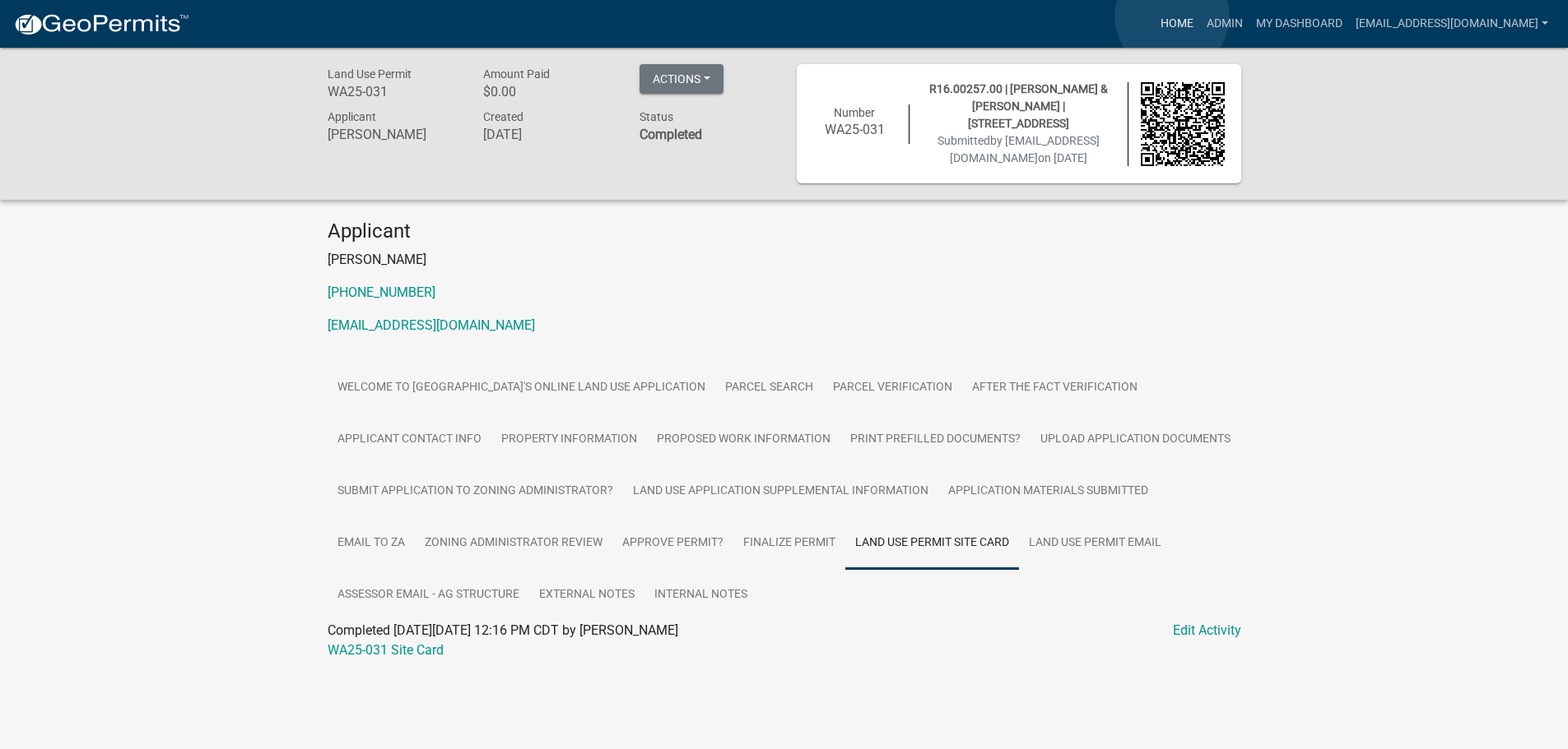
click at [1172, 17] on link "Home" at bounding box center [1176, 23] width 46 height 31
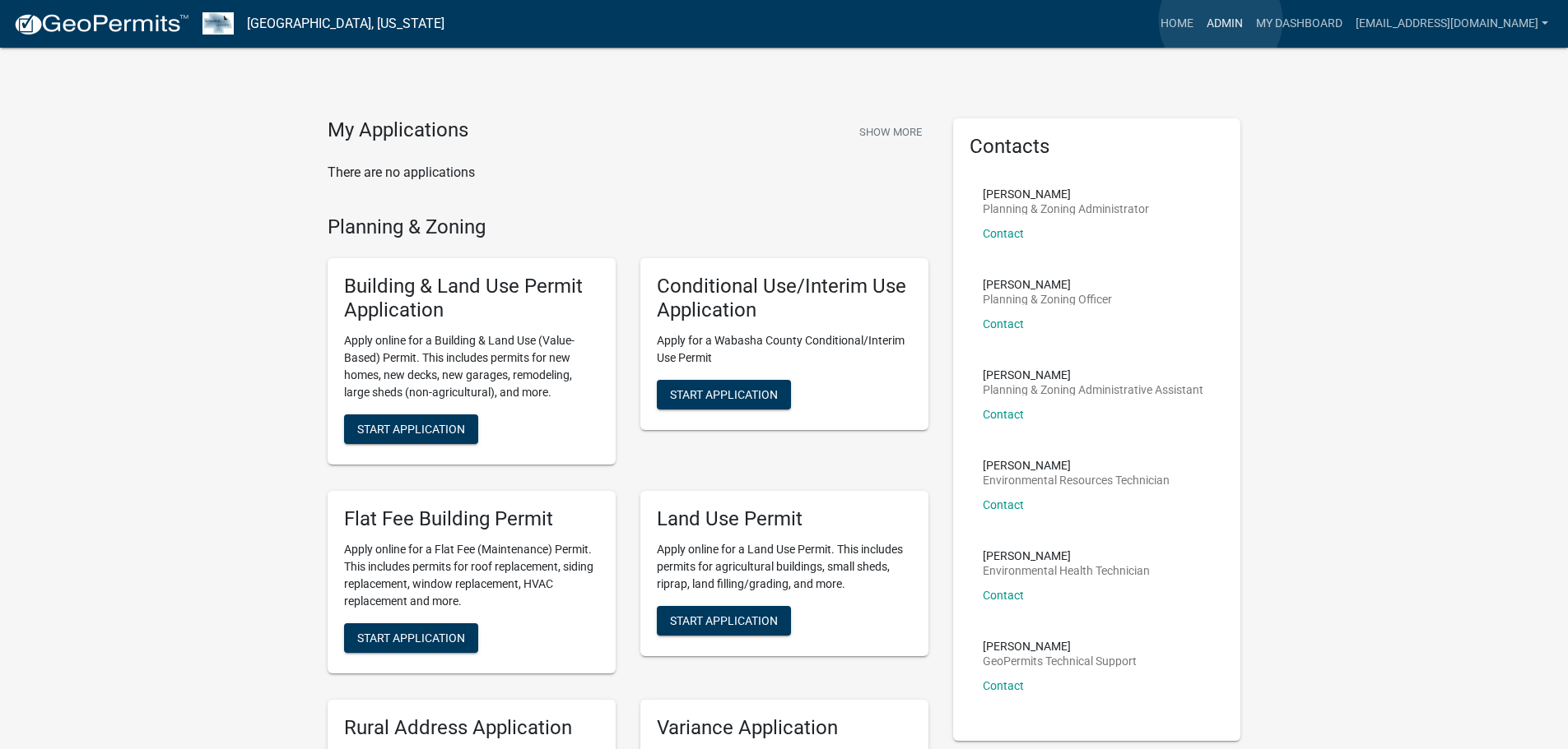
click at [1221, 20] on link "Admin" at bounding box center [1224, 23] width 50 height 31
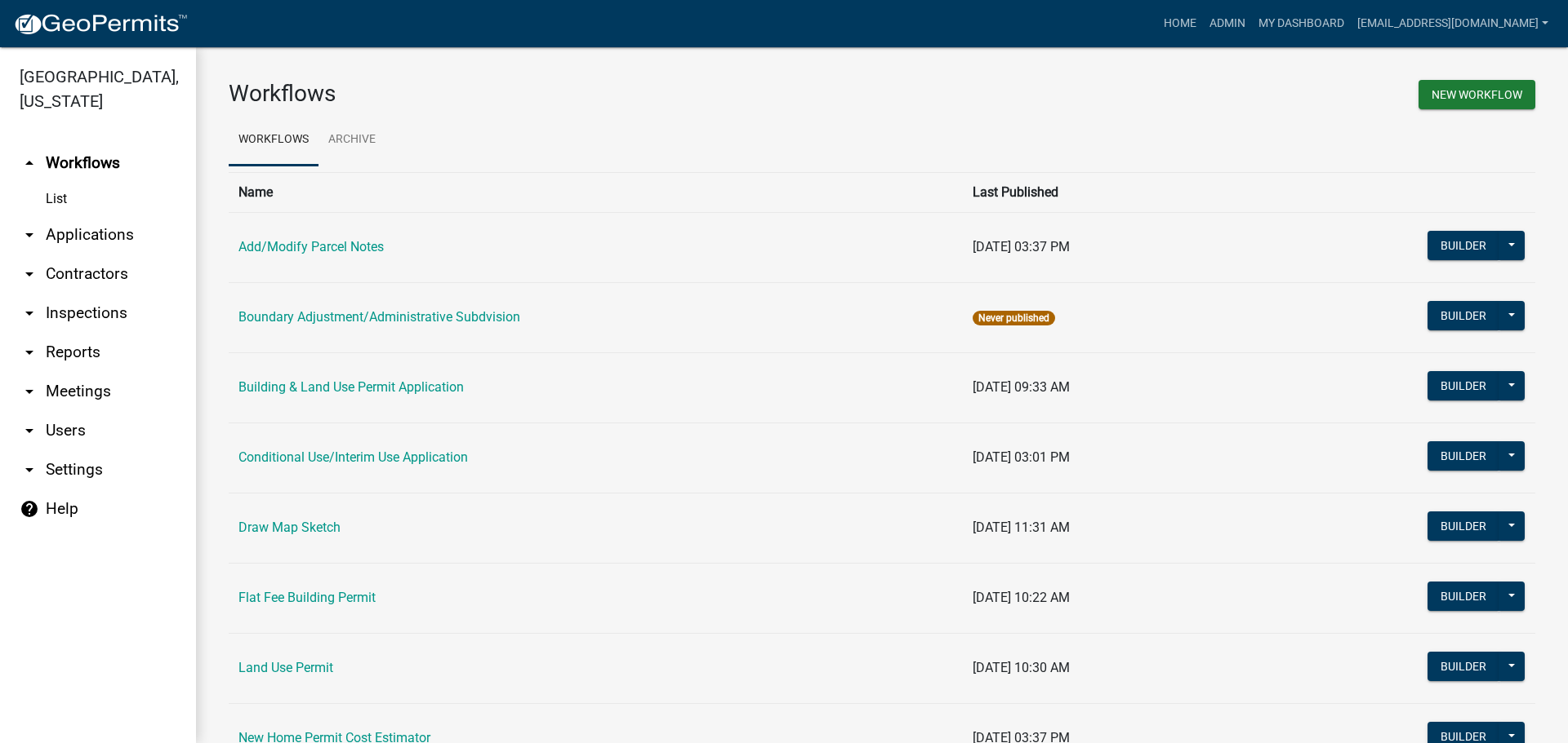
click at [59, 346] on link "arrow_drop_down Reports" at bounding box center [97, 352] width 196 height 40
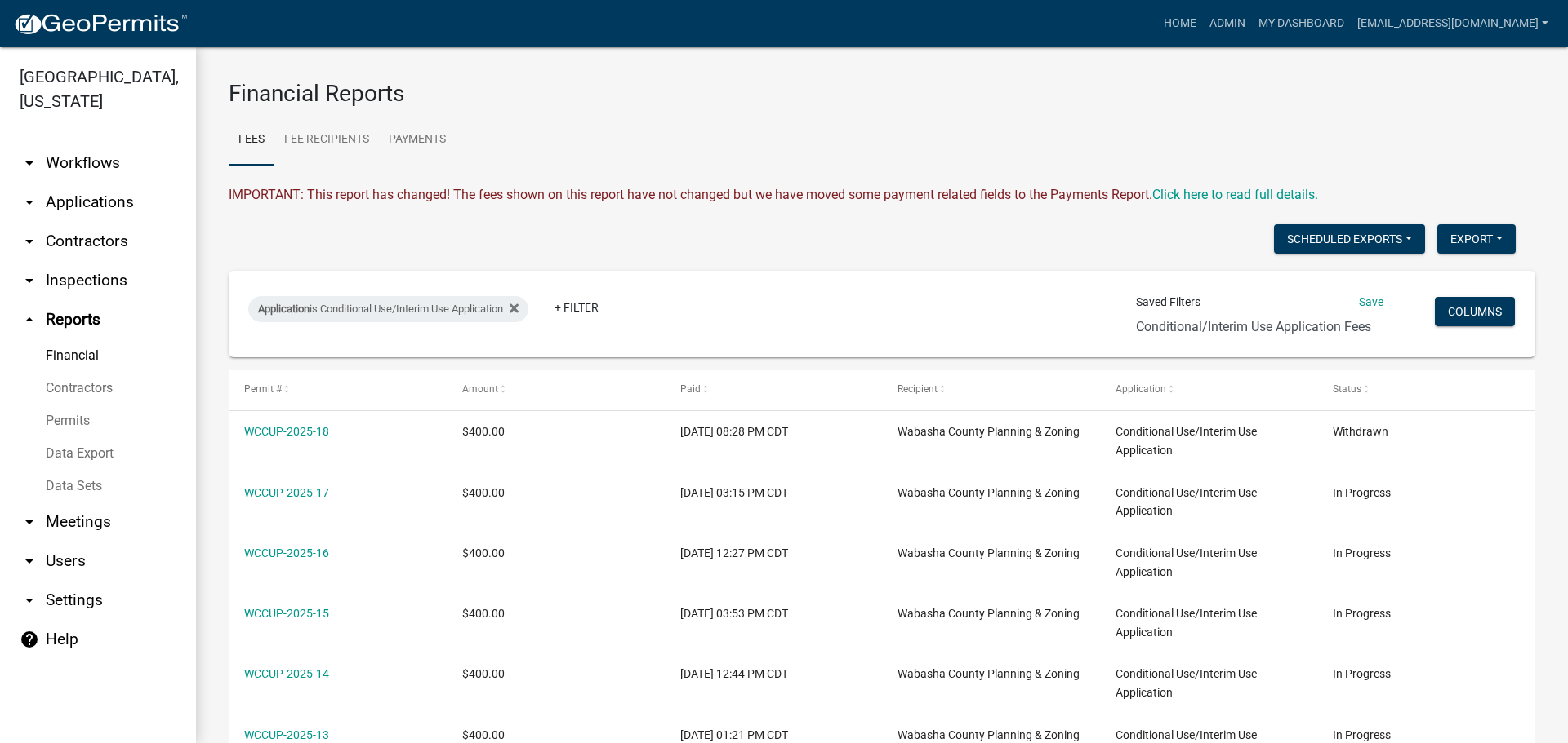
click at [66, 450] on link "Data Export" at bounding box center [97, 454] width 196 height 33
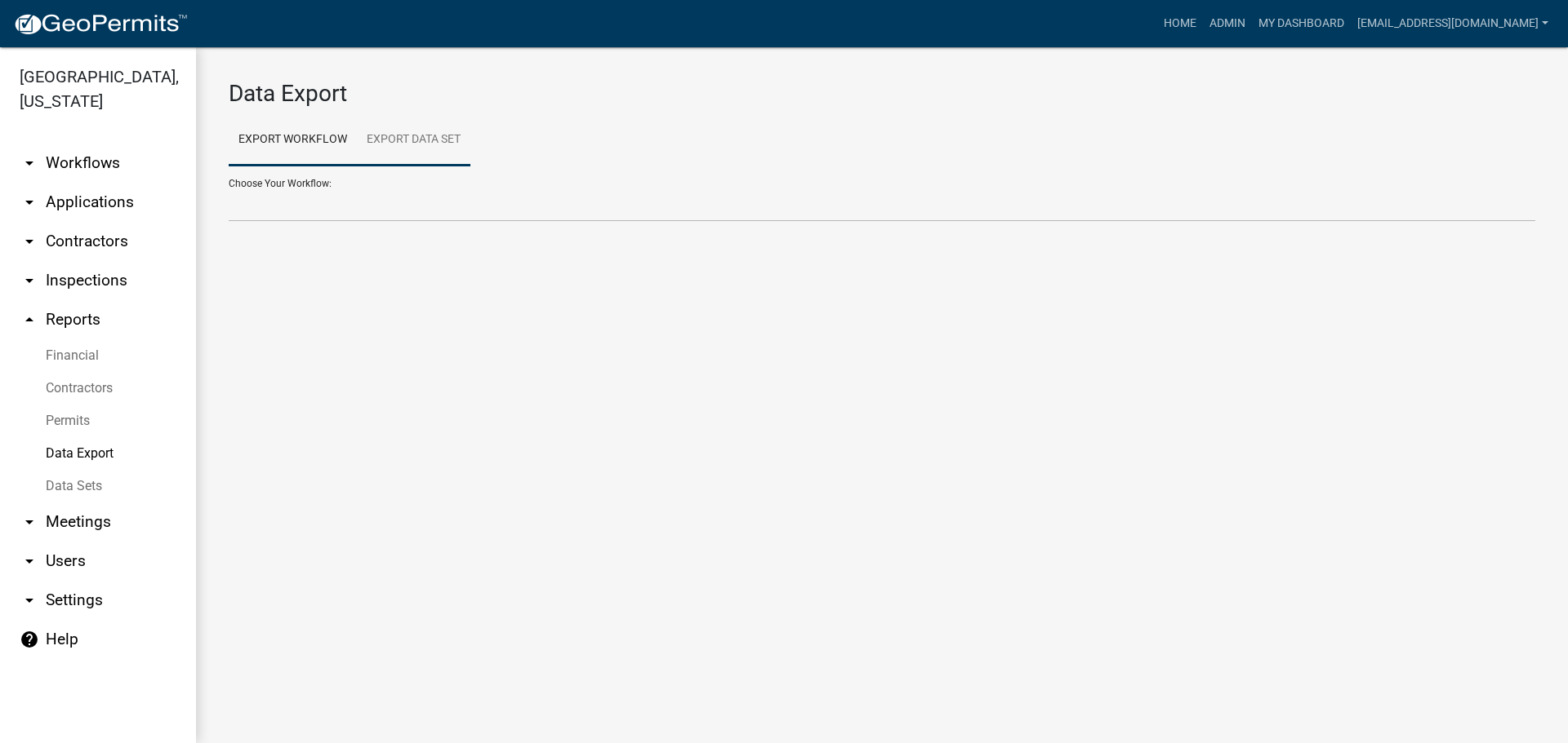
click at [392, 136] on link "Export Data Set" at bounding box center [414, 141] width 114 height 52
click at [370, 207] on select "All Building Permits All Contractors Ball in Court Building Permits - Final Ins…" at bounding box center [881, 205] width 1307 height 34
select select "15: 137e525b-2f51-4b71-9a01-838e4ff26fca"
click at [229, 189] on select "All Building Permits All Contractors Ball in Court Building Permits - Final Ins…" at bounding box center [881, 205] width 1307 height 34
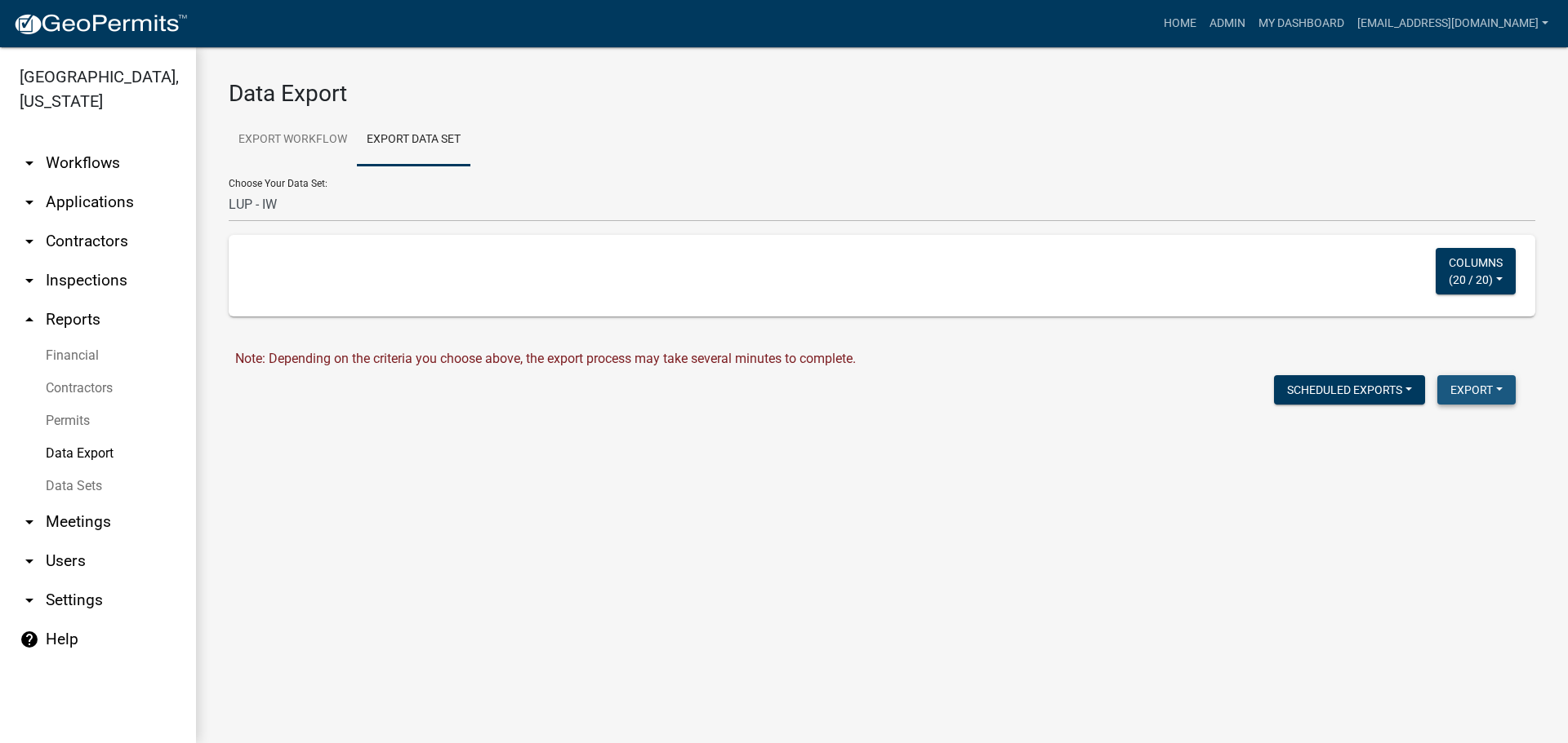
click at [1484, 384] on button "Export" at bounding box center [1475, 389] width 78 height 29
click at [1451, 432] on button "Excel Format (.xlsx)" at bounding box center [1439, 432] width 152 height 40
click at [353, 423] on link "Download LUP - IW .xlsx" at bounding box center [305, 425] width 140 height 15
click at [710, 99] on h3 "Data Export" at bounding box center [881, 93] width 1307 height 28
